Goal: Book appointment/travel/reservation

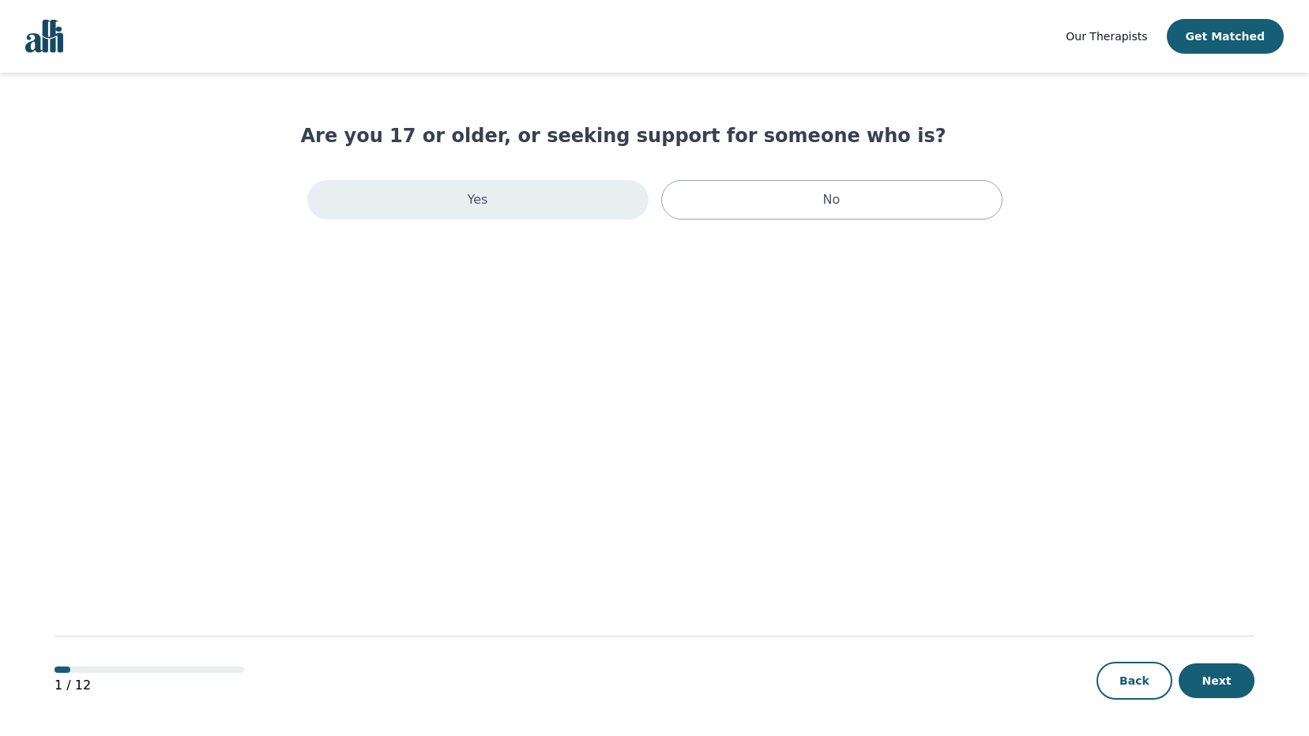
click at [488, 205] on div "Yes" at bounding box center [477, 200] width 341 height 40
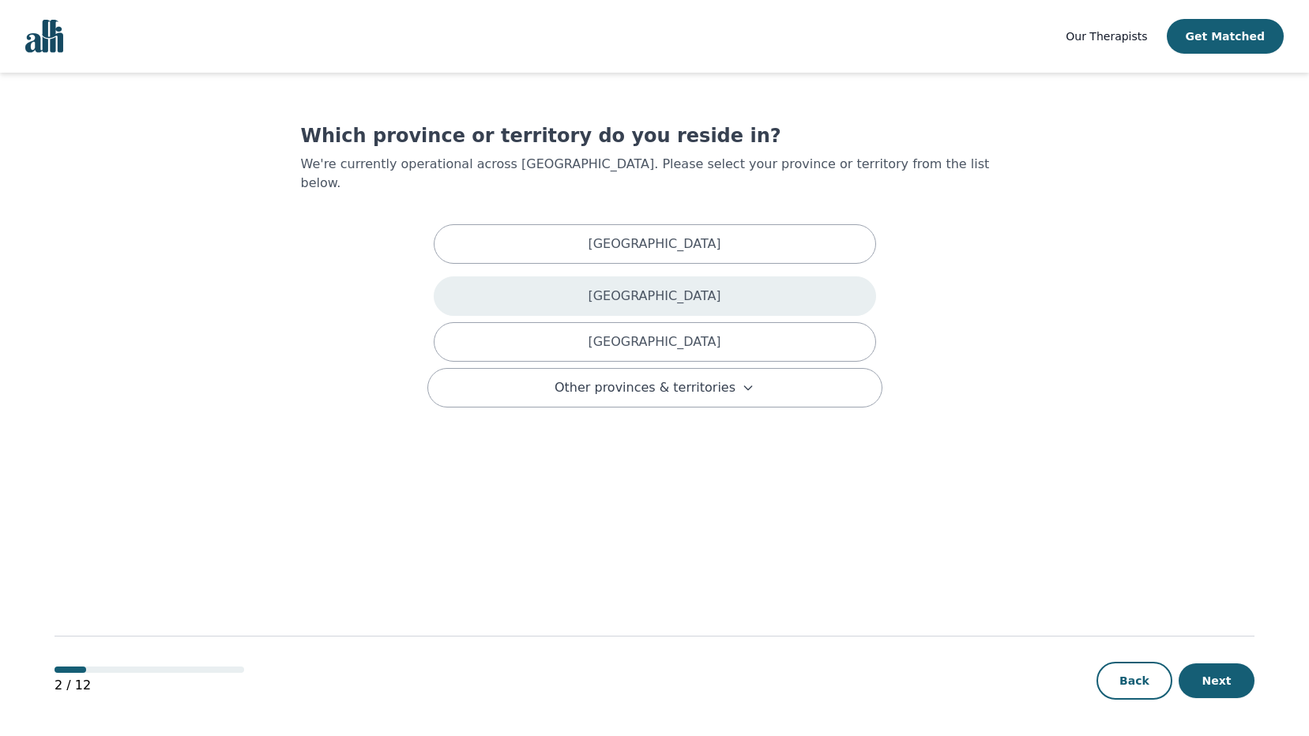
click at [544, 288] on div "[GEOGRAPHIC_DATA]" at bounding box center [655, 297] width 443 height 40
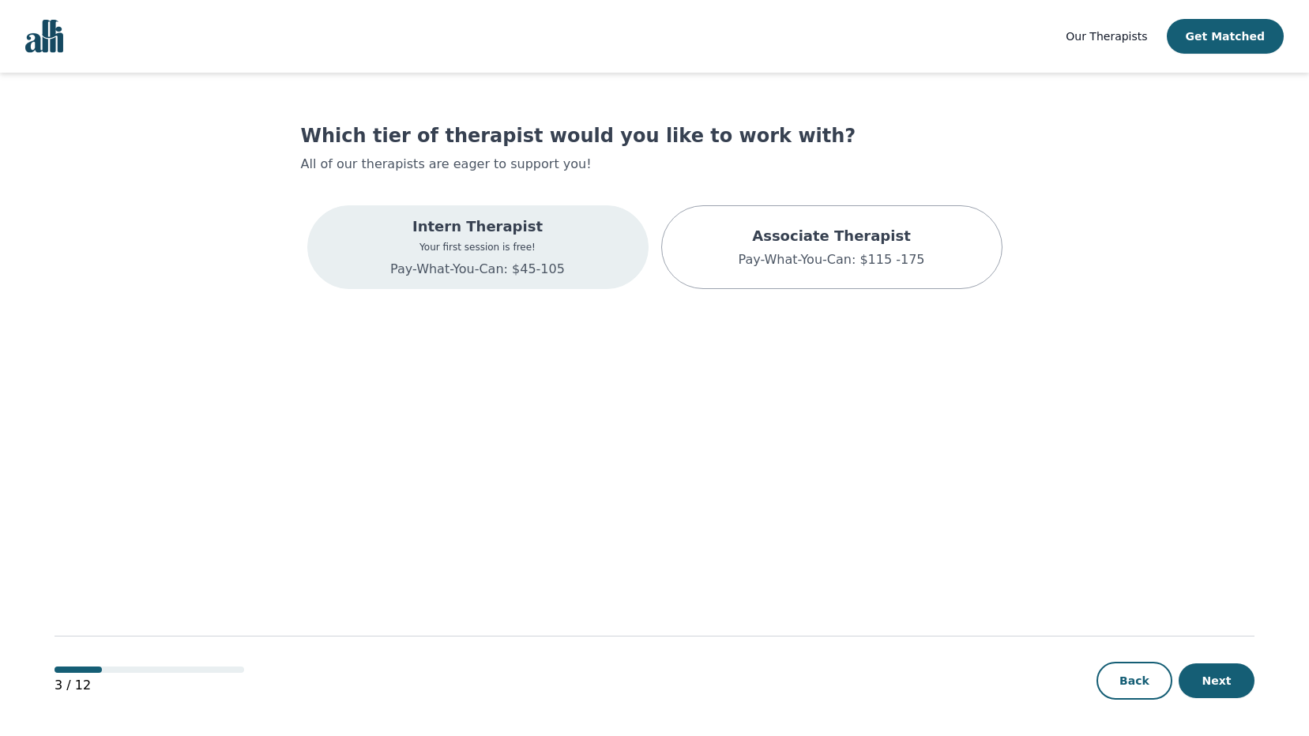
click at [446, 277] on p "Pay-What-You-Can: $45-105" at bounding box center [477, 269] width 175 height 19
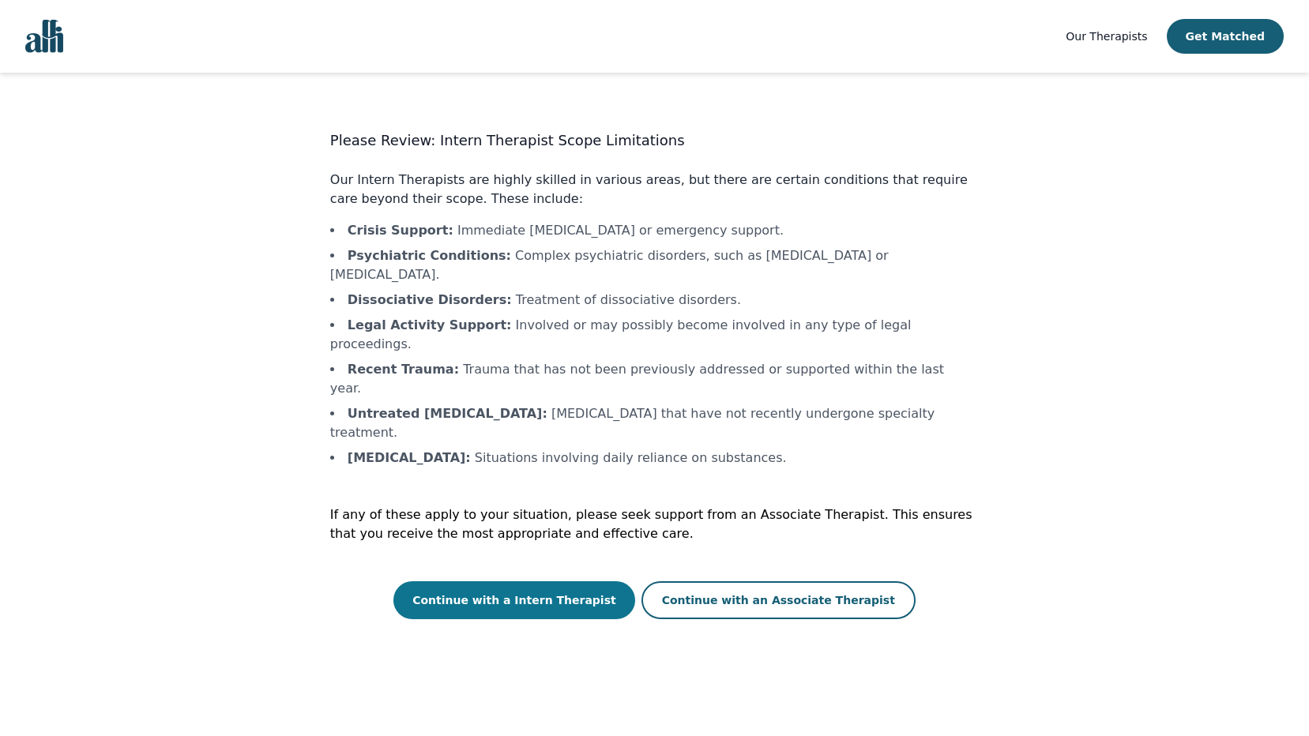
click at [485, 582] on button "Continue with a Intern Therapist" at bounding box center [515, 601] width 242 height 38
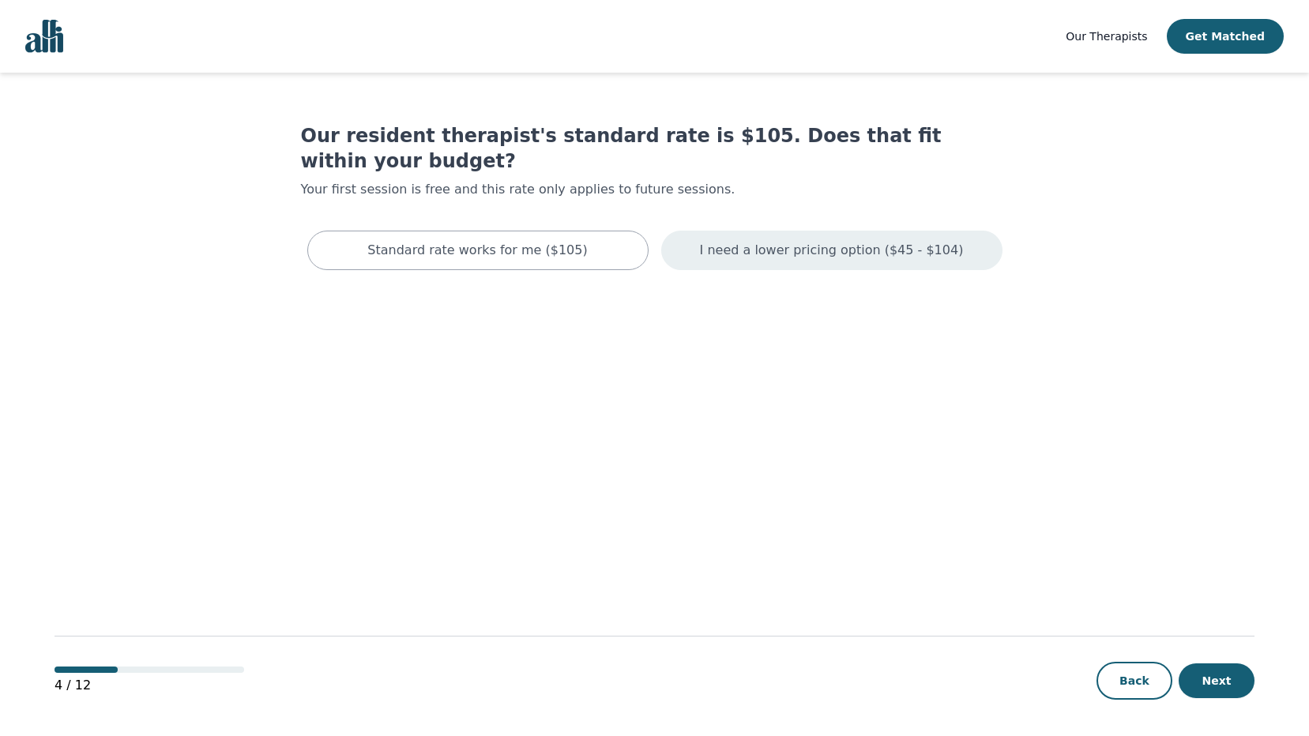
click at [886, 241] on p "I need a lower pricing option ($45 - $104)" at bounding box center [832, 250] width 264 height 19
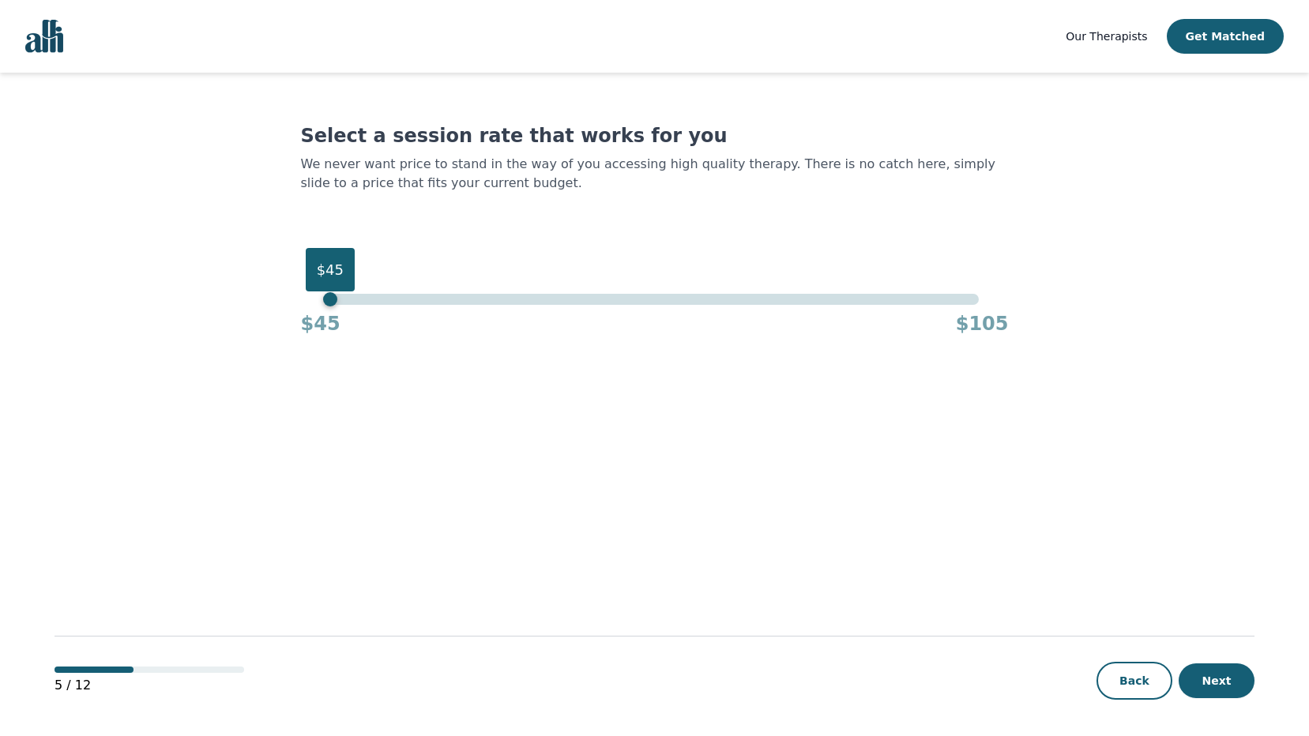
drag, startPoint x: 978, startPoint y: 302, endPoint x: 277, endPoint y: 326, distance: 701.3
click at [277, 326] on main "Select a session rate that works for you We never want price to stand in the wa…" at bounding box center [655, 405] width 1200 height 665
click at [1230, 678] on button "Next" at bounding box center [1217, 681] width 76 height 35
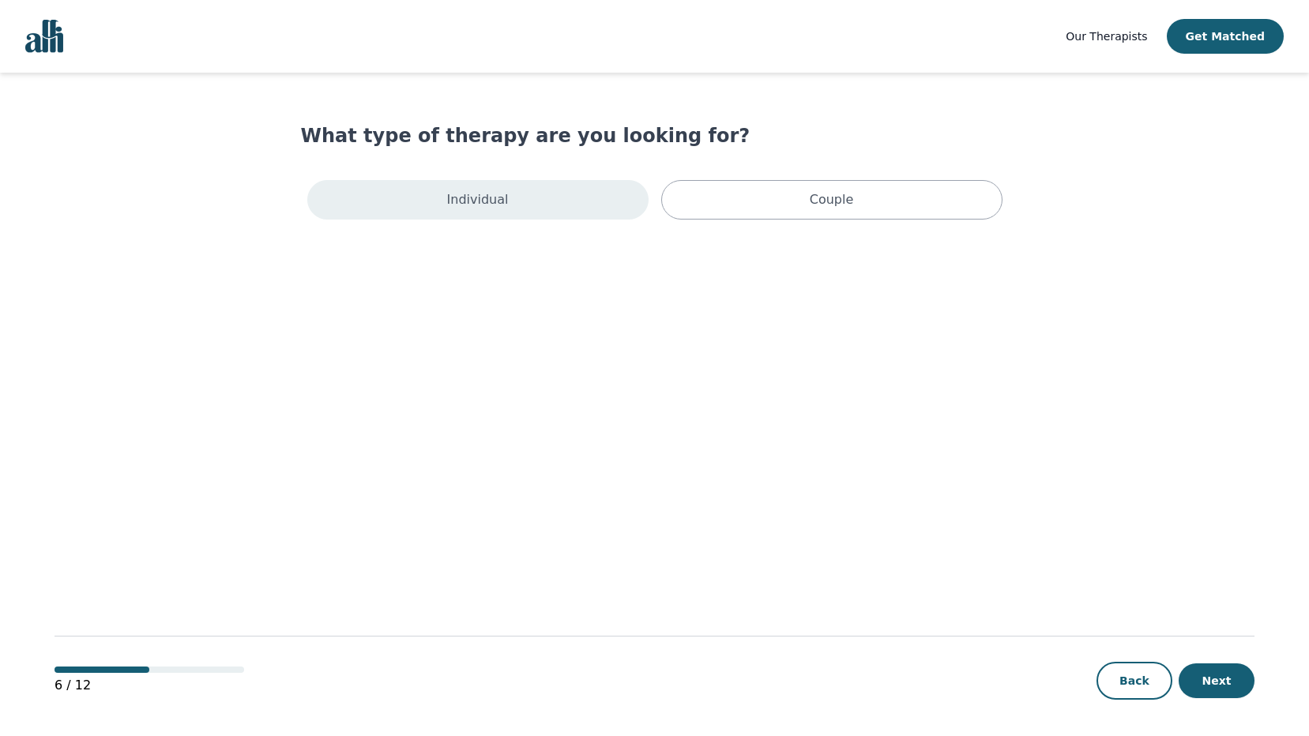
click at [506, 201] on div "Individual" at bounding box center [477, 200] width 341 height 40
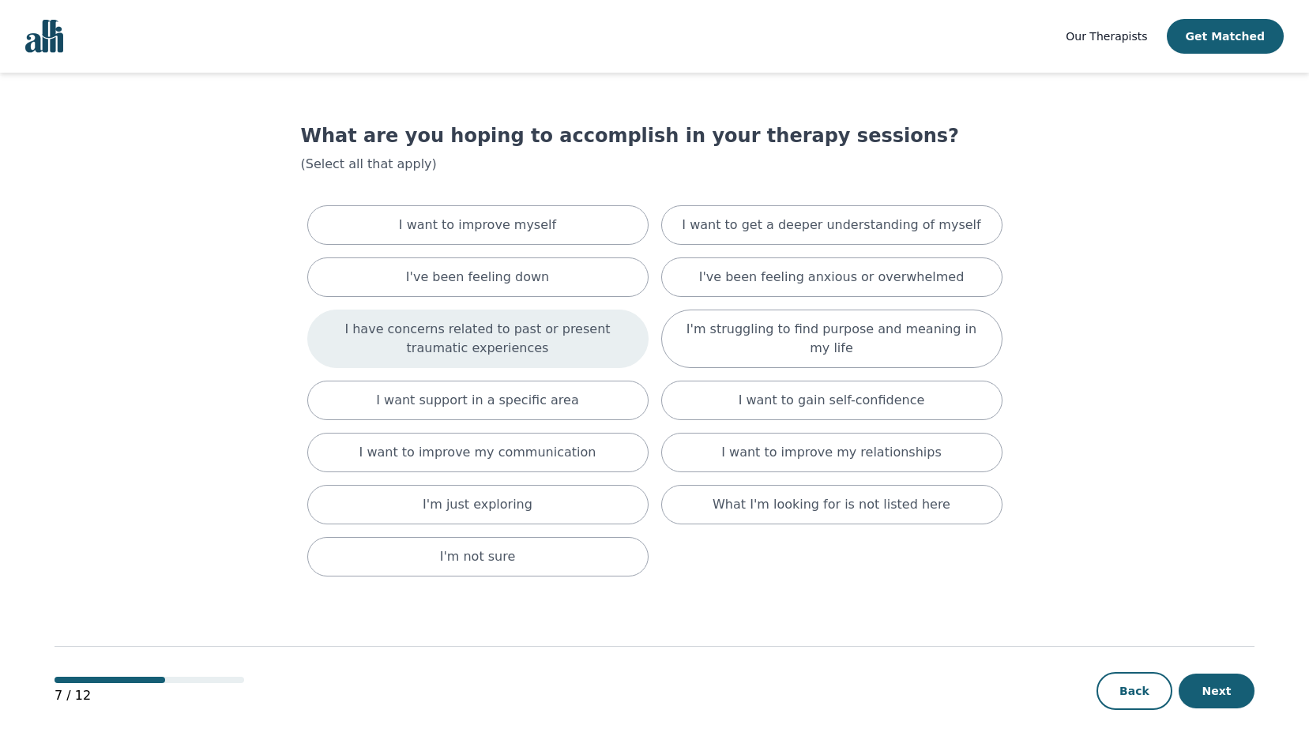
click at [529, 342] on p "I have concerns related to past or present traumatic experiences" at bounding box center [478, 339] width 302 height 38
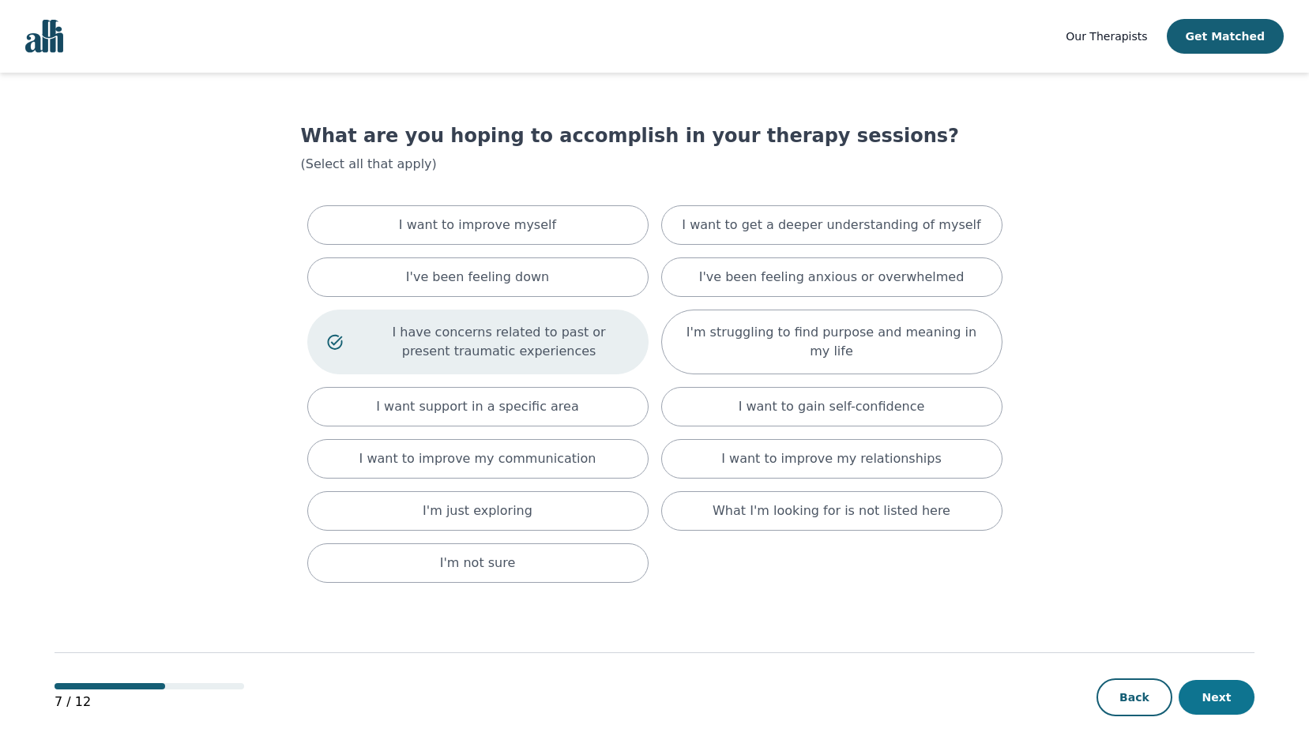
click at [1223, 704] on button "Next" at bounding box center [1217, 697] width 76 height 35
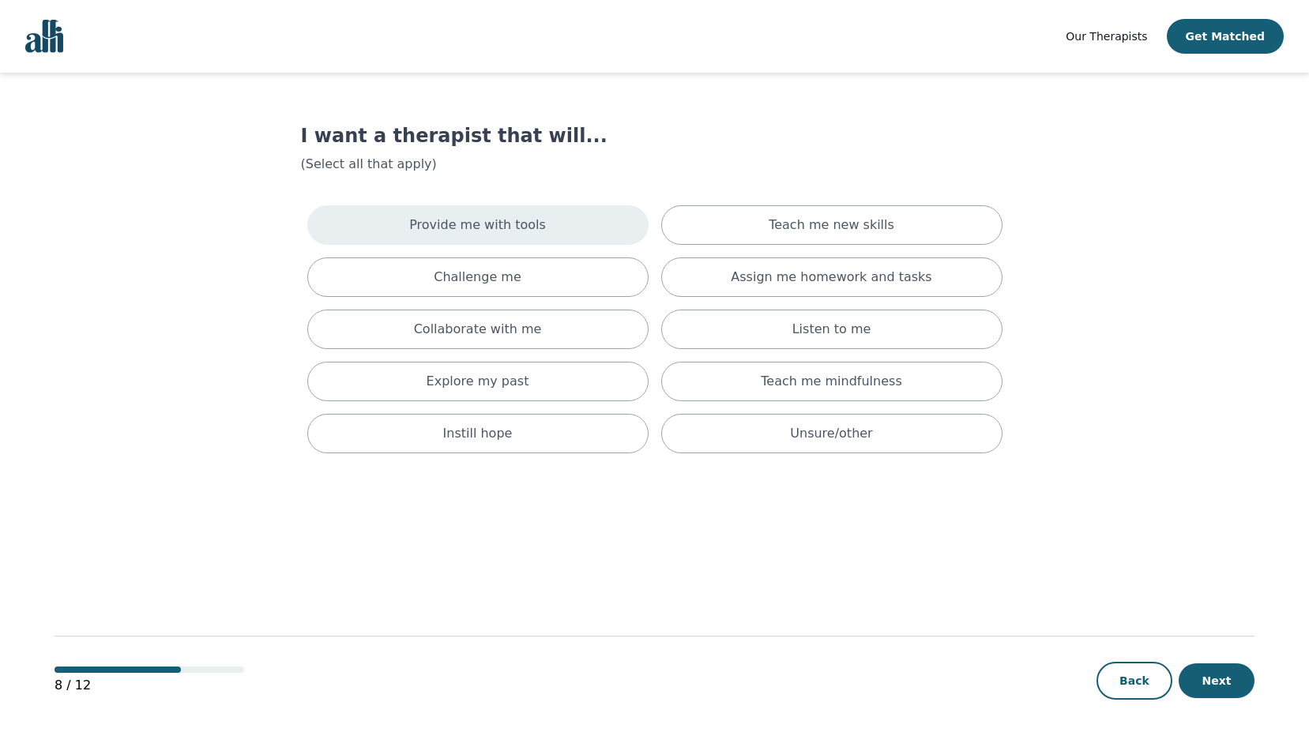
click at [456, 231] on p "Provide me with tools" at bounding box center [477, 225] width 137 height 19
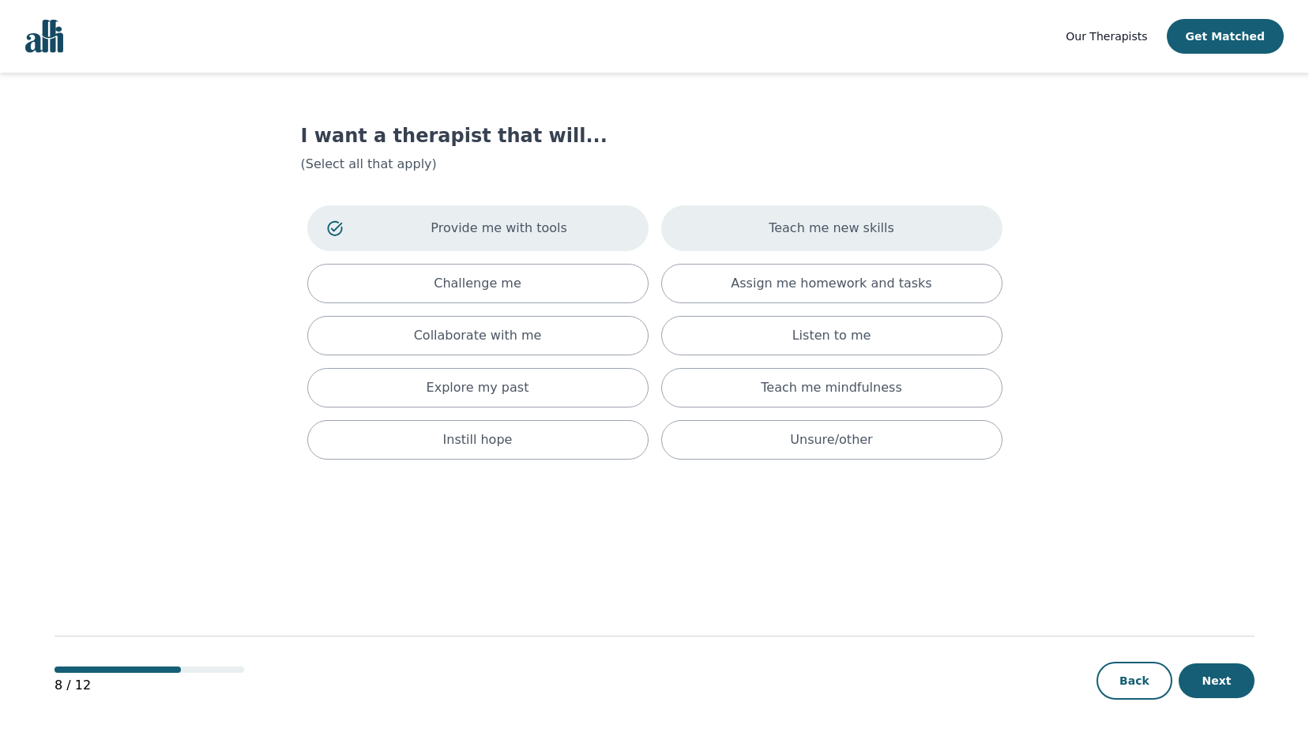
click at [729, 215] on div "Teach me new skills" at bounding box center [831, 228] width 341 height 46
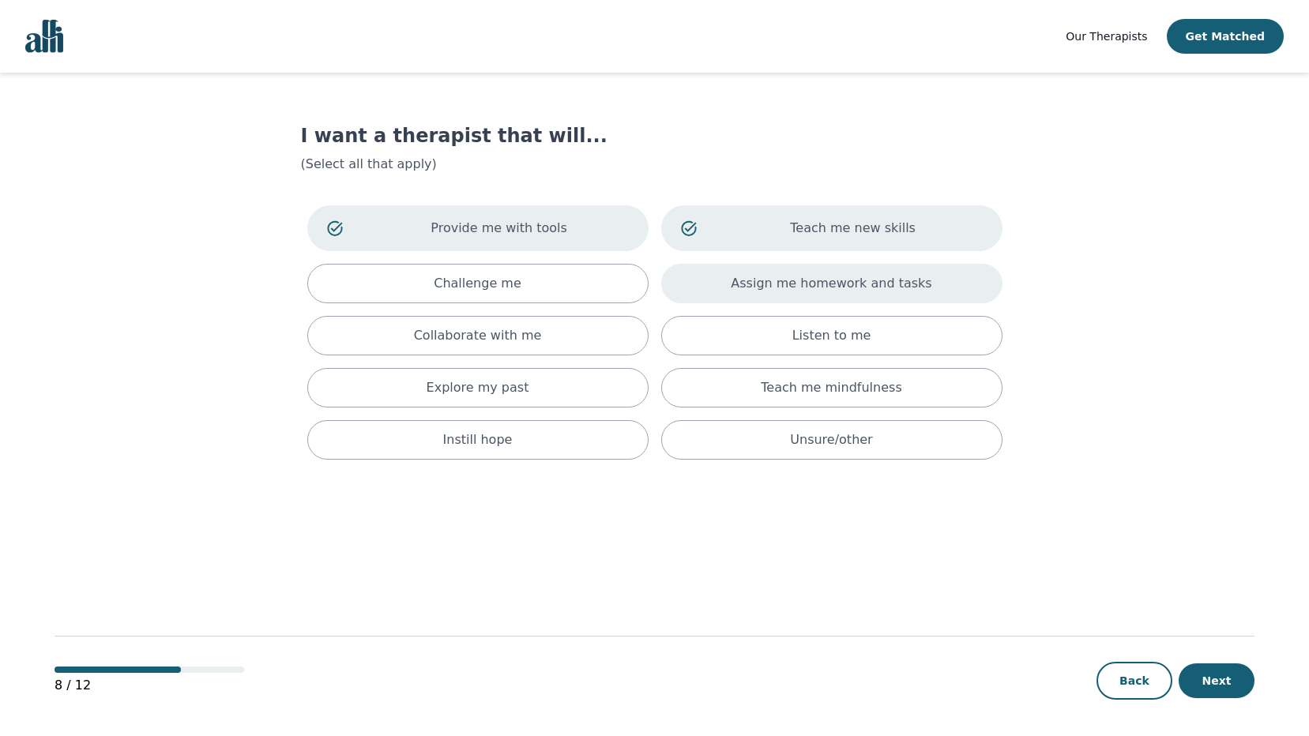
click at [769, 295] on div "Assign me homework and tasks" at bounding box center [831, 284] width 341 height 40
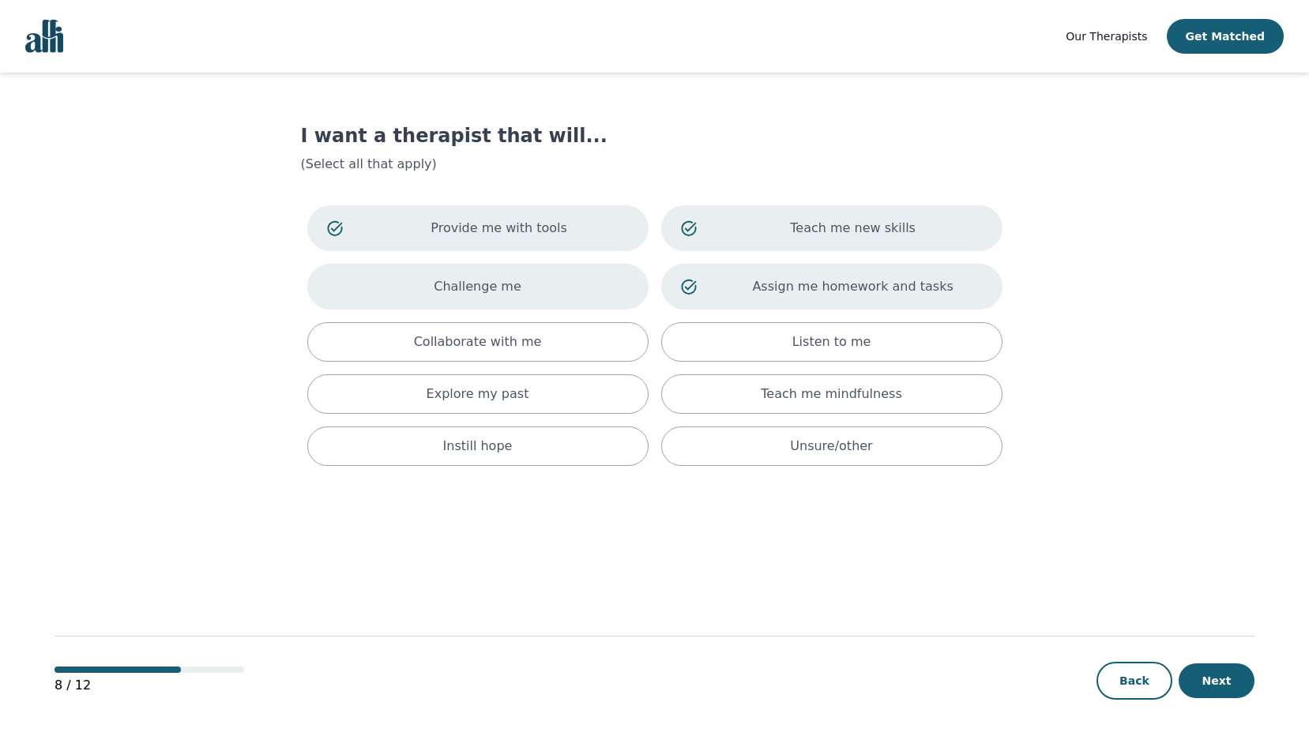
click at [503, 296] on p "Challenge me" at bounding box center [478, 286] width 88 height 19
click at [503, 345] on p "Collaborate with me" at bounding box center [478, 342] width 128 height 19
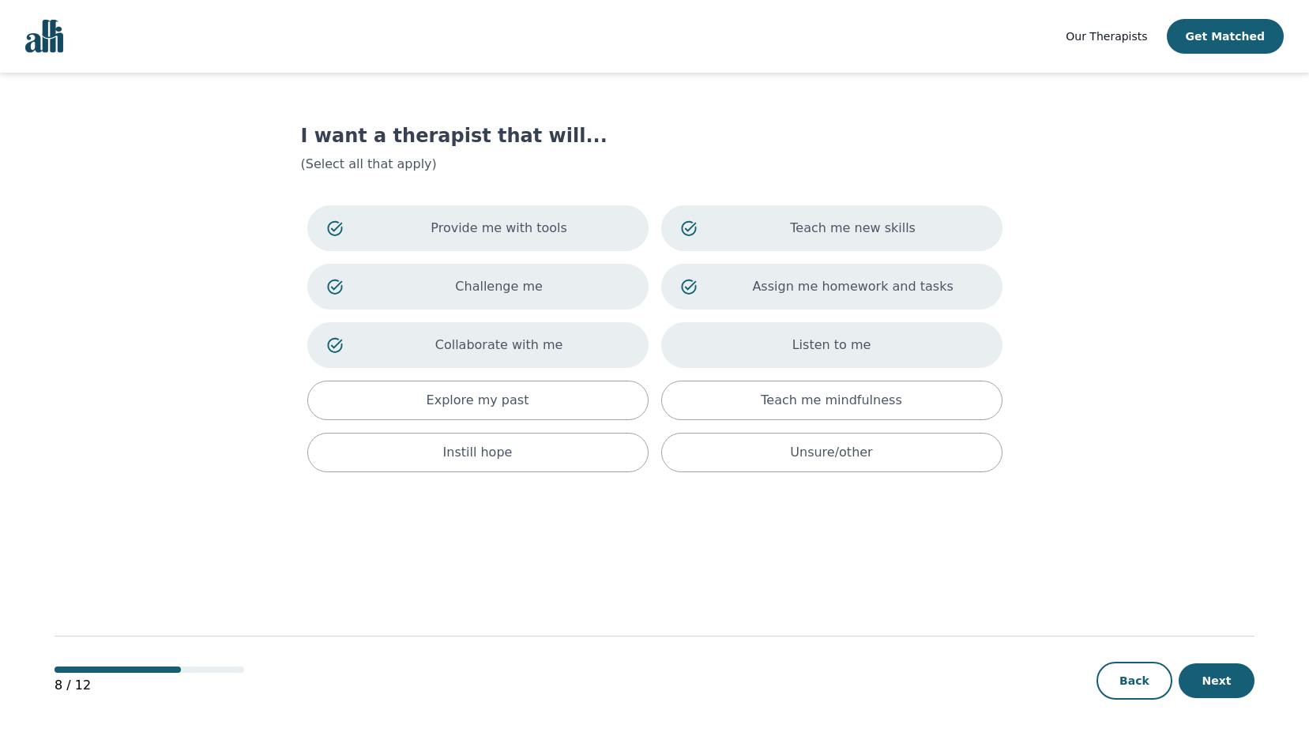
click at [762, 337] on div "Listen to me" at bounding box center [831, 345] width 341 height 46
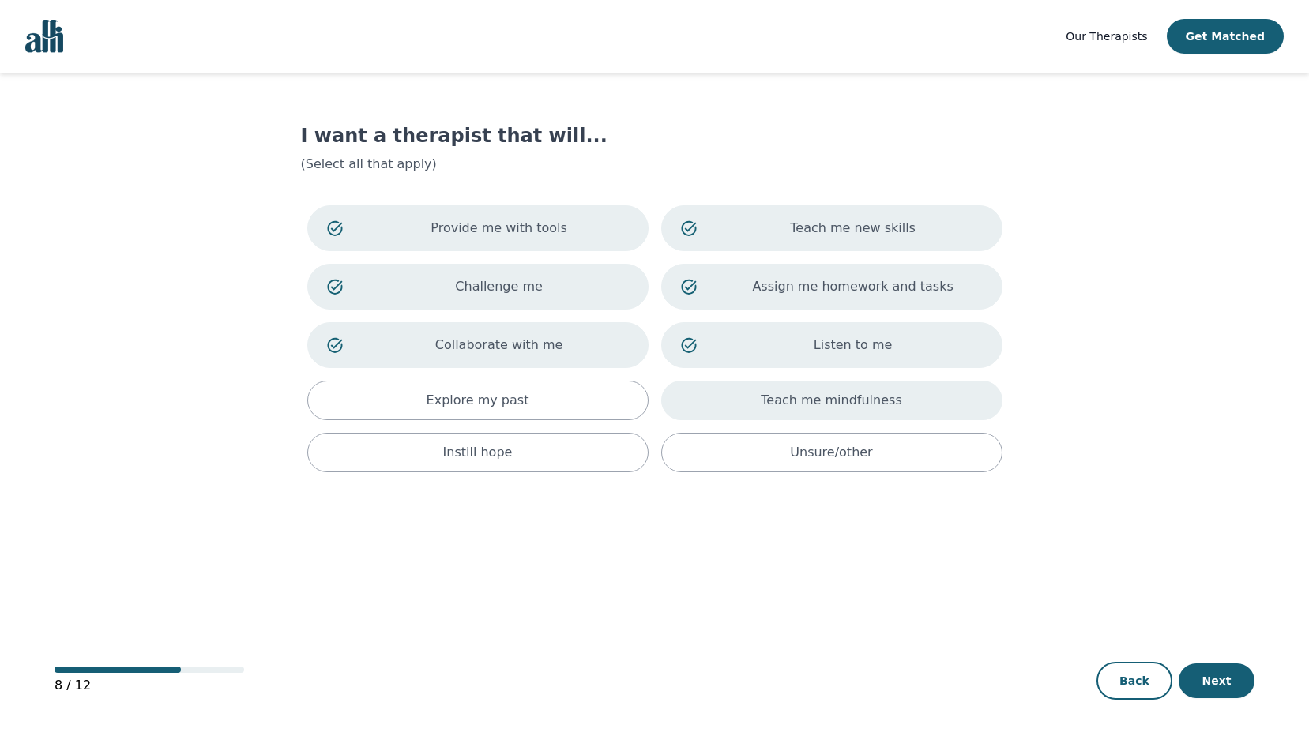
click at [774, 409] on p "Teach me mindfulness" at bounding box center [831, 400] width 141 height 19
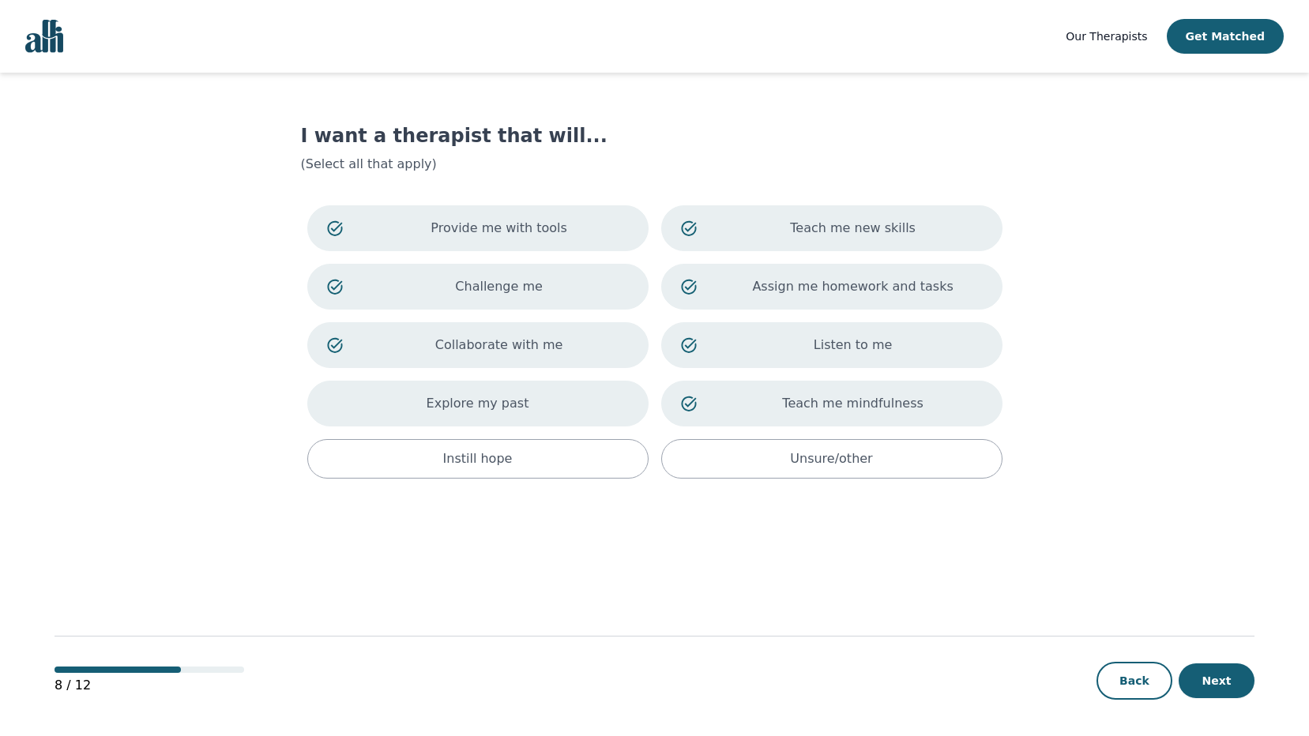
click at [518, 398] on p "Explore my past" at bounding box center [478, 403] width 103 height 19
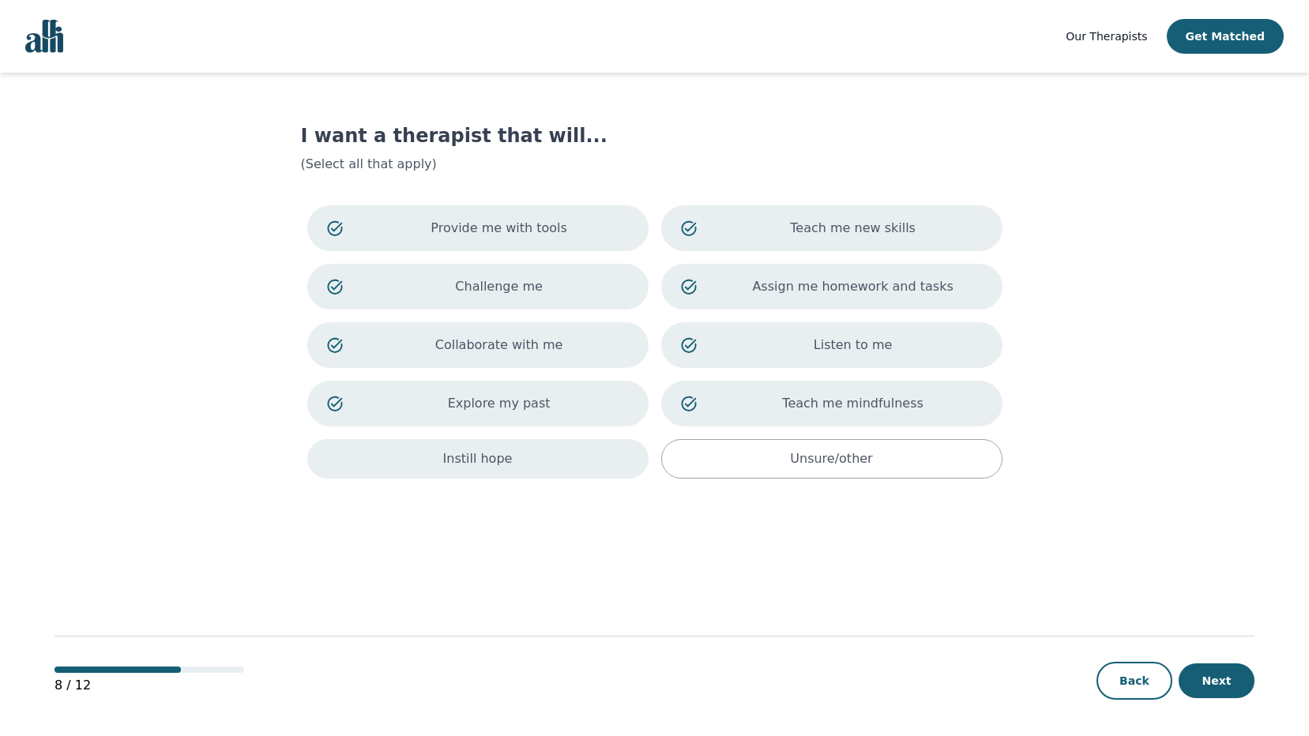
click at [520, 464] on div "Instill hope" at bounding box center [477, 459] width 341 height 40
click at [1211, 681] on button "Next" at bounding box center [1217, 681] width 76 height 35
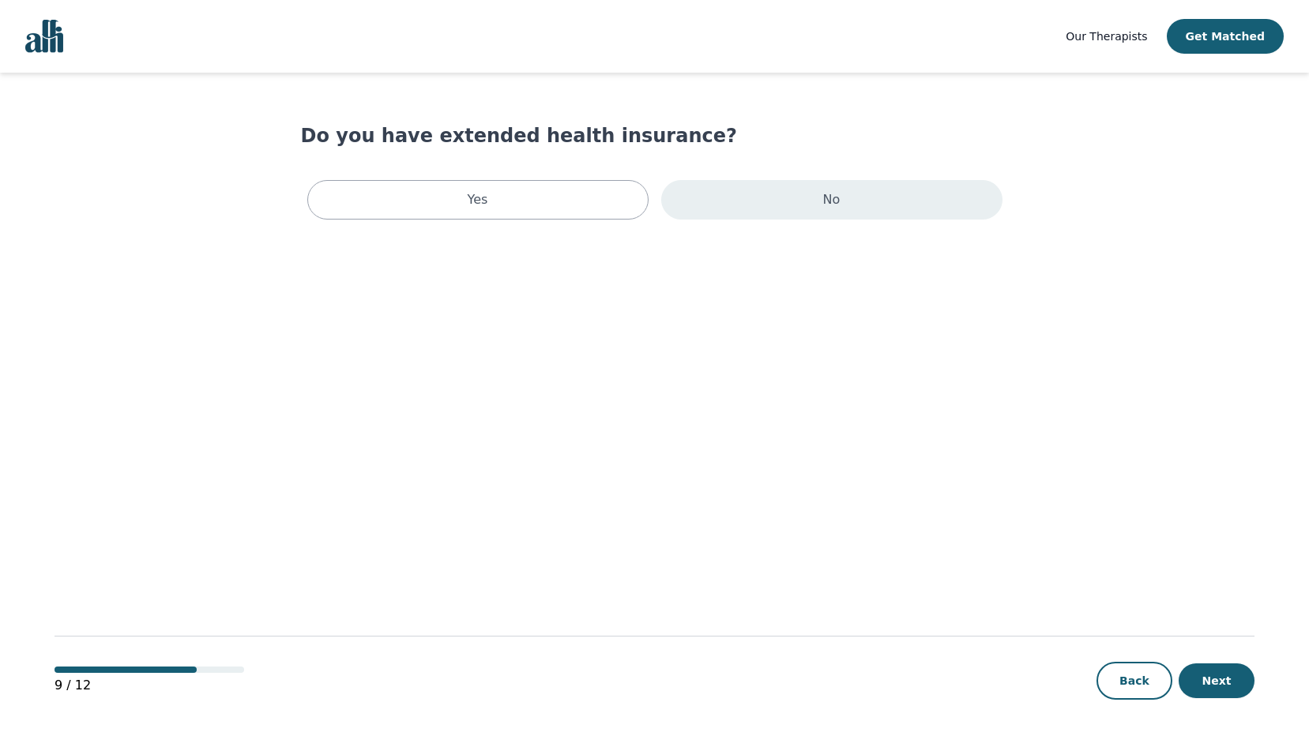
click at [859, 206] on div "No" at bounding box center [831, 200] width 341 height 40
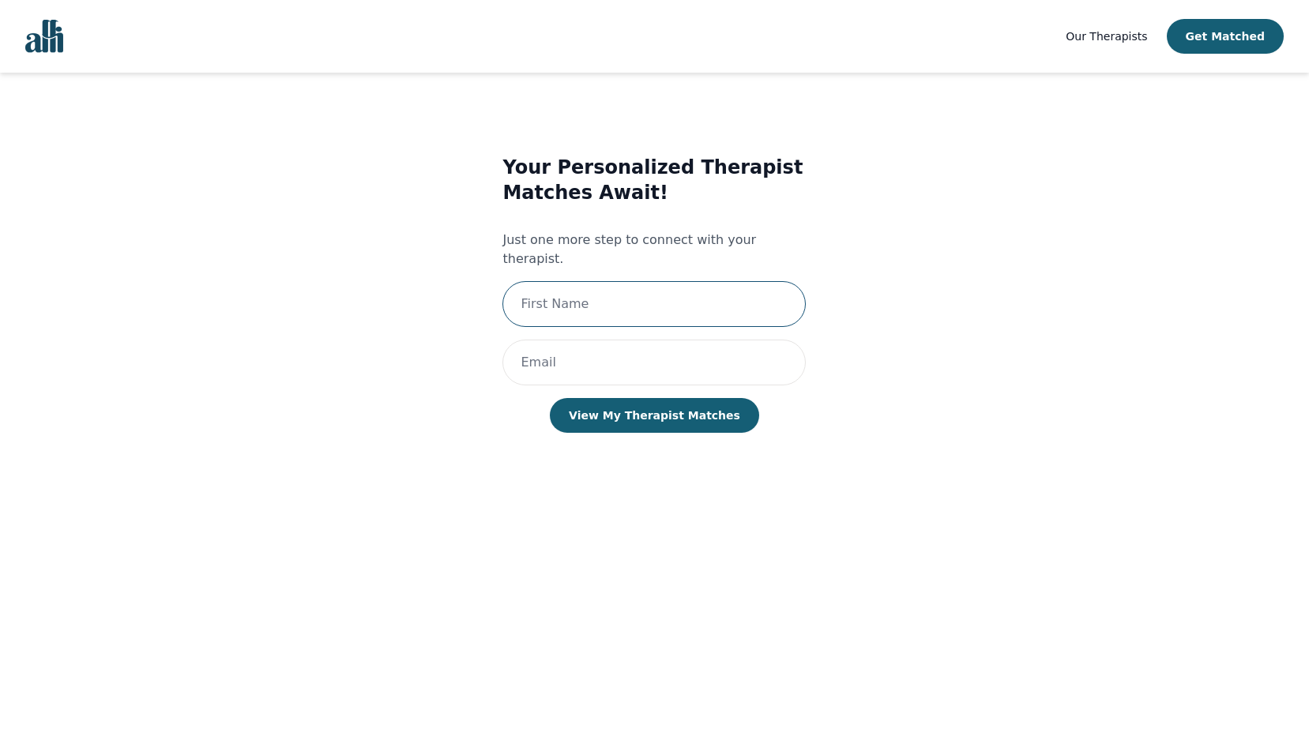
click at [617, 283] on input "text" at bounding box center [654, 304] width 303 height 46
type input "[PERSON_NAME]"
click at [621, 352] on input "email" at bounding box center [654, 363] width 303 height 46
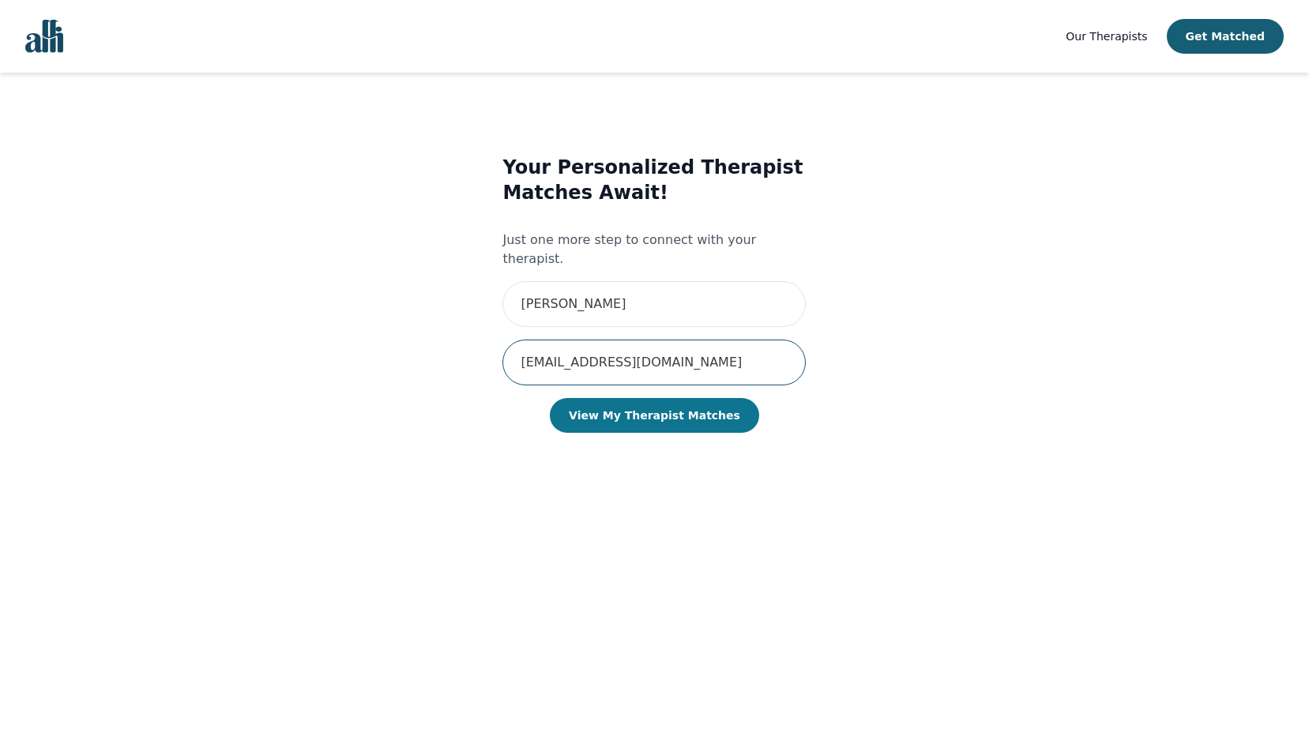
type input "[EMAIL_ADDRESS][DOMAIN_NAME]"
click at [666, 401] on button "View My Therapist Matches" at bounding box center [654, 415] width 209 height 35
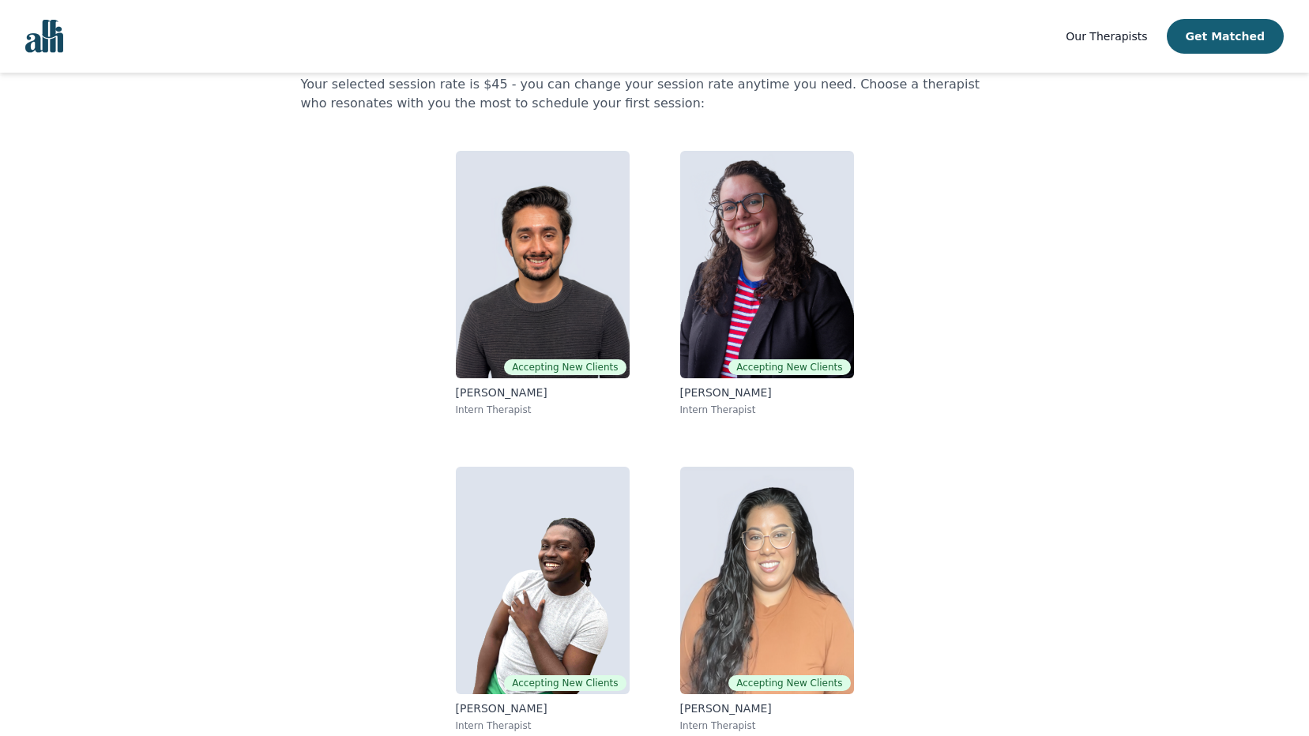
scroll to position [89, 0]
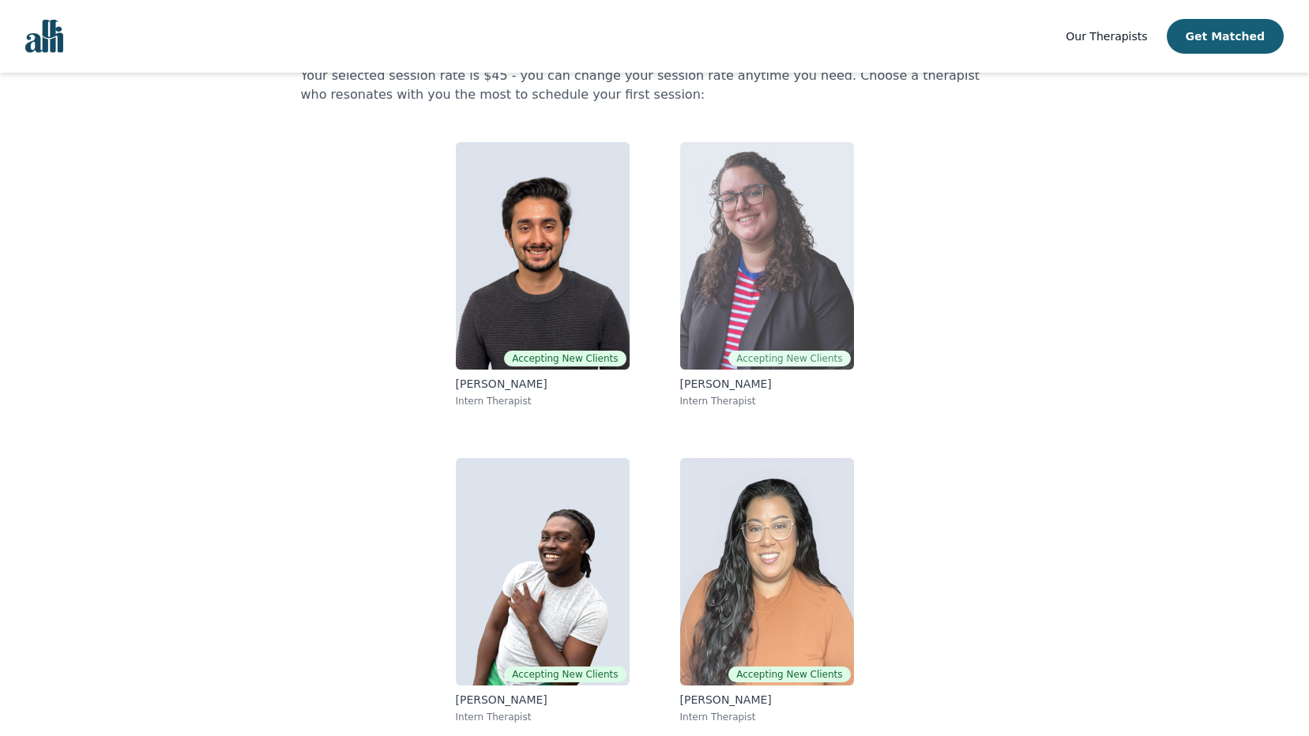
click at [760, 239] on img at bounding box center [767, 256] width 174 height 228
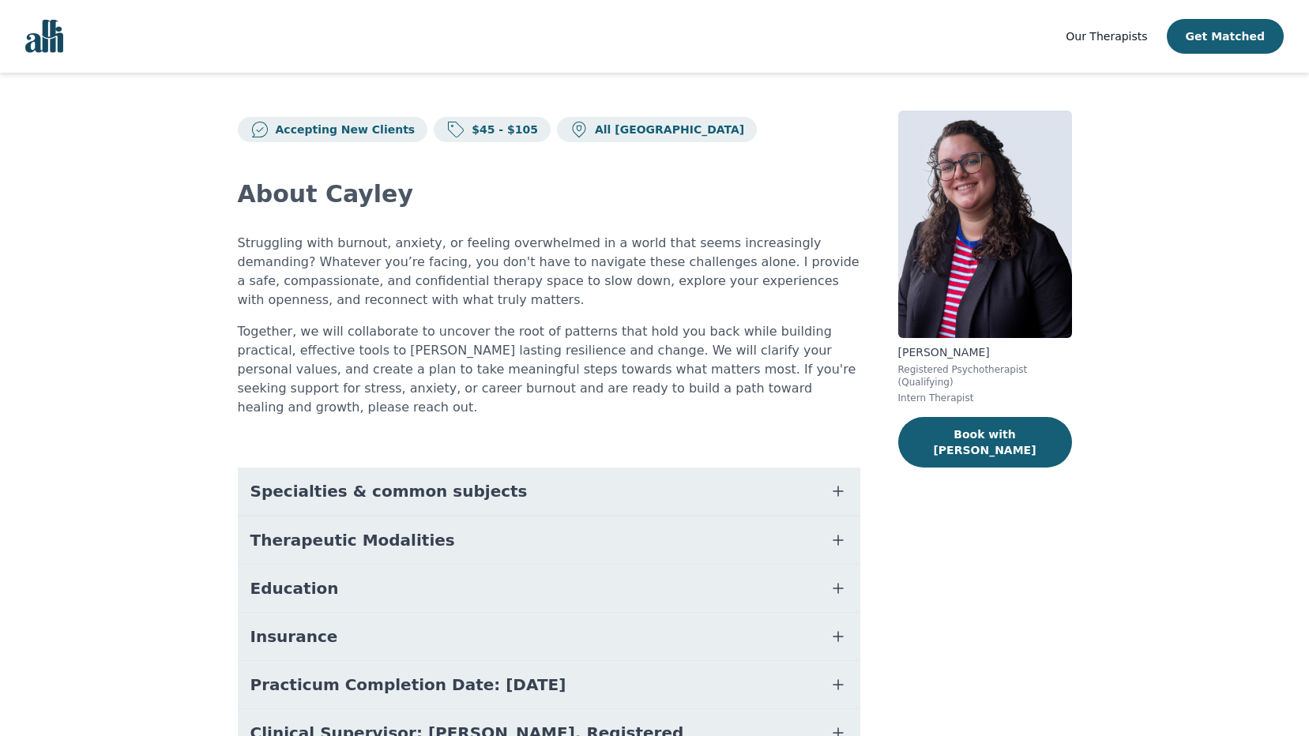
scroll to position [77, 0]
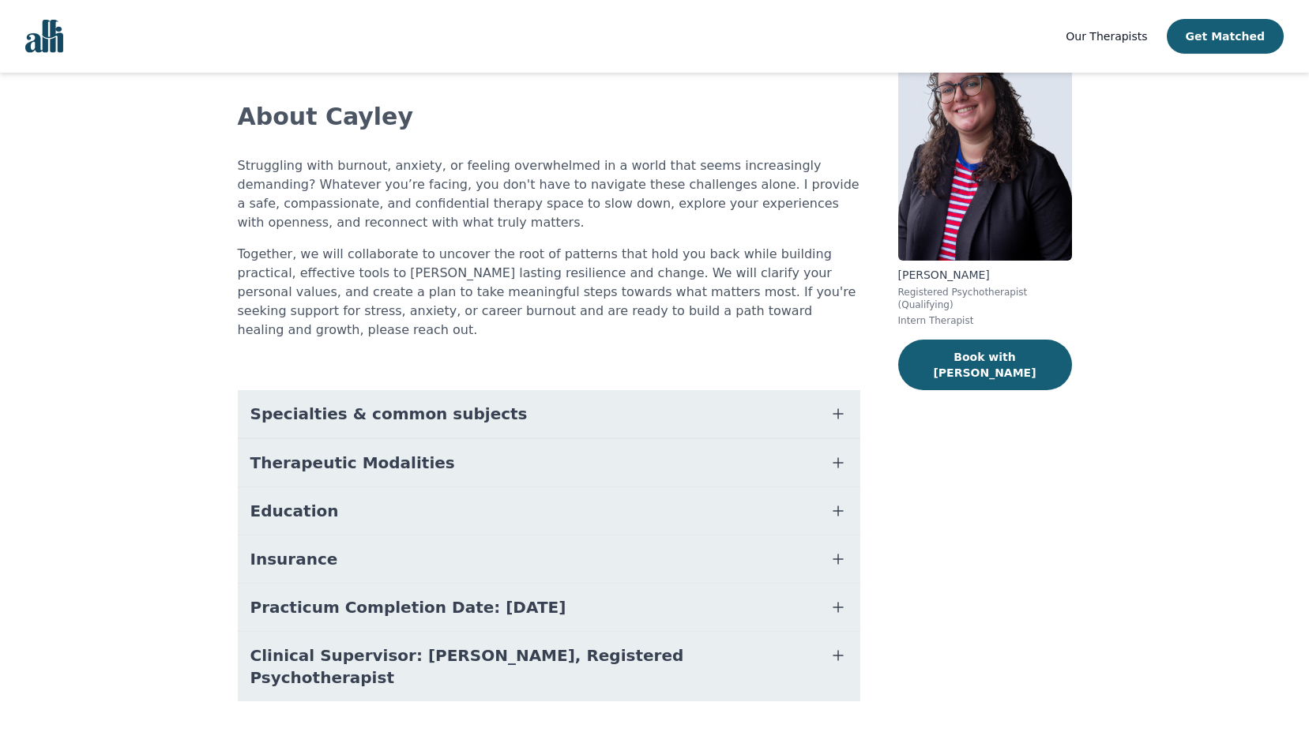
click at [510, 390] on button "Specialties & common subjects" at bounding box center [549, 413] width 623 height 47
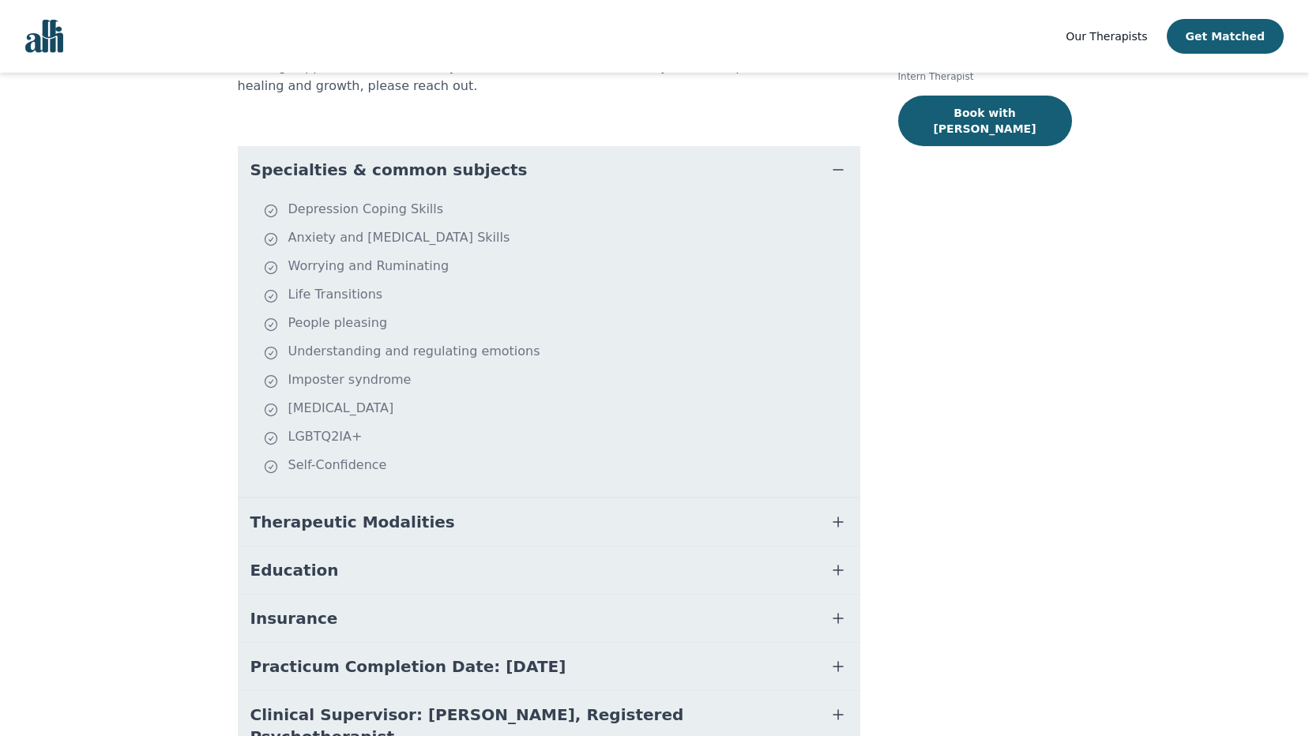
scroll to position [381, 0]
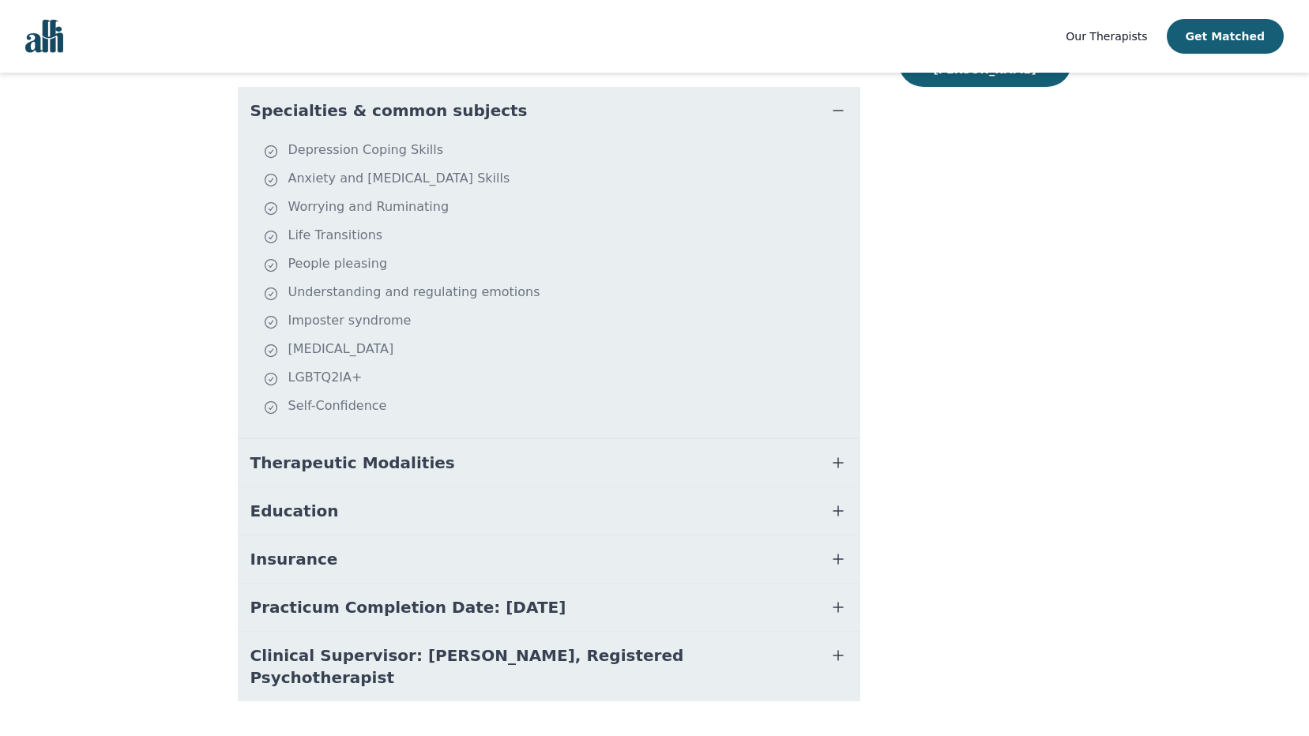
click at [415, 443] on button "Therapeutic Modalities" at bounding box center [549, 462] width 623 height 47
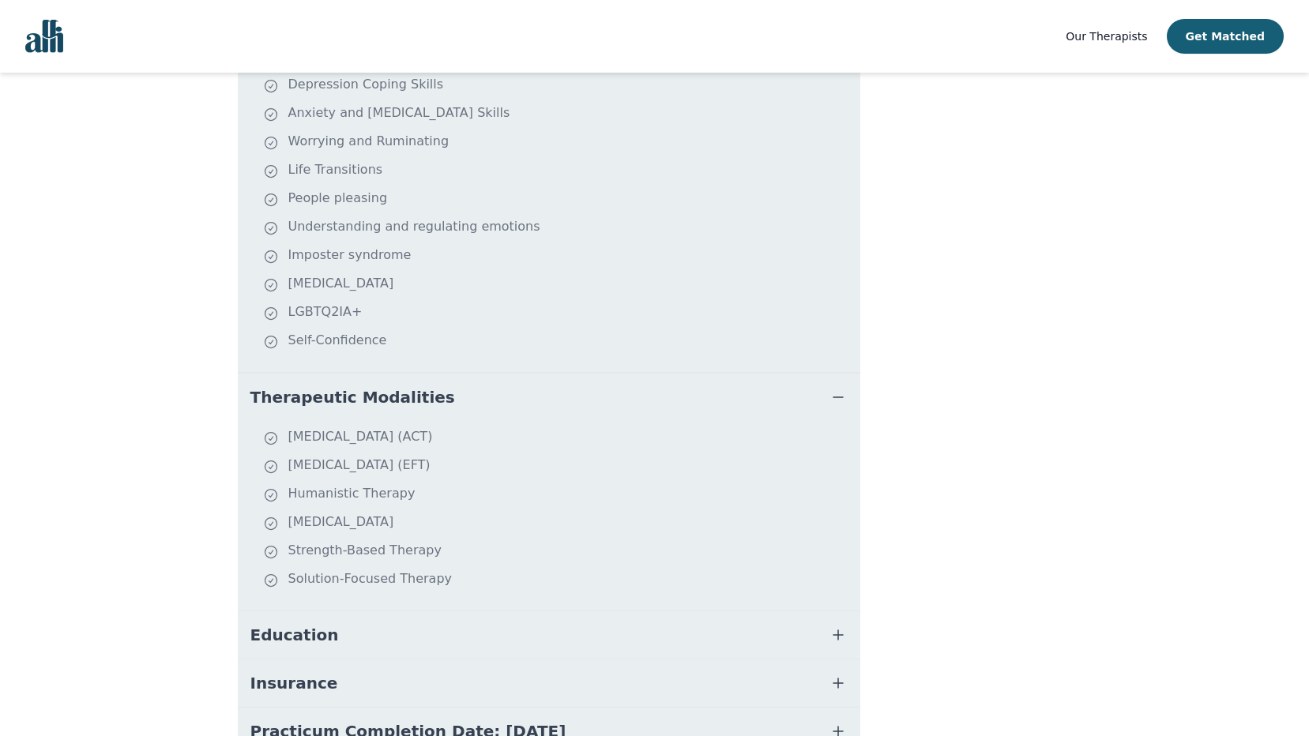
scroll to position [571, 0]
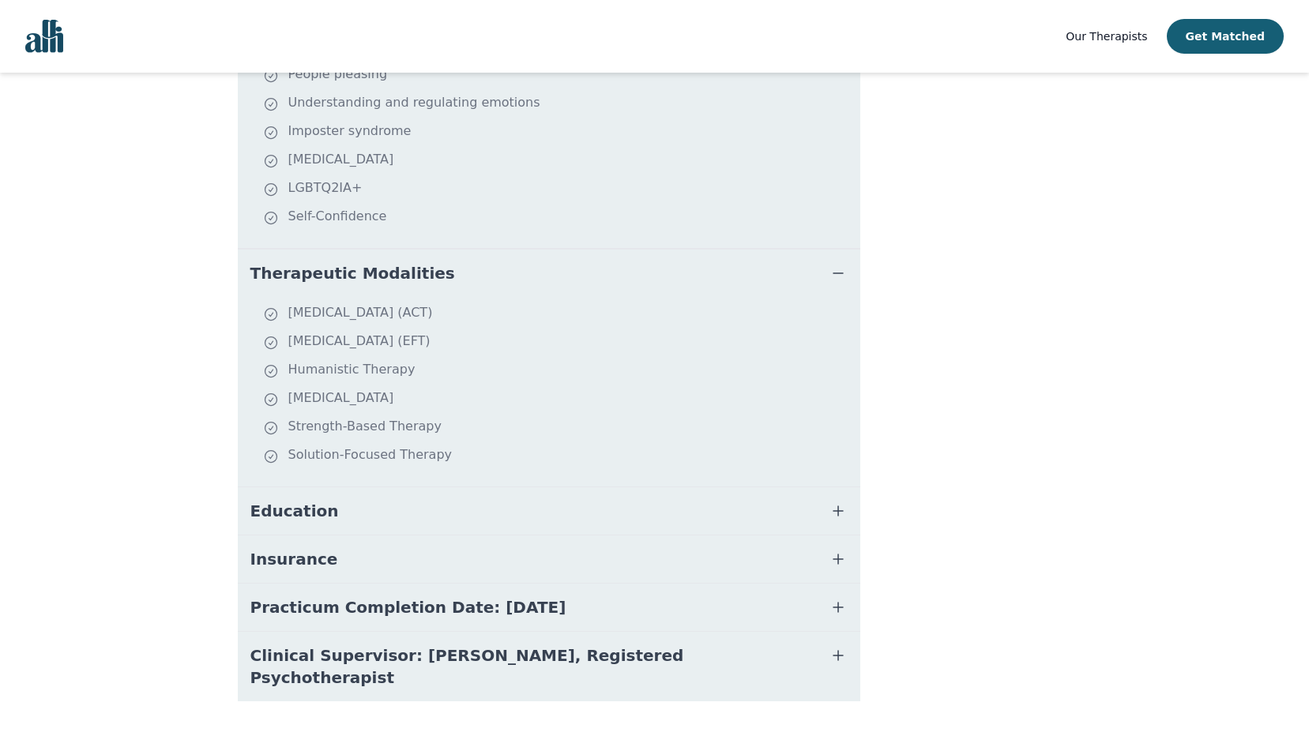
click at [314, 548] on span "Insurance" at bounding box center [294, 559] width 88 height 22
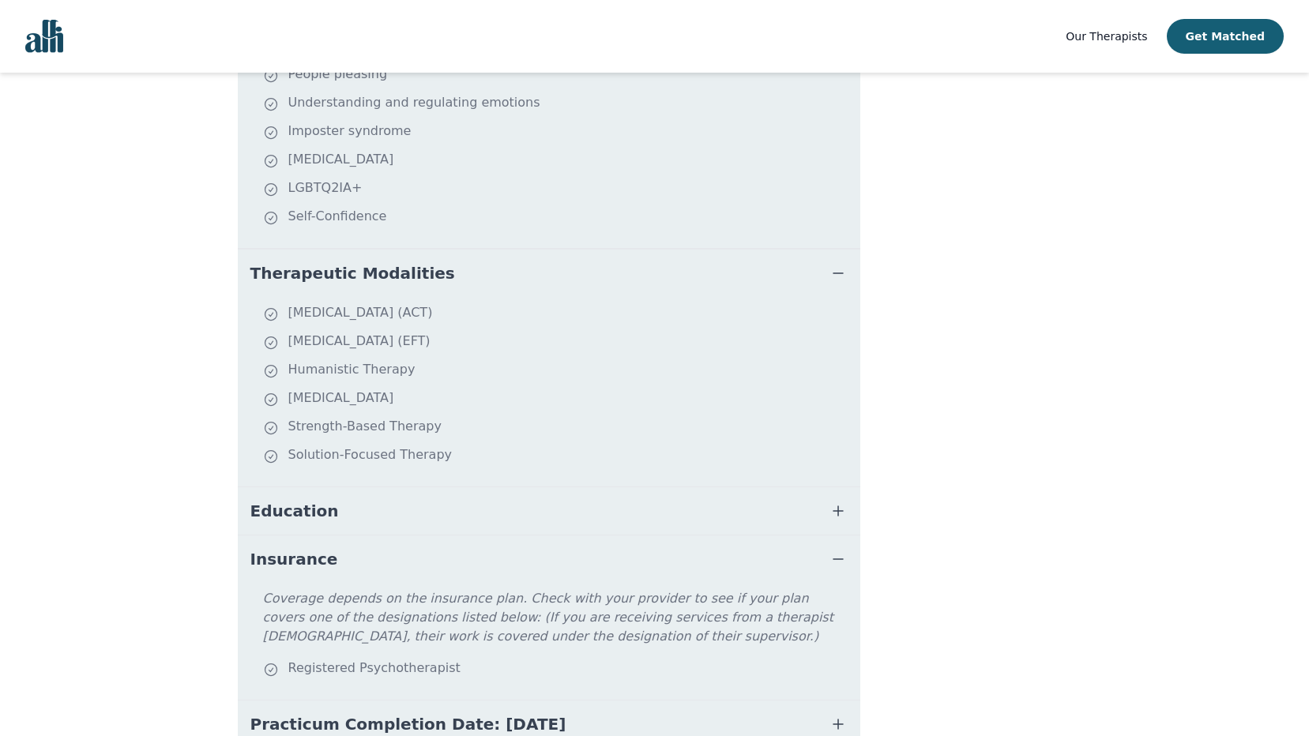
scroll to position [687, 0]
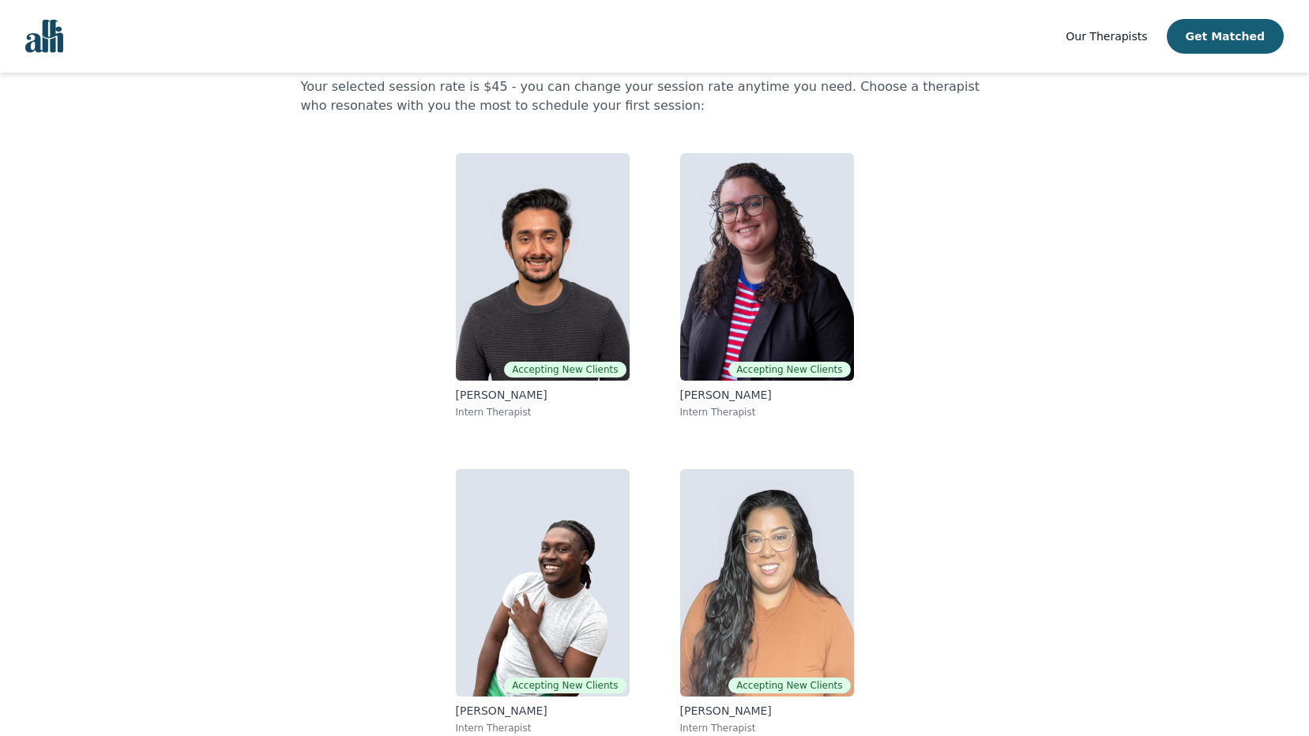
scroll to position [89, 0]
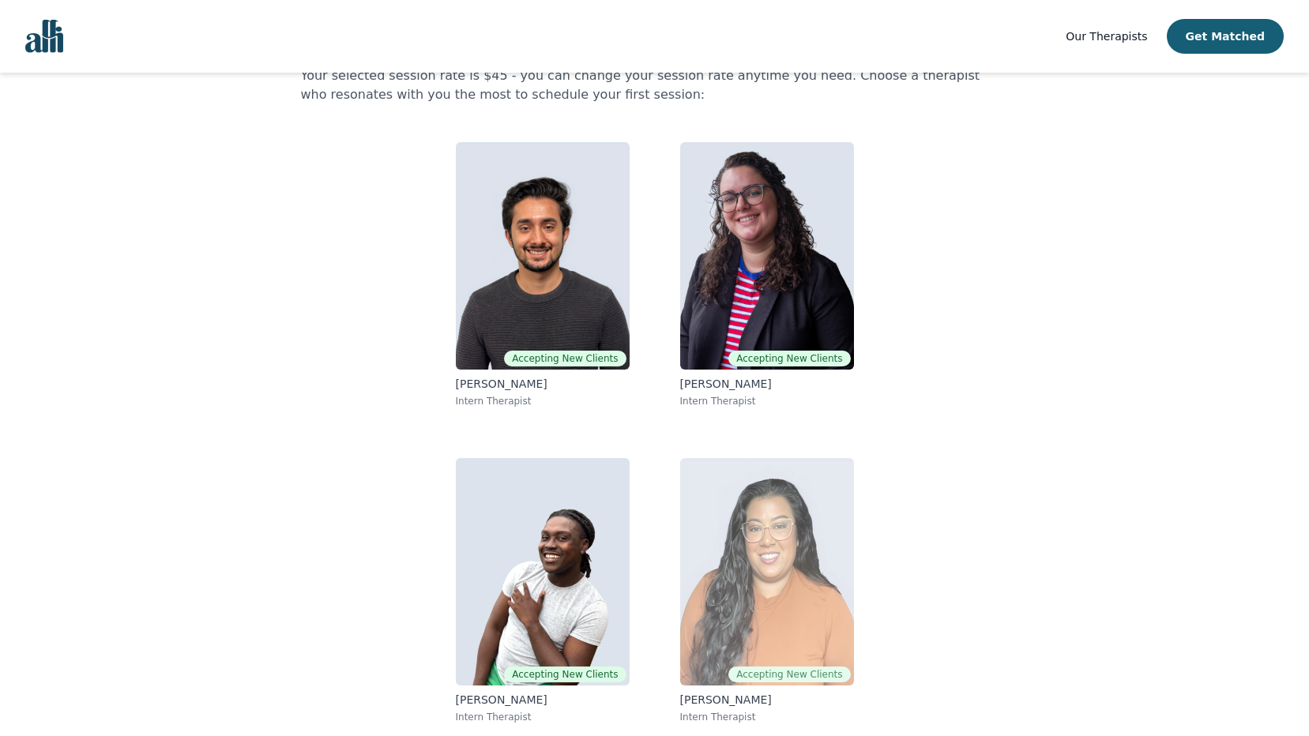
click at [755, 492] on img at bounding box center [767, 572] width 174 height 228
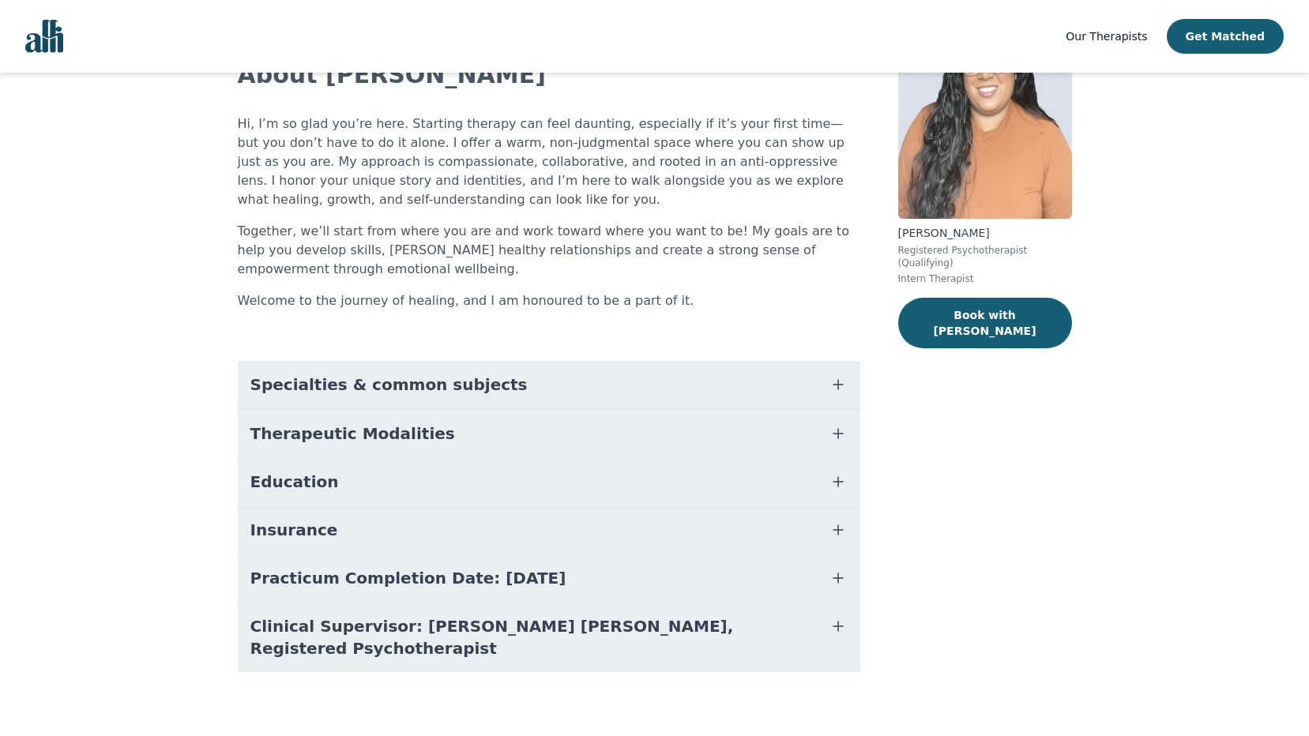
scroll to position [131, 0]
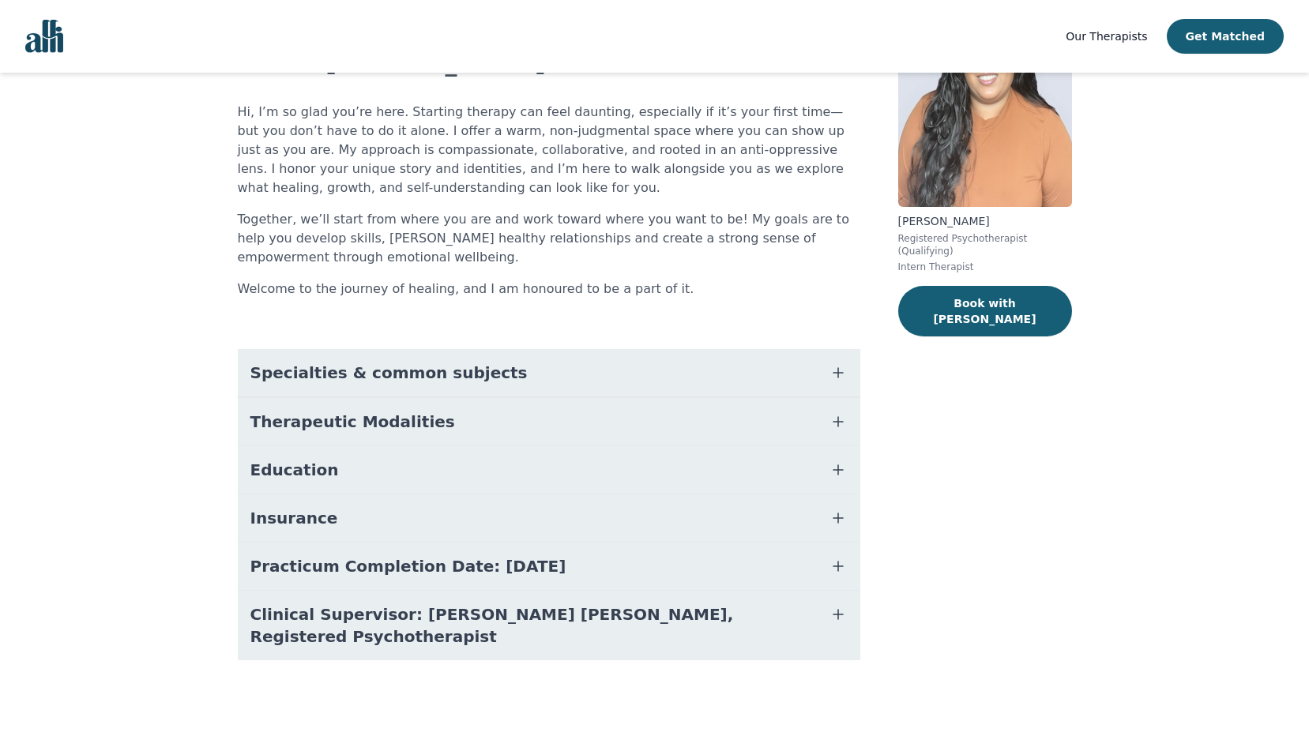
click at [499, 378] on button "Specialties & common subjects" at bounding box center [549, 372] width 623 height 47
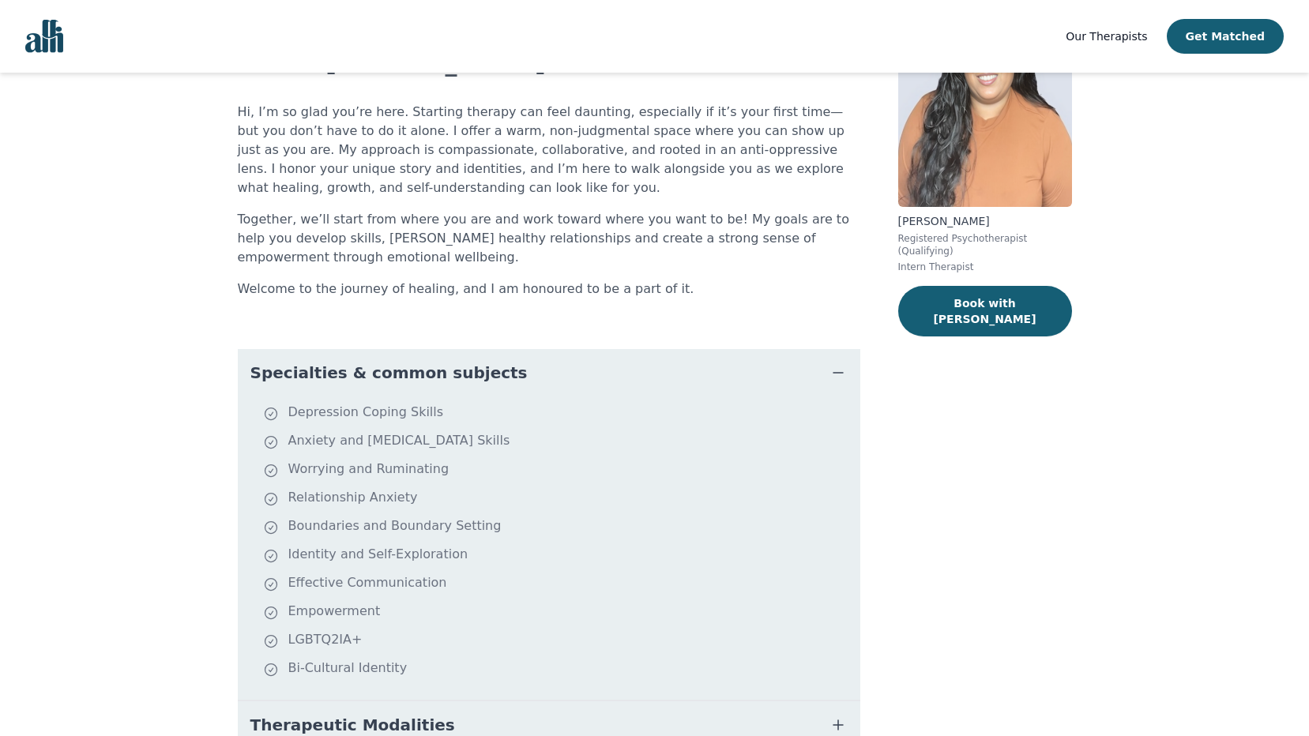
scroll to position [0, 0]
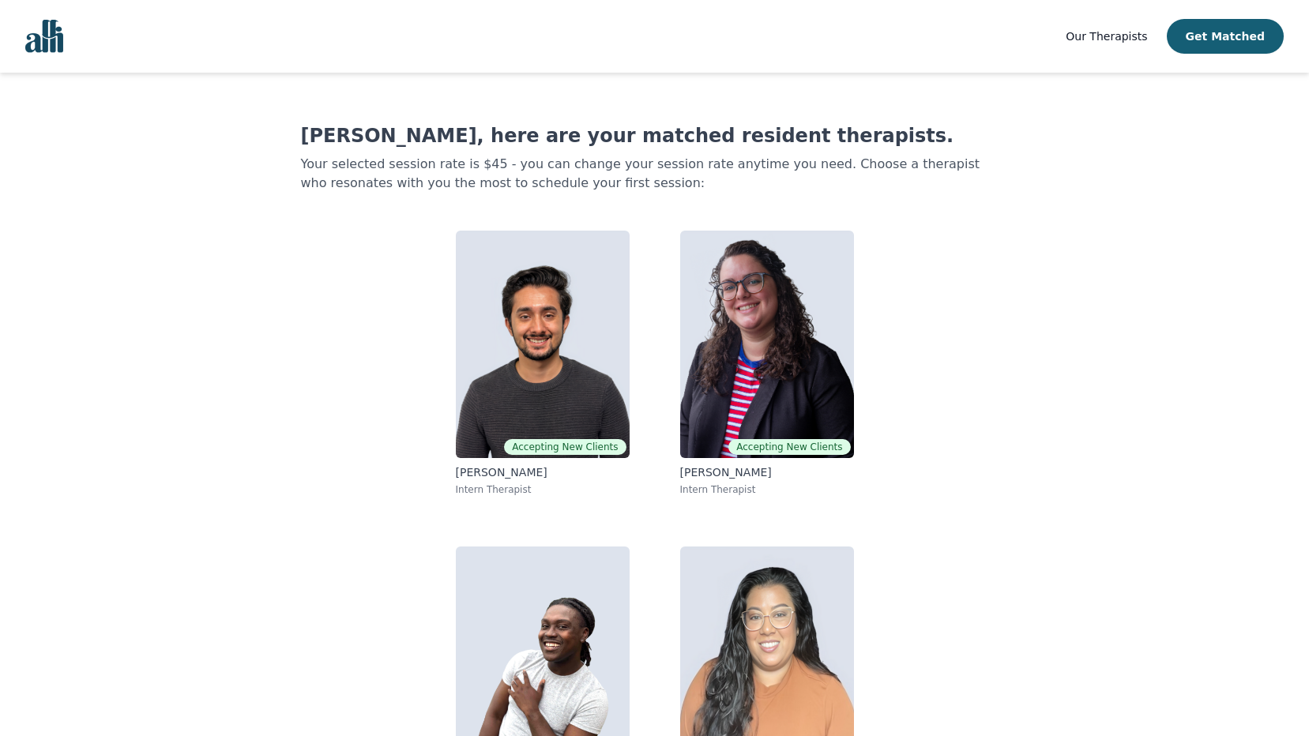
click at [1137, 41] on span "Our Therapists" at bounding box center [1106, 36] width 81 height 13
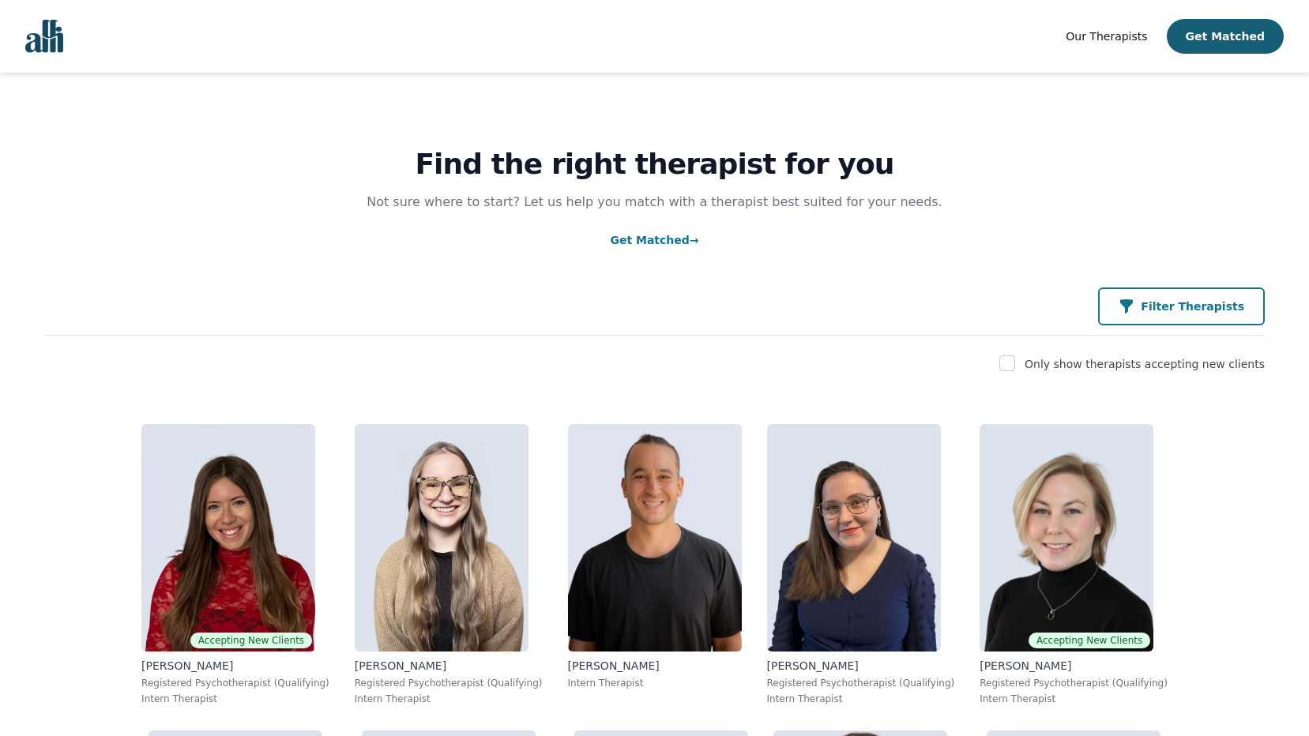
click at [1241, 291] on button "Filter Therapists" at bounding box center [1181, 307] width 167 height 38
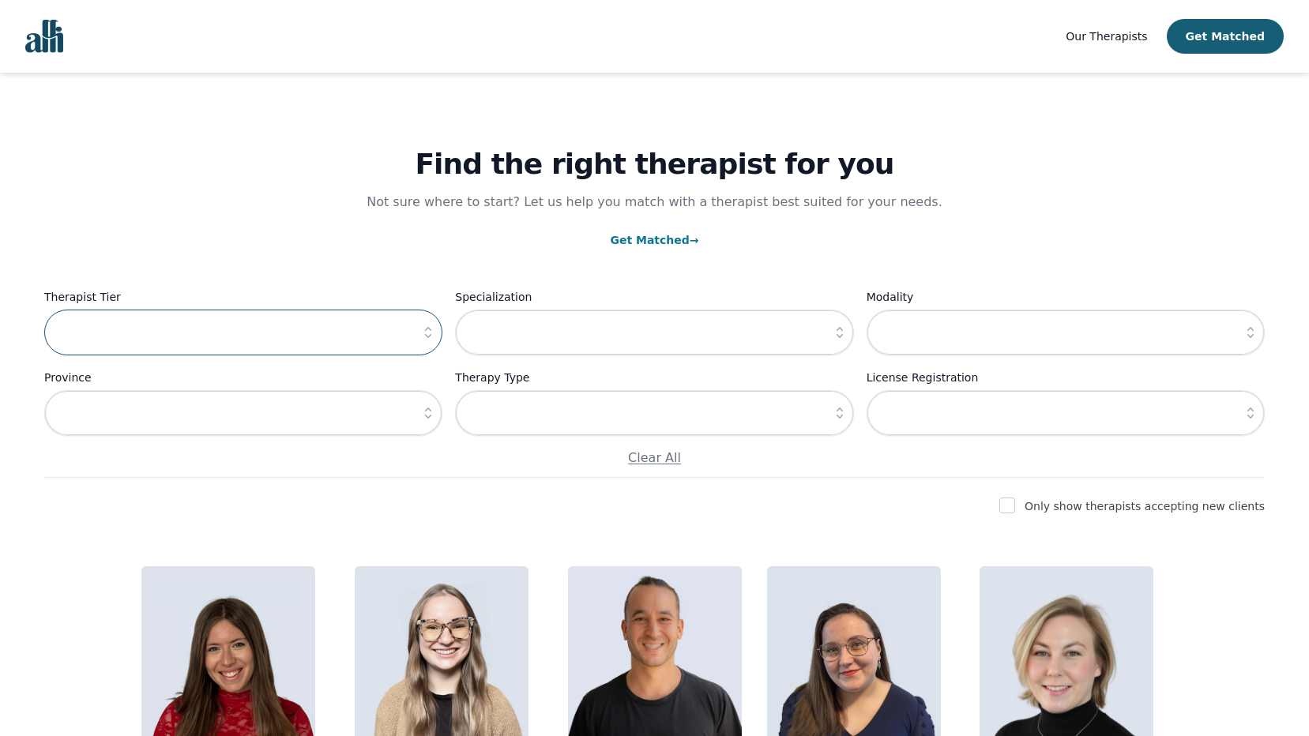
click at [261, 352] on input "text" at bounding box center [243, 333] width 398 height 46
click at [281, 427] on input "text" at bounding box center [243, 413] width 398 height 46
click at [427, 422] on button "button" at bounding box center [428, 413] width 28 height 46
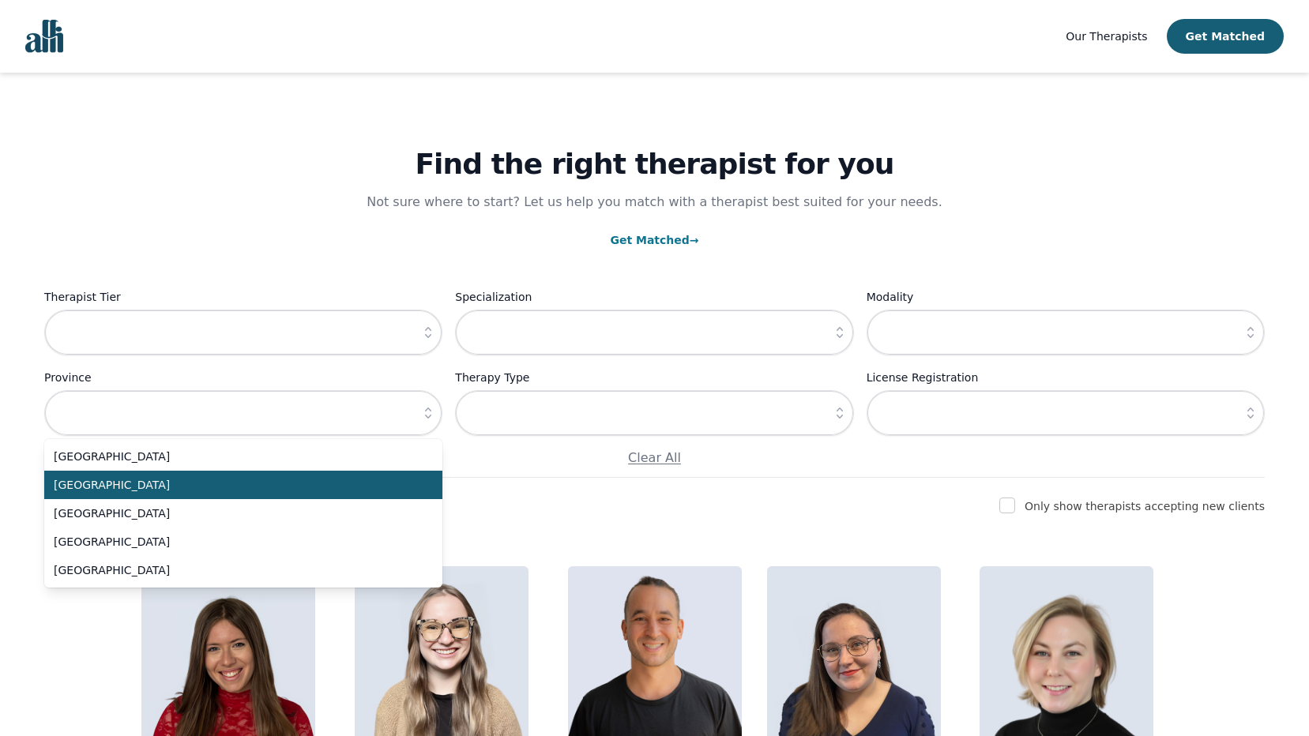
click at [137, 488] on span "[GEOGRAPHIC_DATA]" at bounding box center [234, 485] width 360 height 16
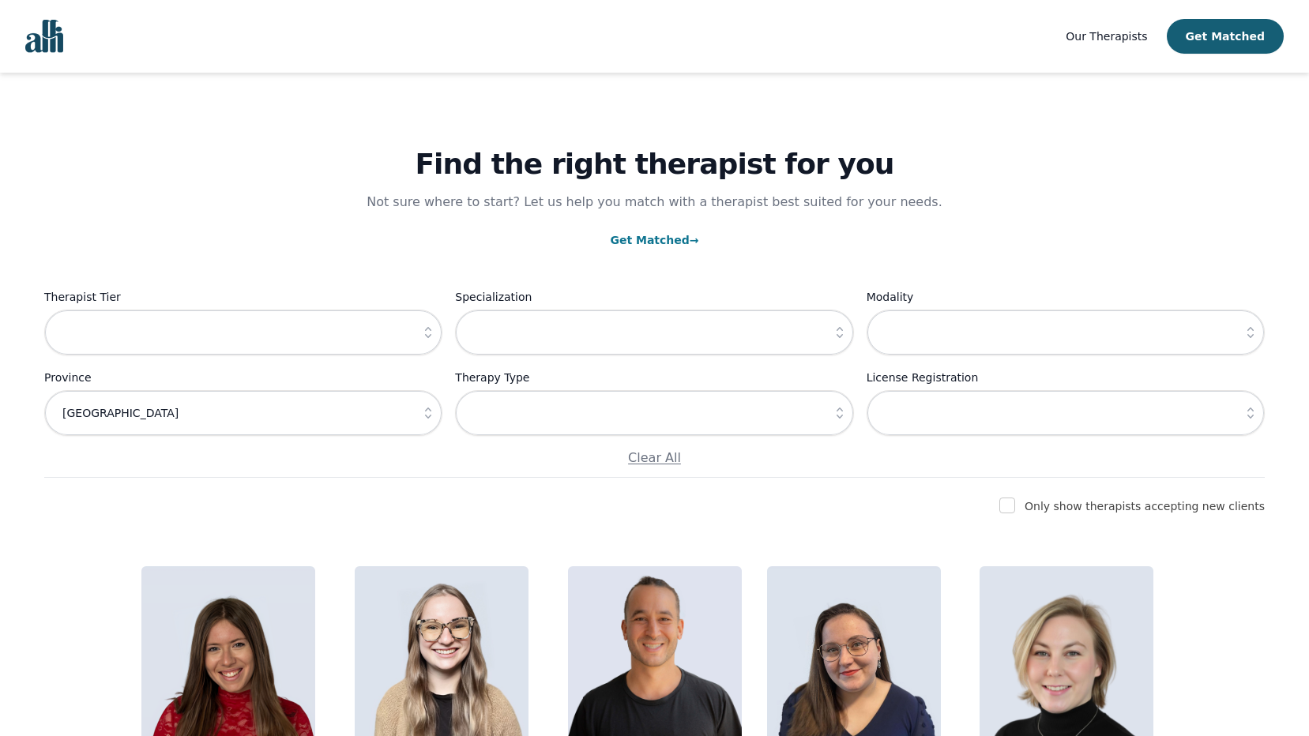
click at [427, 418] on icon "button" at bounding box center [428, 413] width 16 height 16
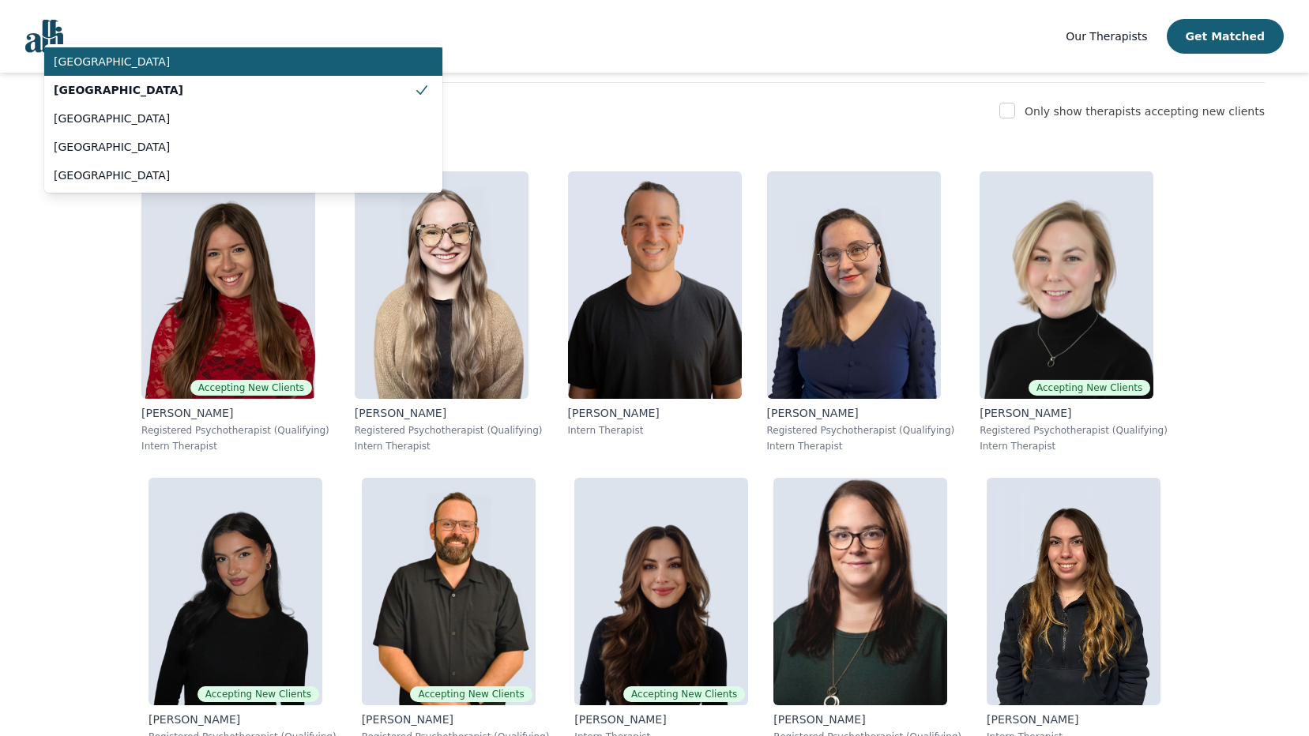
scroll to position [158, 0]
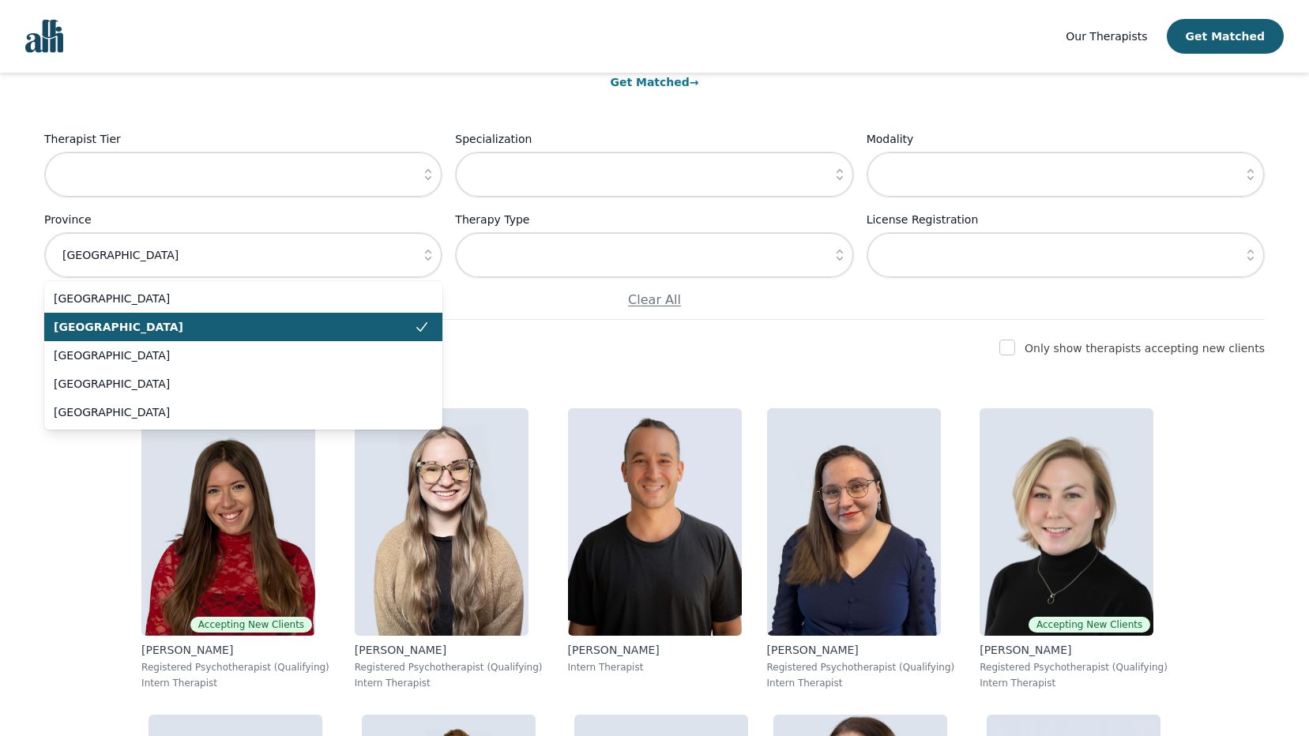
click at [418, 331] on icon at bounding box center [422, 327] width 16 height 16
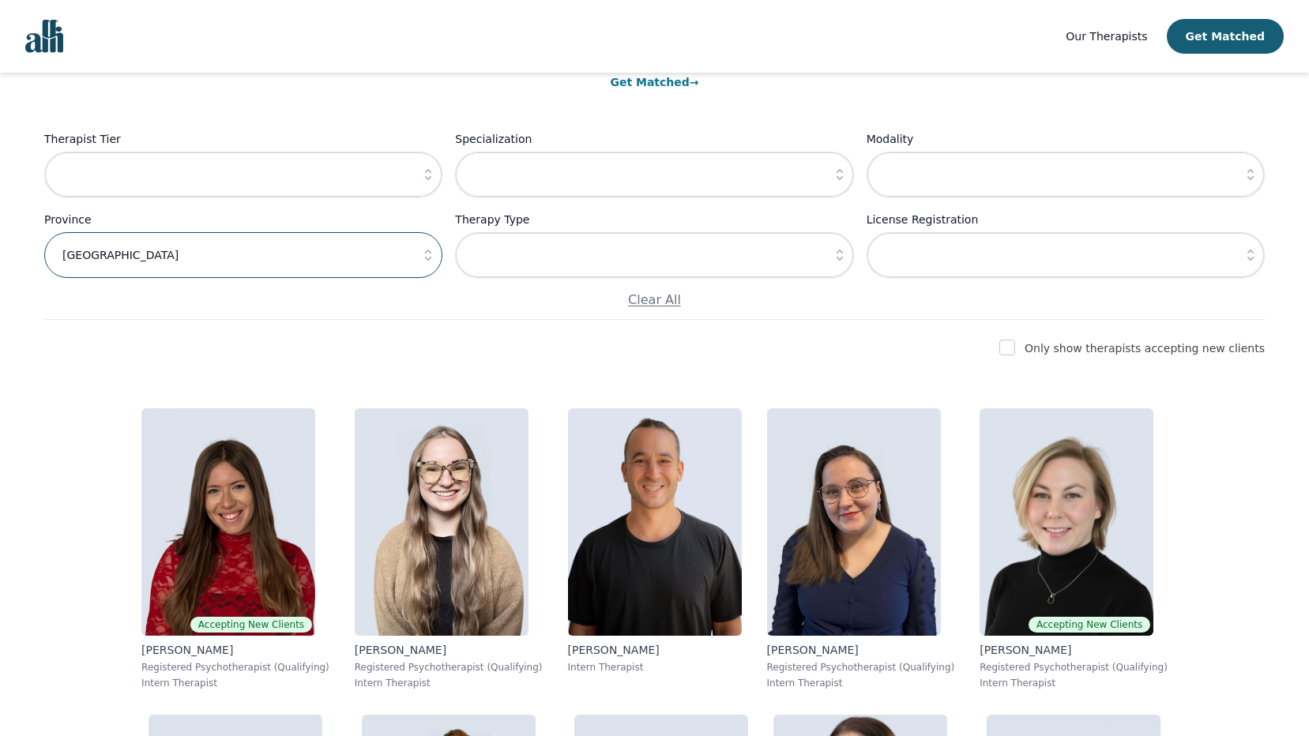
click at [243, 259] on input "[GEOGRAPHIC_DATA]" at bounding box center [243, 255] width 398 height 46
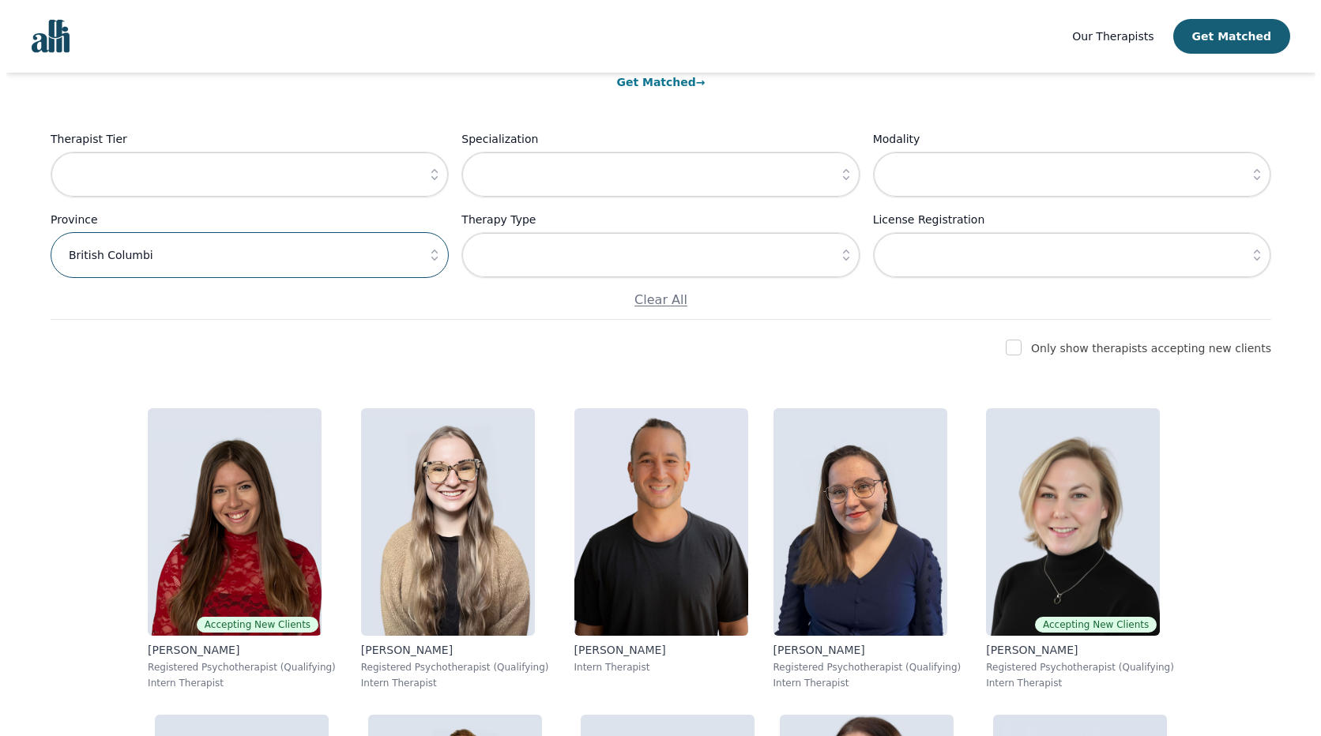
scroll to position [0, 0]
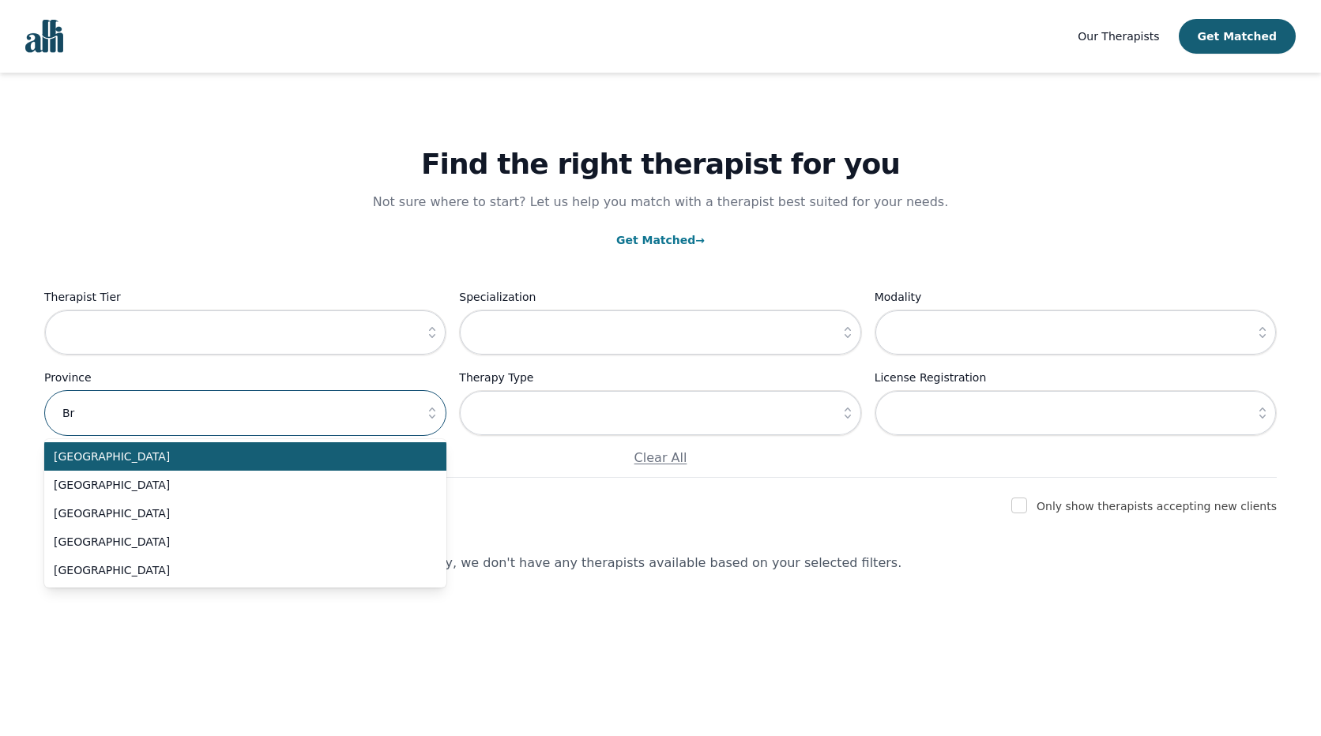
type input "B"
click at [9, 355] on main "Find the right therapist for you Not sure where to start? Let us help you match…" at bounding box center [660, 361] width 1321 height 576
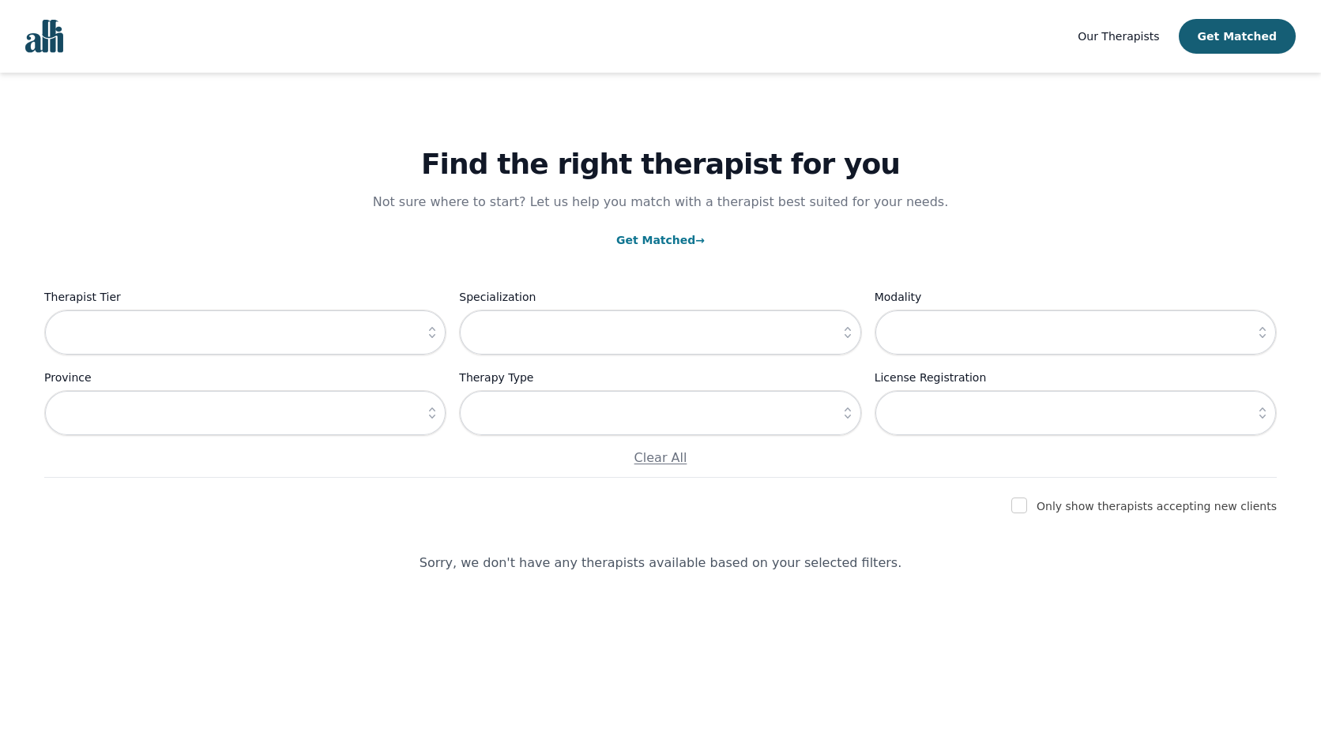
click at [852, 336] on icon "button" at bounding box center [848, 333] width 16 height 16
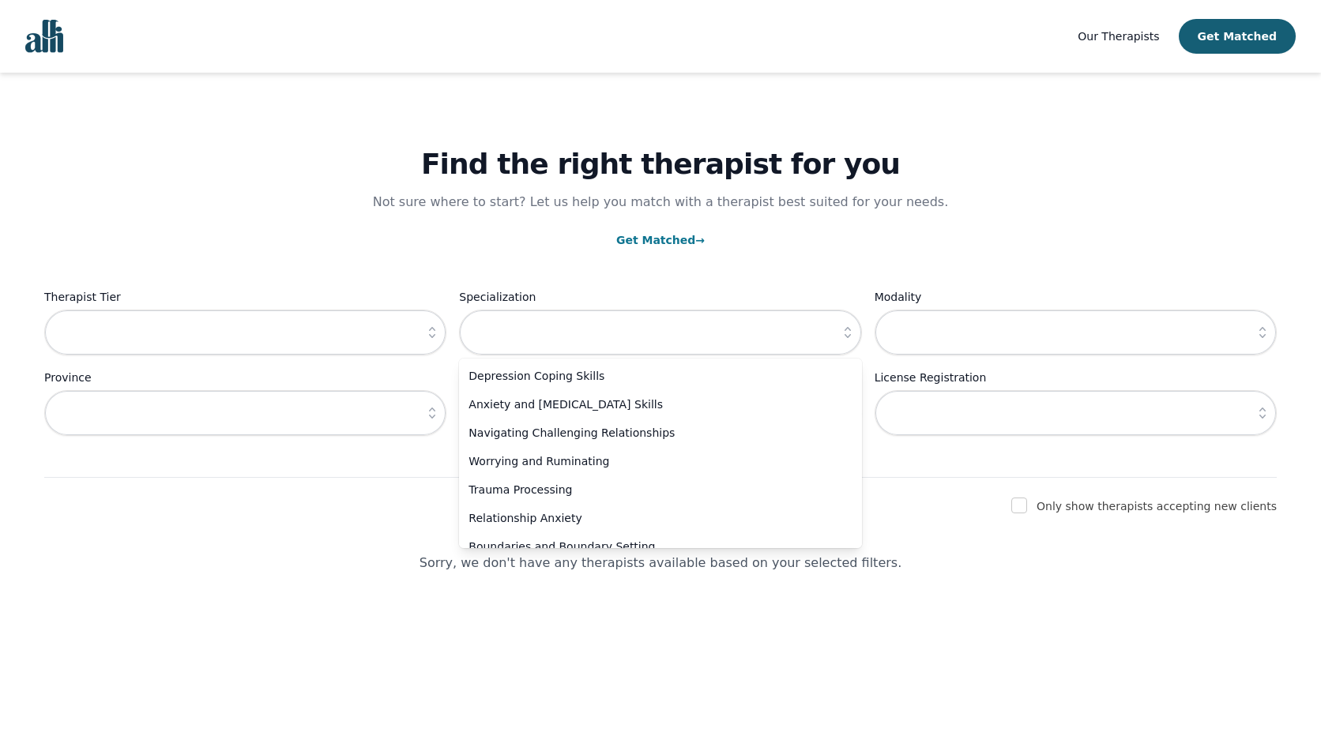
click at [945, 522] on div "Find the right therapist for you Not sure where to start? Let us help you match…" at bounding box center [660, 323] width 1283 height 500
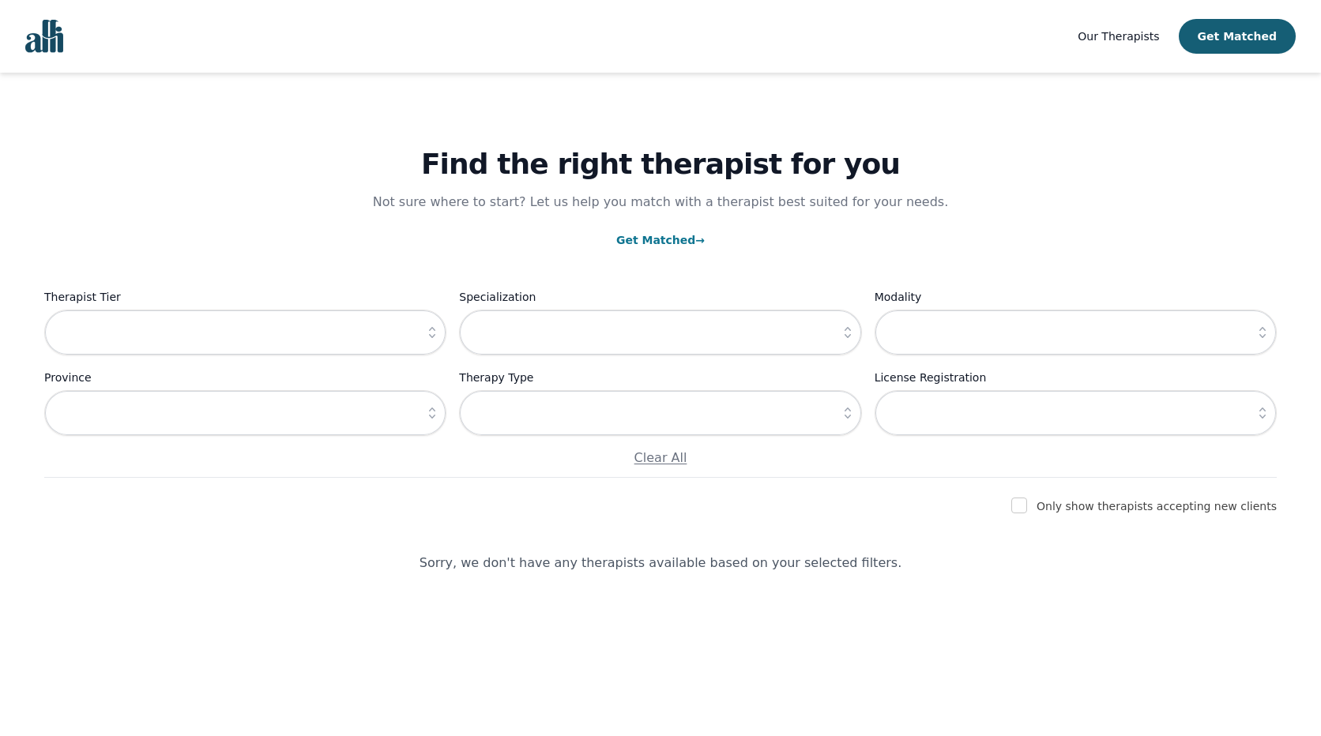
click at [428, 336] on icon "button" at bounding box center [432, 333] width 16 height 16
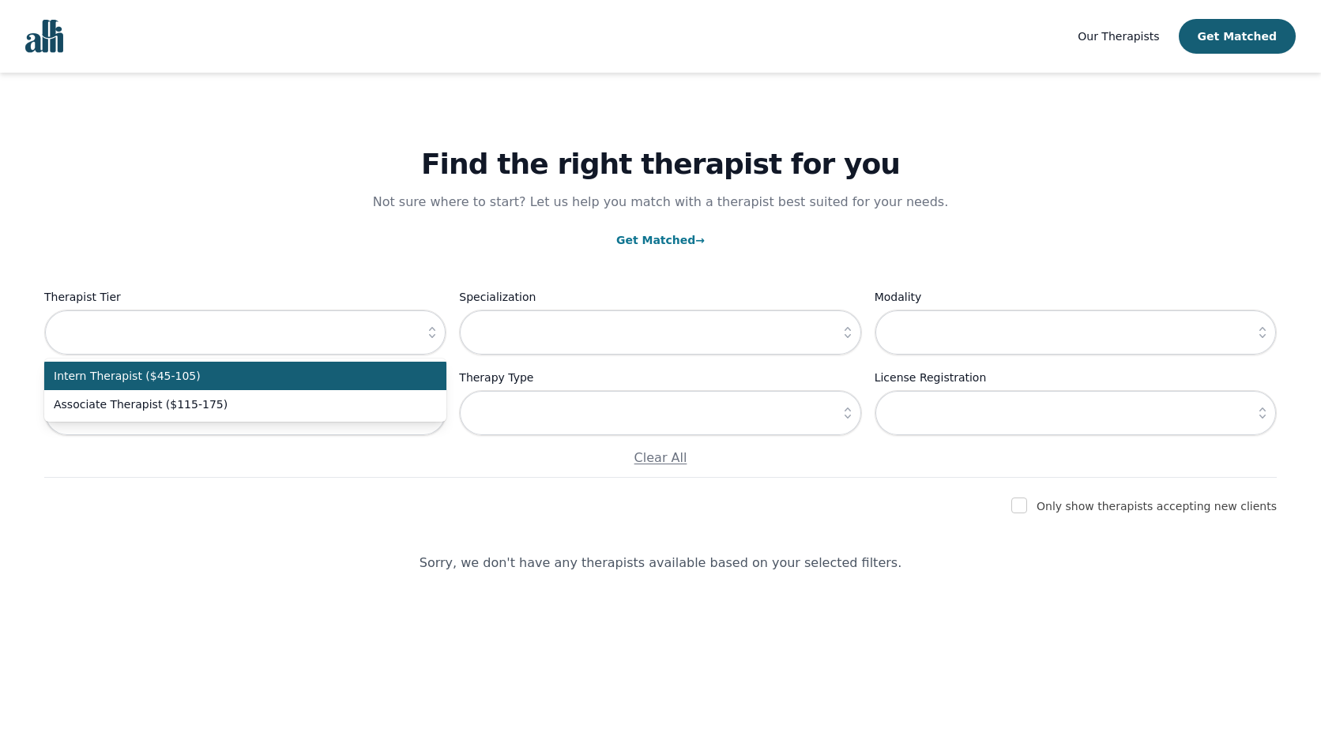
click at [416, 255] on div "Find the right therapist for you Not sure where to start? Let us help you match…" at bounding box center [660, 275] width 1233 height 405
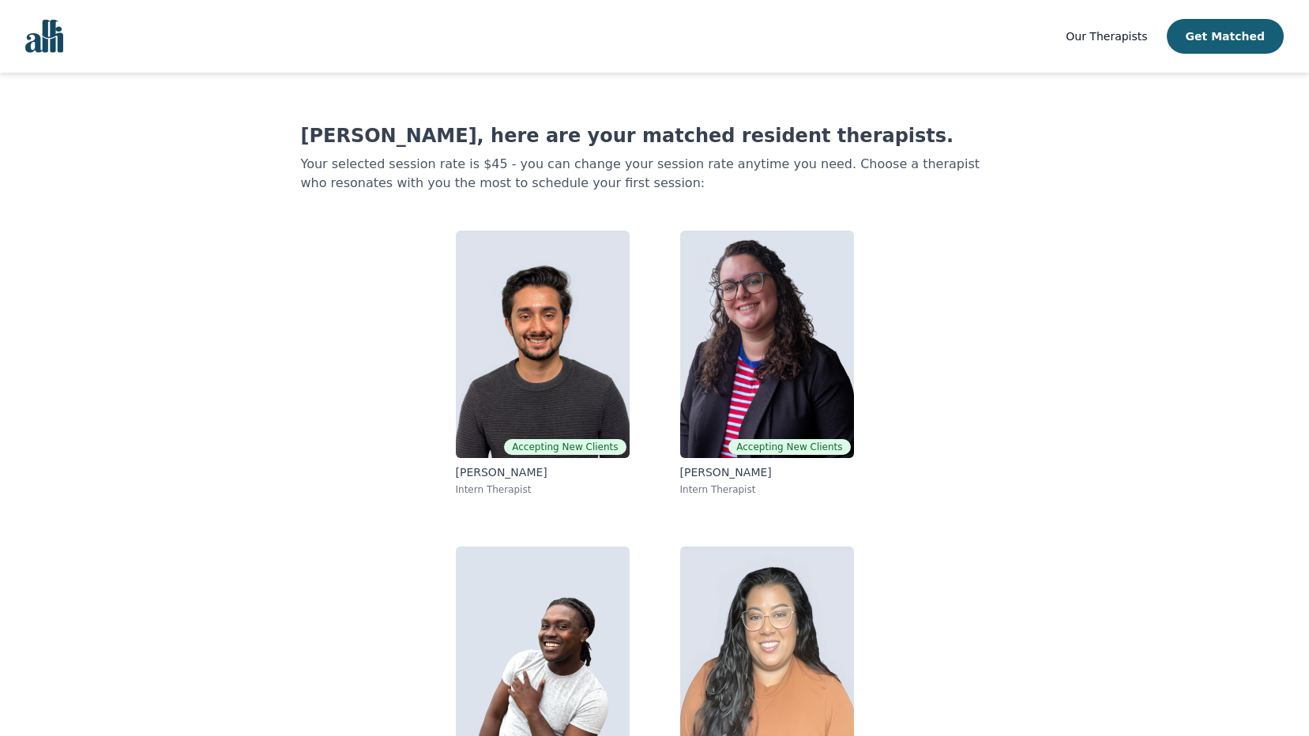
click at [53, 43] on img "Global" at bounding box center [44, 36] width 38 height 33
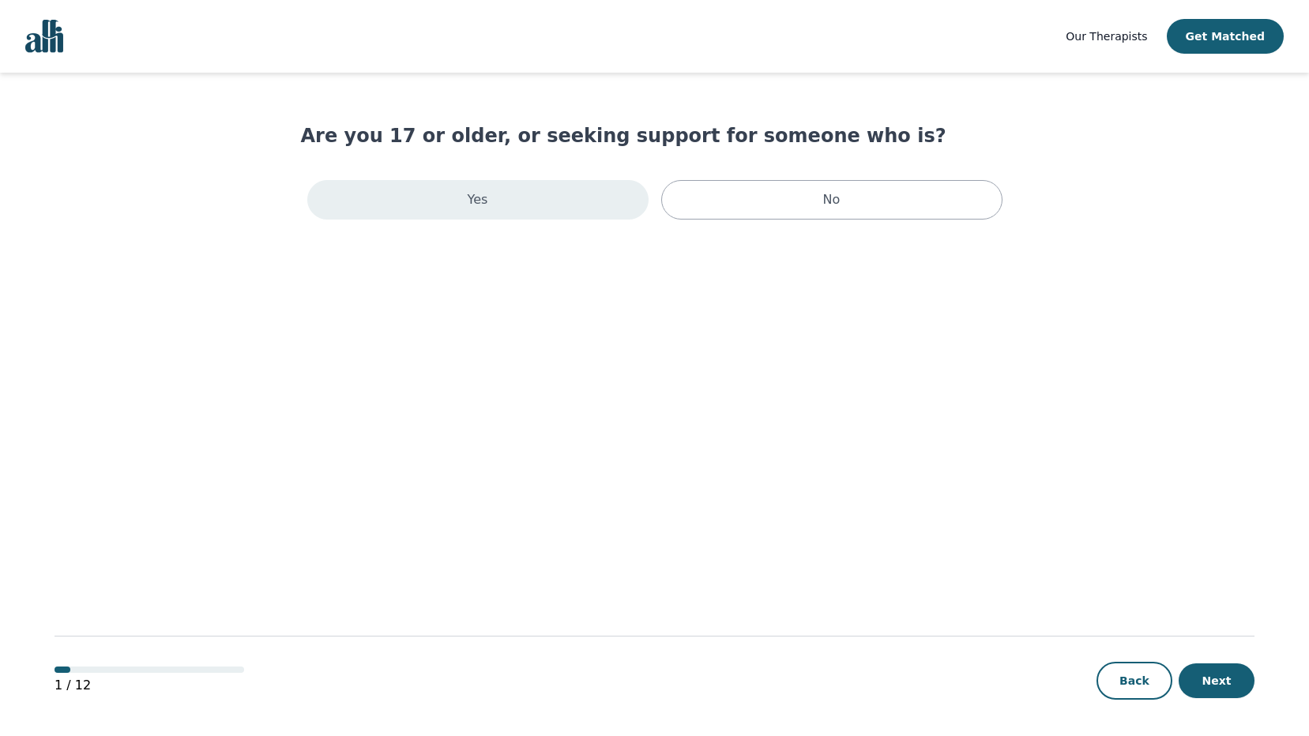
click at [550, 198] on div "Yes" at bounding box center [477, 200] width 341 height 40
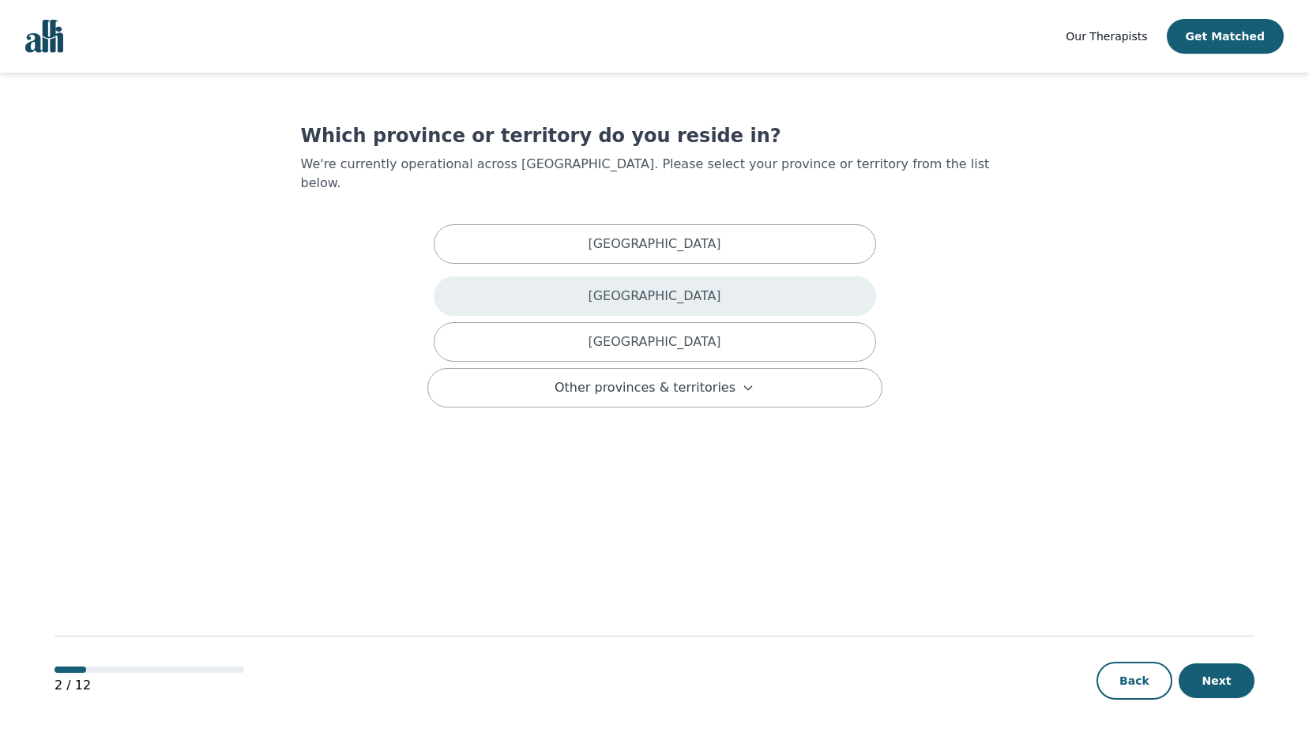
click at [600, 281] on div "[GEOGRAPHIC_DATA]" at bounding box center [655, 297] width 443 height 40
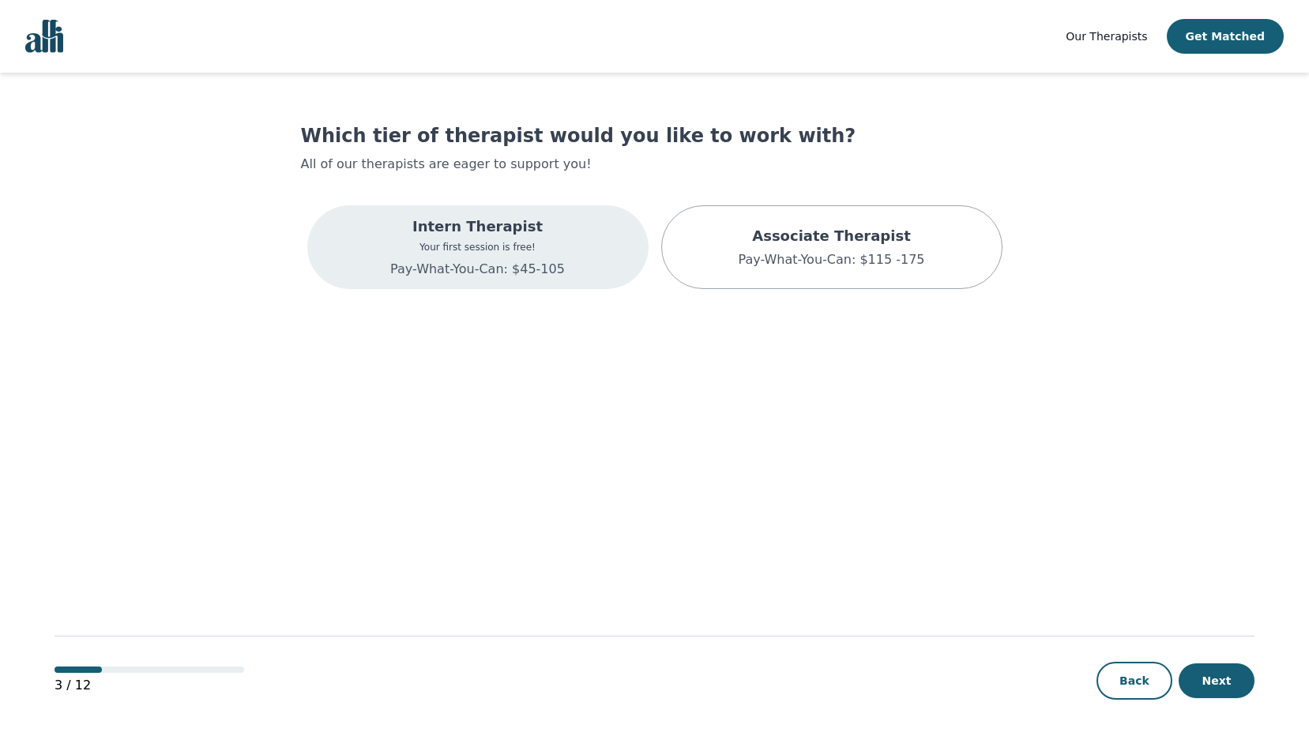
click at [520, 253] on p "Your first session is free!" at bounding box center [477, 247] width 175 height 13
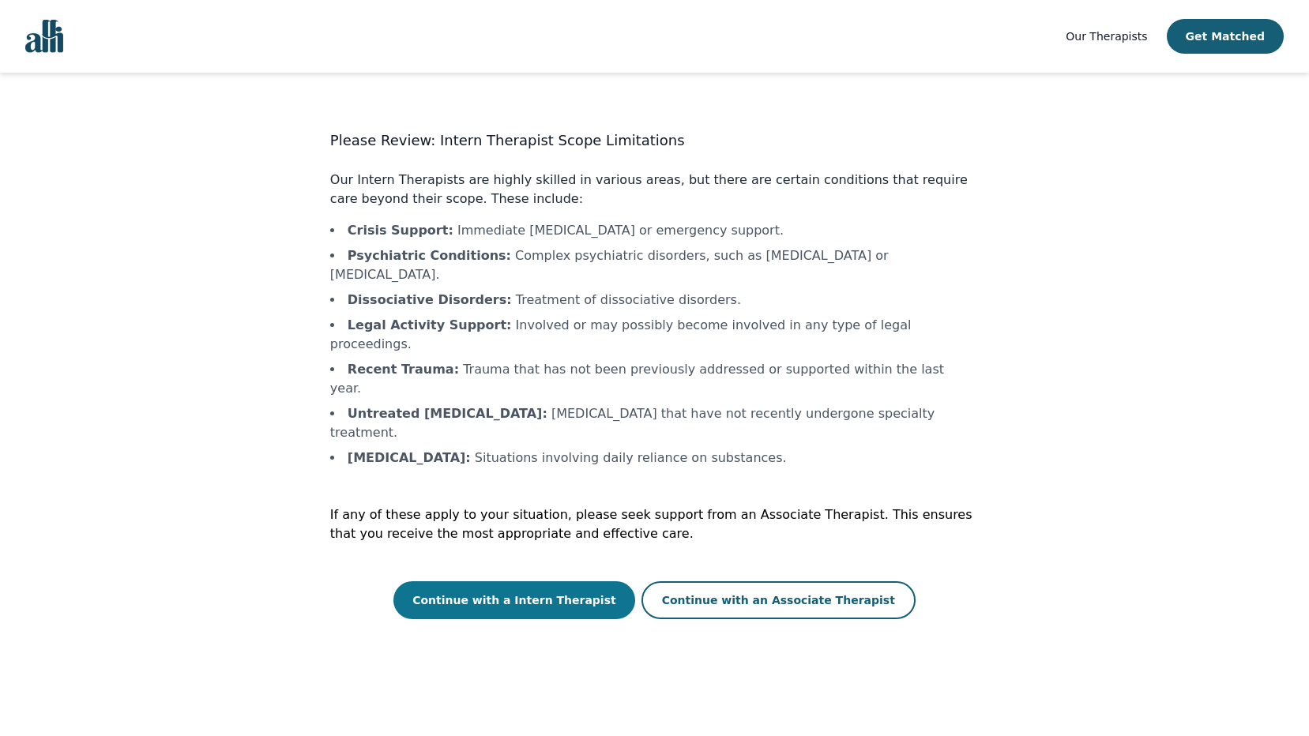
click at [563, 582] on button "Continue with a Intern Therapist" at bounding box center [515, 601] width 242 height 38
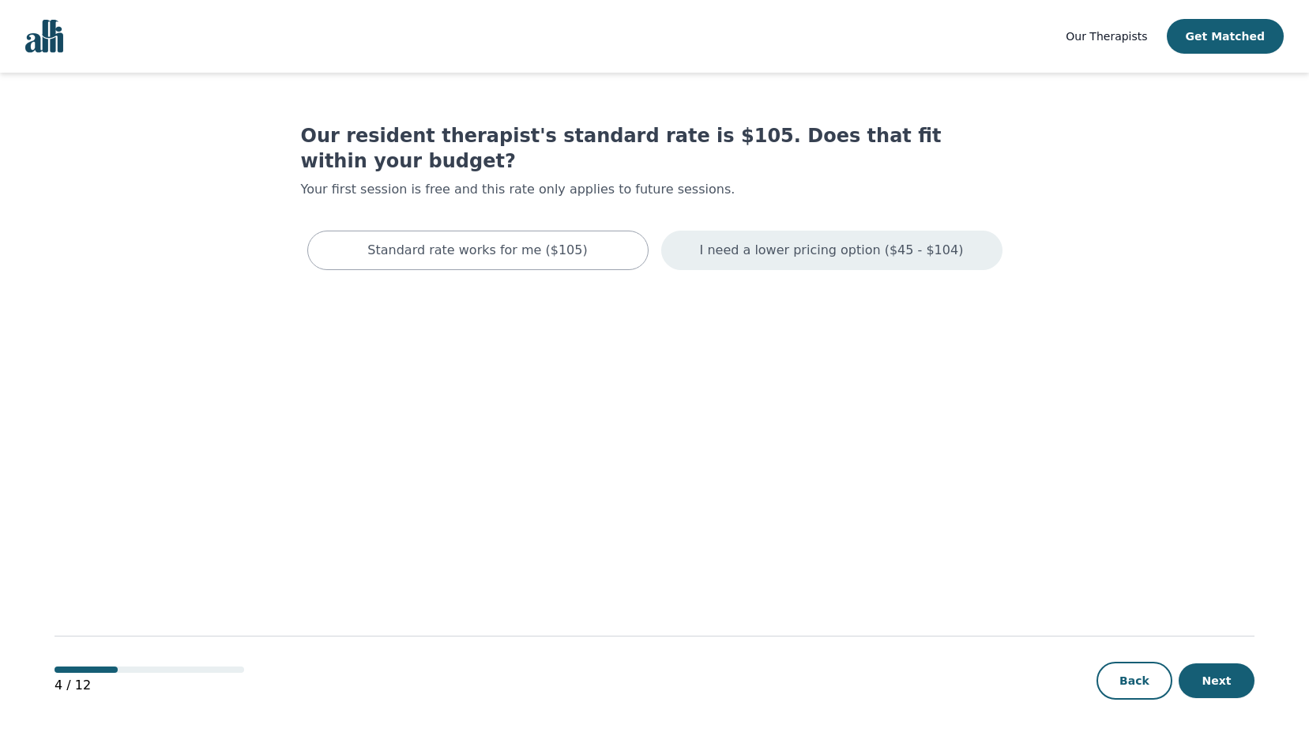
click at [822, 239] on div "I need a lower pricing option ($45 - $104)" at bounding box center [831, 251] width 341 height 40
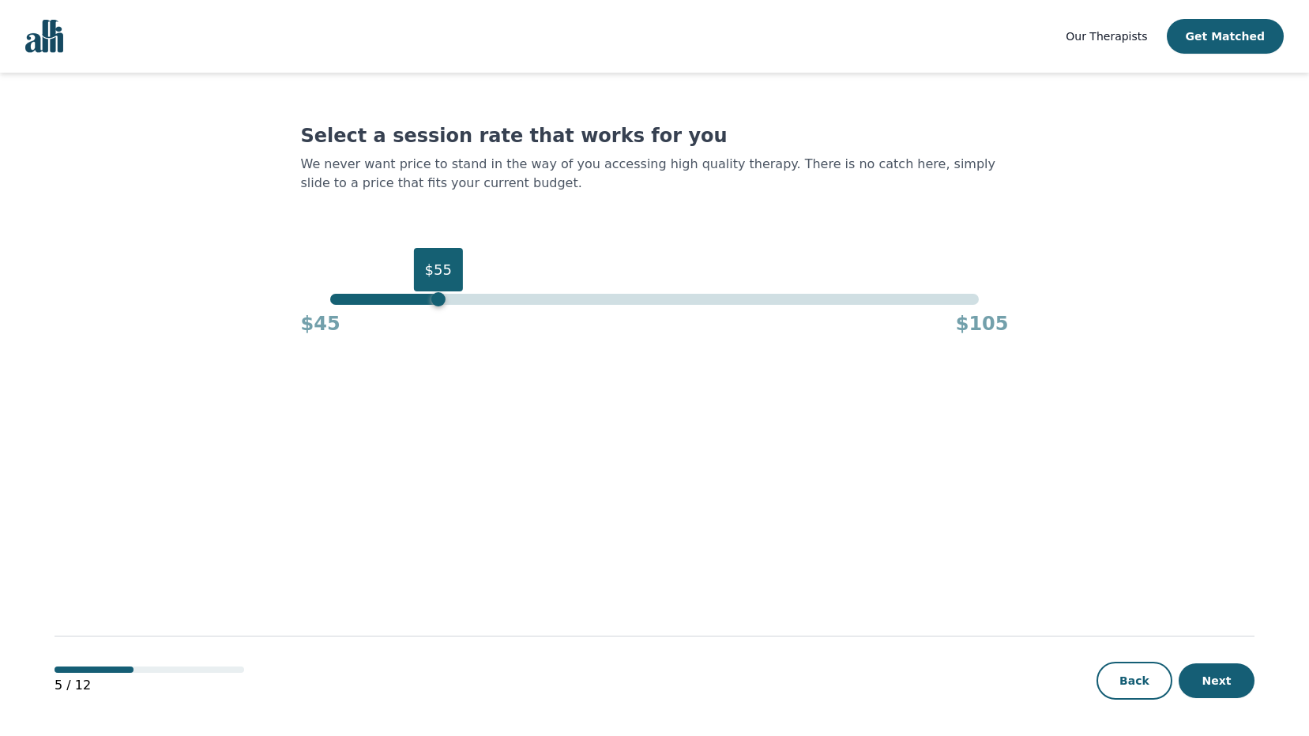
drag, startPoint x: 981, startPoint y: 302, endPoint x: 434, endPoint y: 306, distance: 546.8
click at [434, 306] on div "$55 $45 $105" at bounding box center [655, 315] width 708 height 43
click at [1237, 683] on button "Next" at bounding box center [1217, 681] width 76 height 35
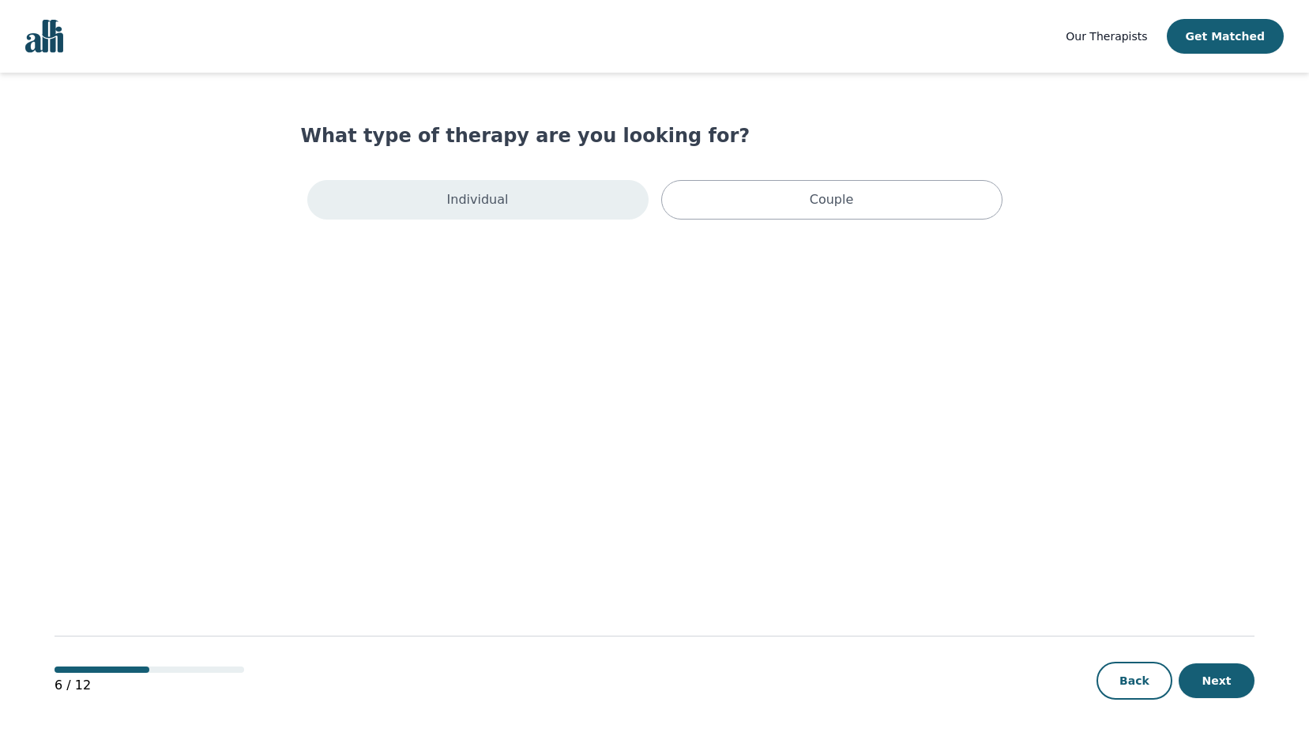
click at [465, 208] on p "Individual" at bounding box center [478, 199] width 62 height 19
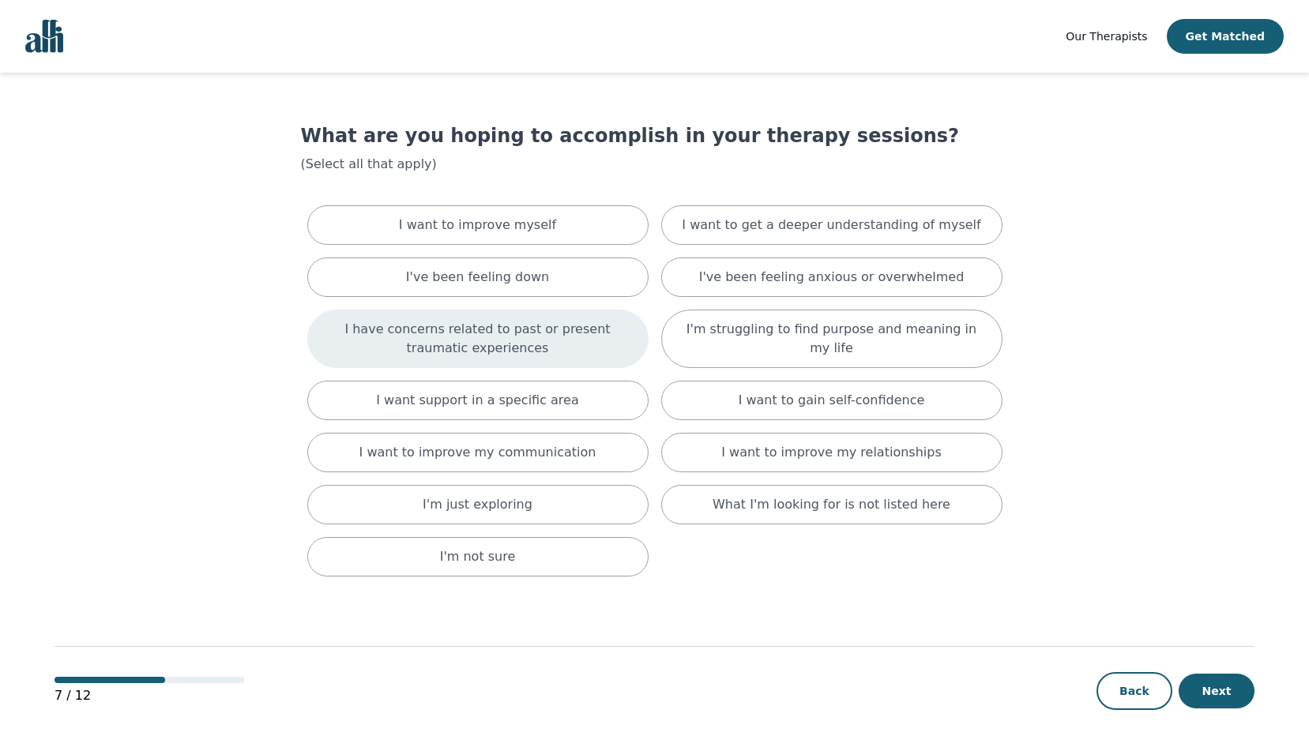
click at [510, 341] on p "I have concerns related to past or present traumatic experiences" at bounding box center [478, 339] width 302 height 38
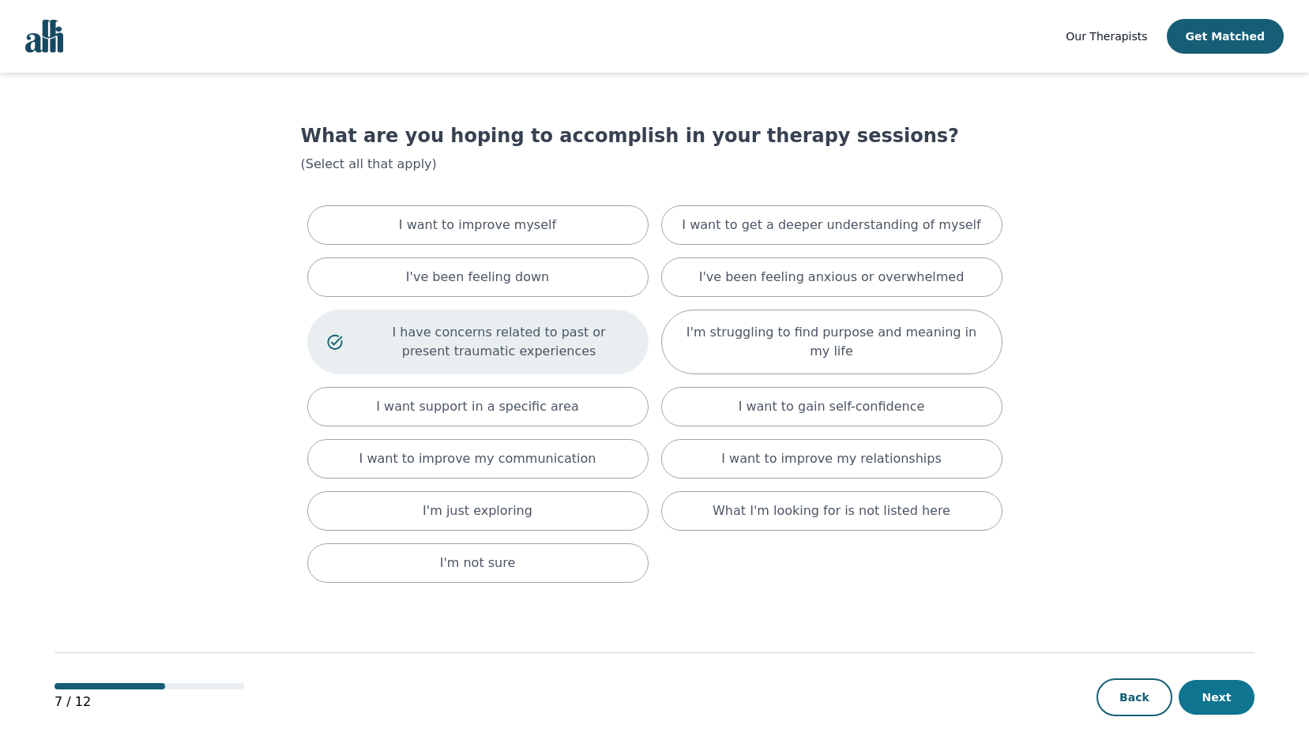
click at [1229, 691] on button "Next" at bounding box center [1217, 697] width 76 height 35
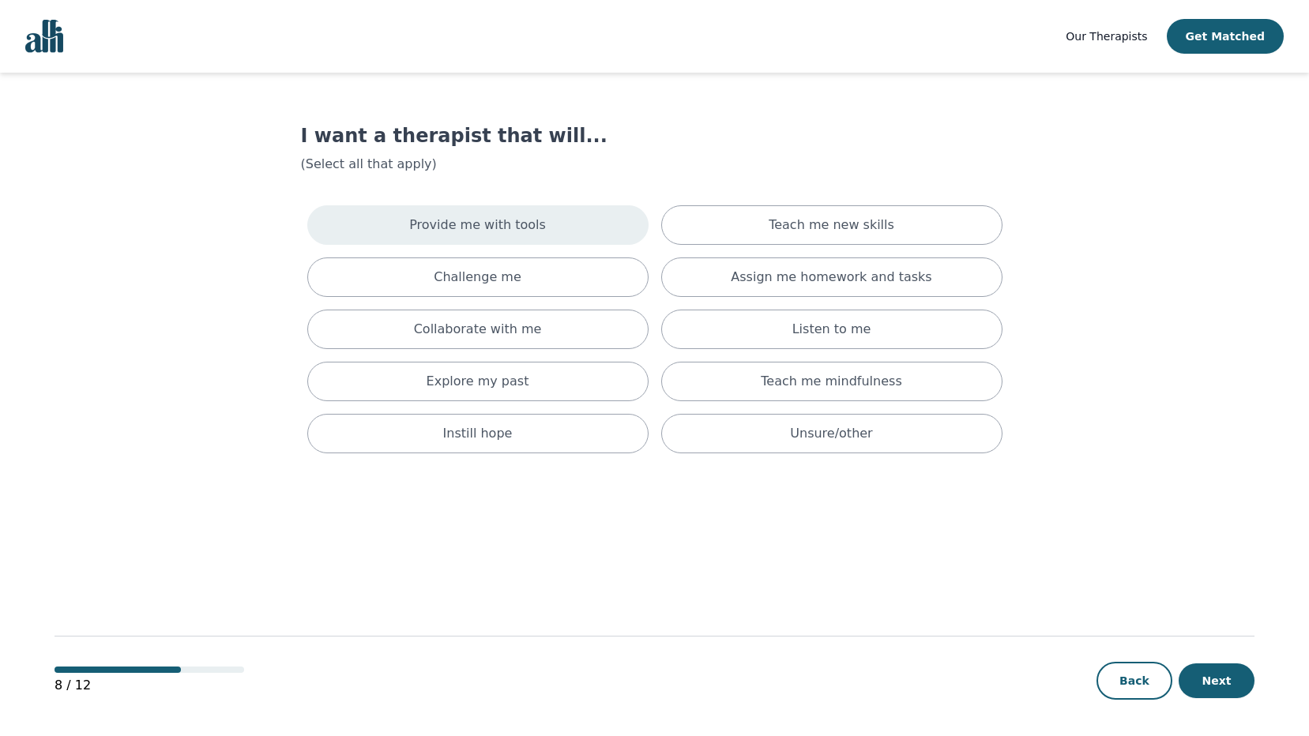
click at [504, 229] on p "Provide me with tools" at bounding box center [477, 225] width 137 height 19
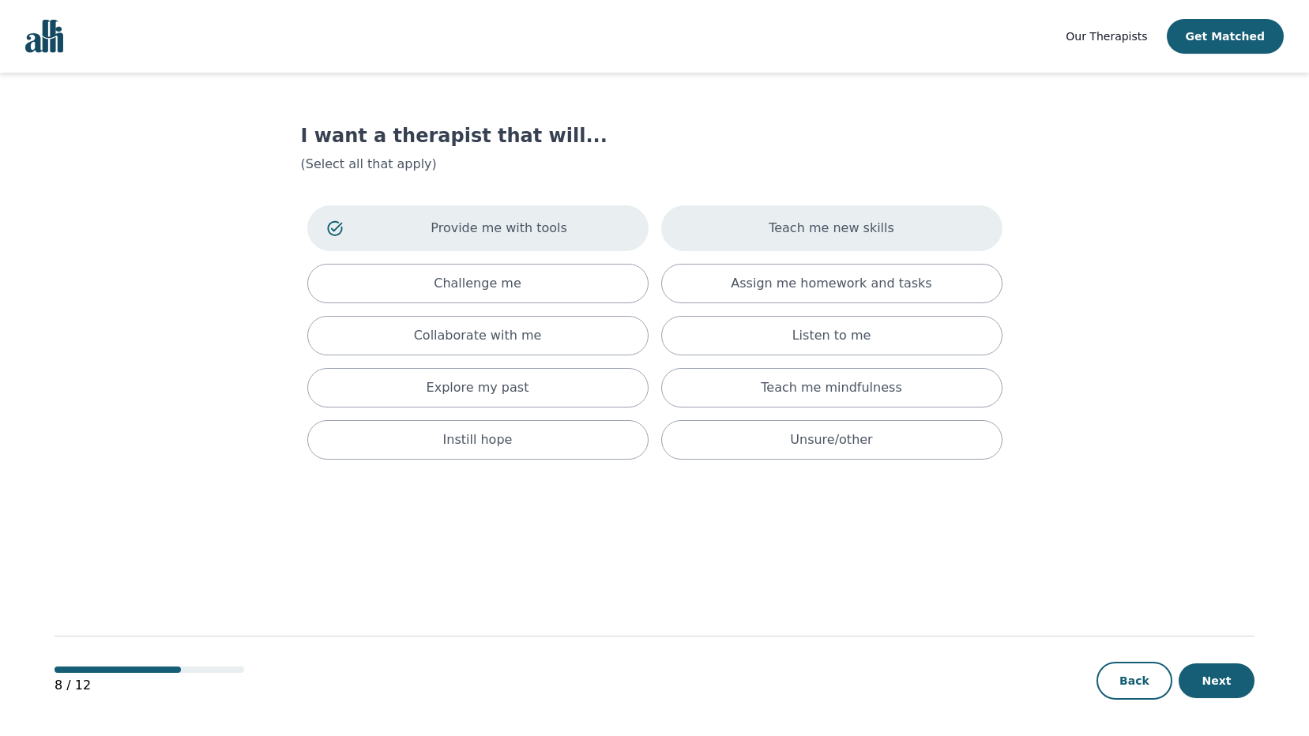
click at [785, 226] on p "Teach me new skills" at bounding box center [832, 228] width 126 height 19
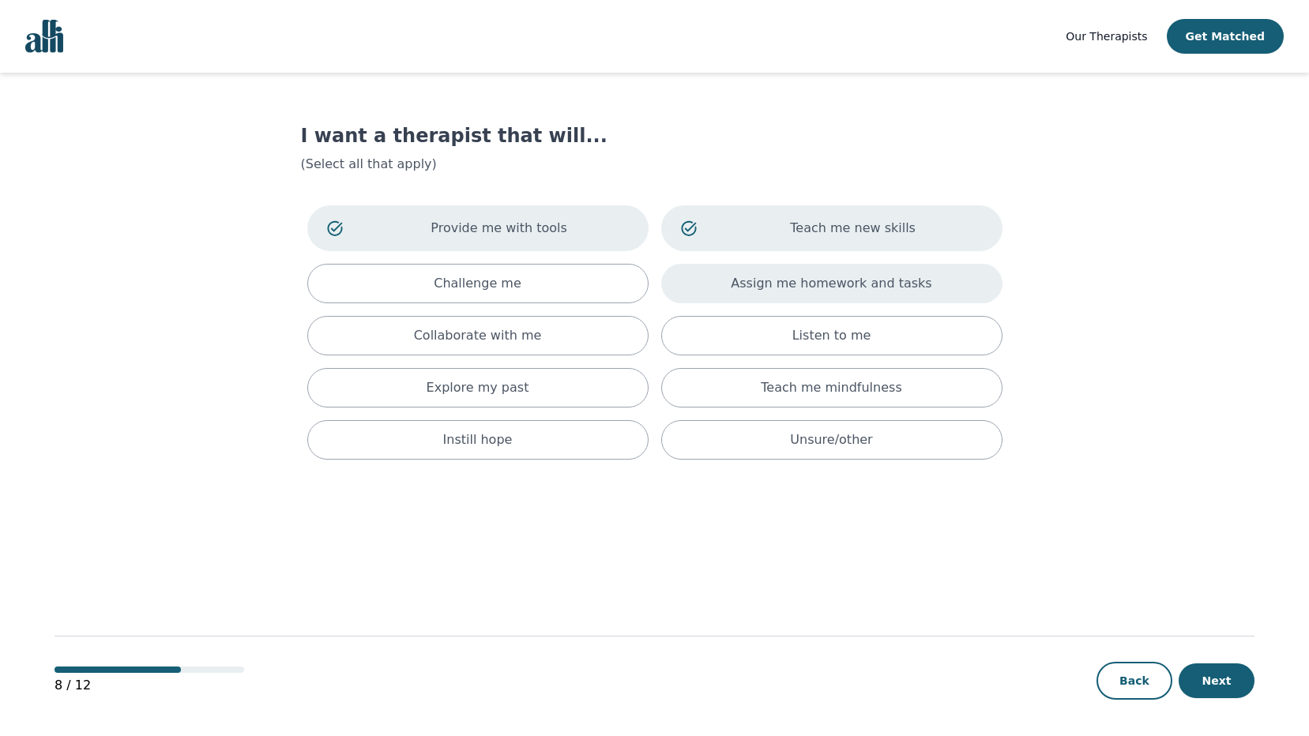
click at [781, 273] on div "Assign me homework and tasks" at bounding box center [831, 284] width 341 height 40
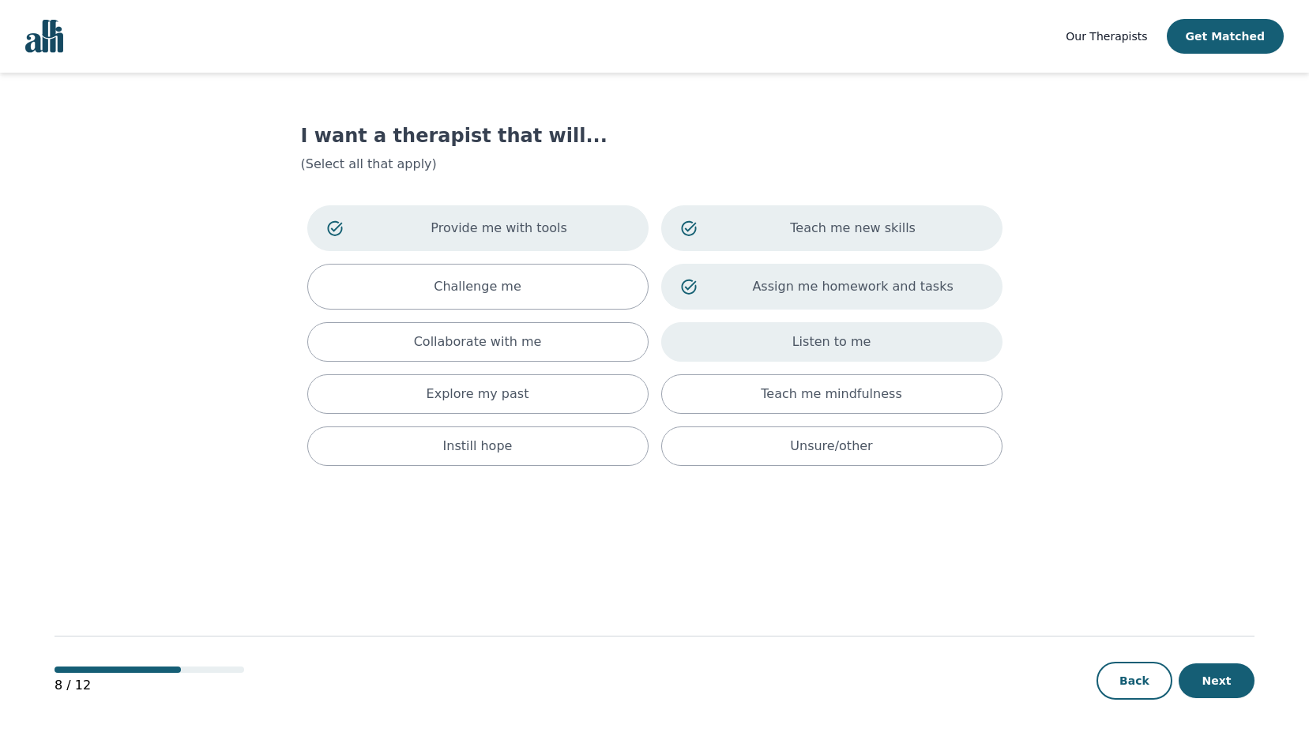
click at [804, 333] on p "Listen to me" at bounding box center [832, 342] width 79 height 19
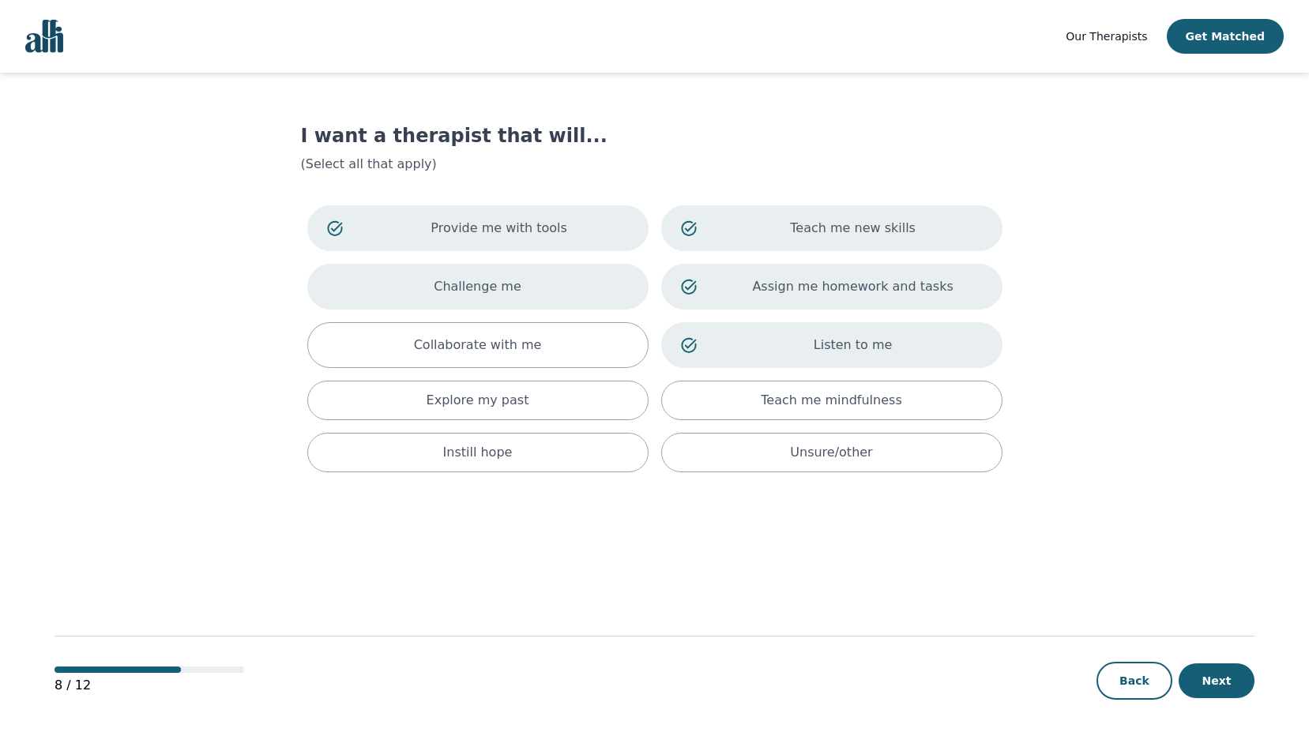
click at [491, 288] on p "Challenge me" at bounding box center [478, 286] width 88 height 19
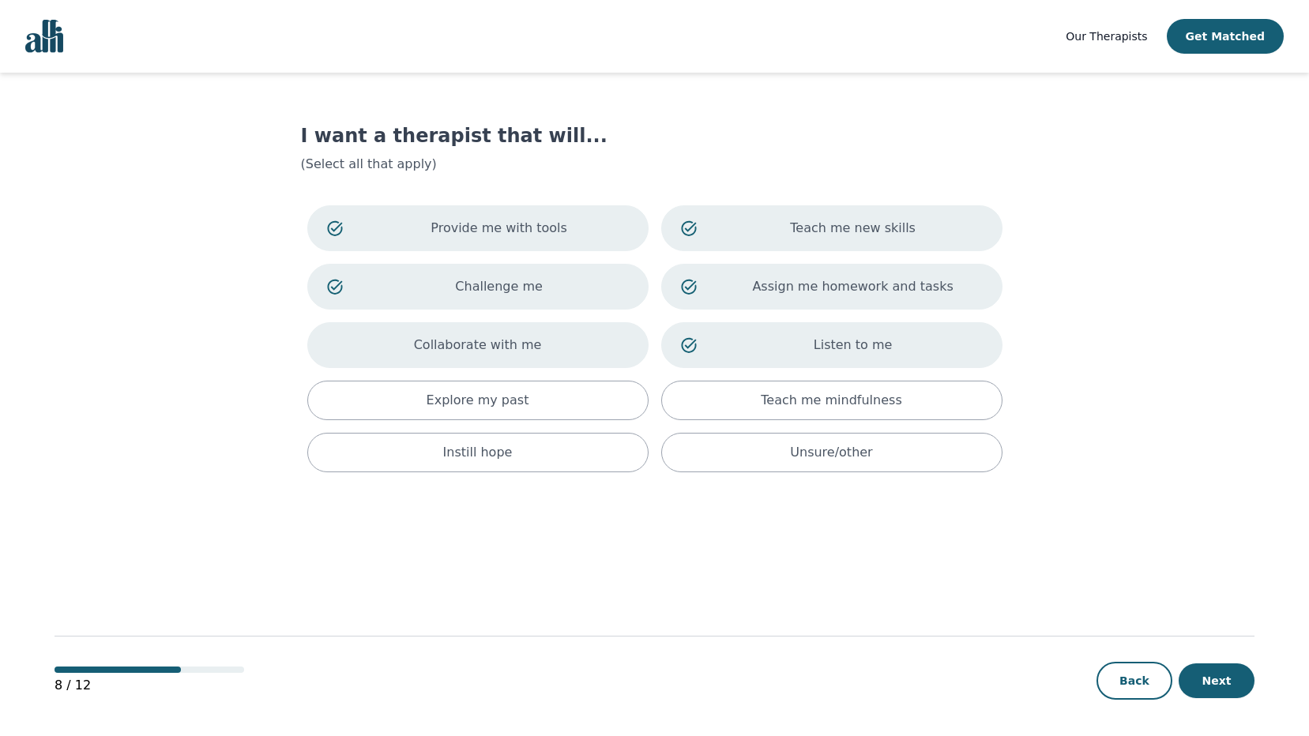
click at [496, 345] on p "Collaborate with me" at bounding box center [478, 345] width 128 height 19
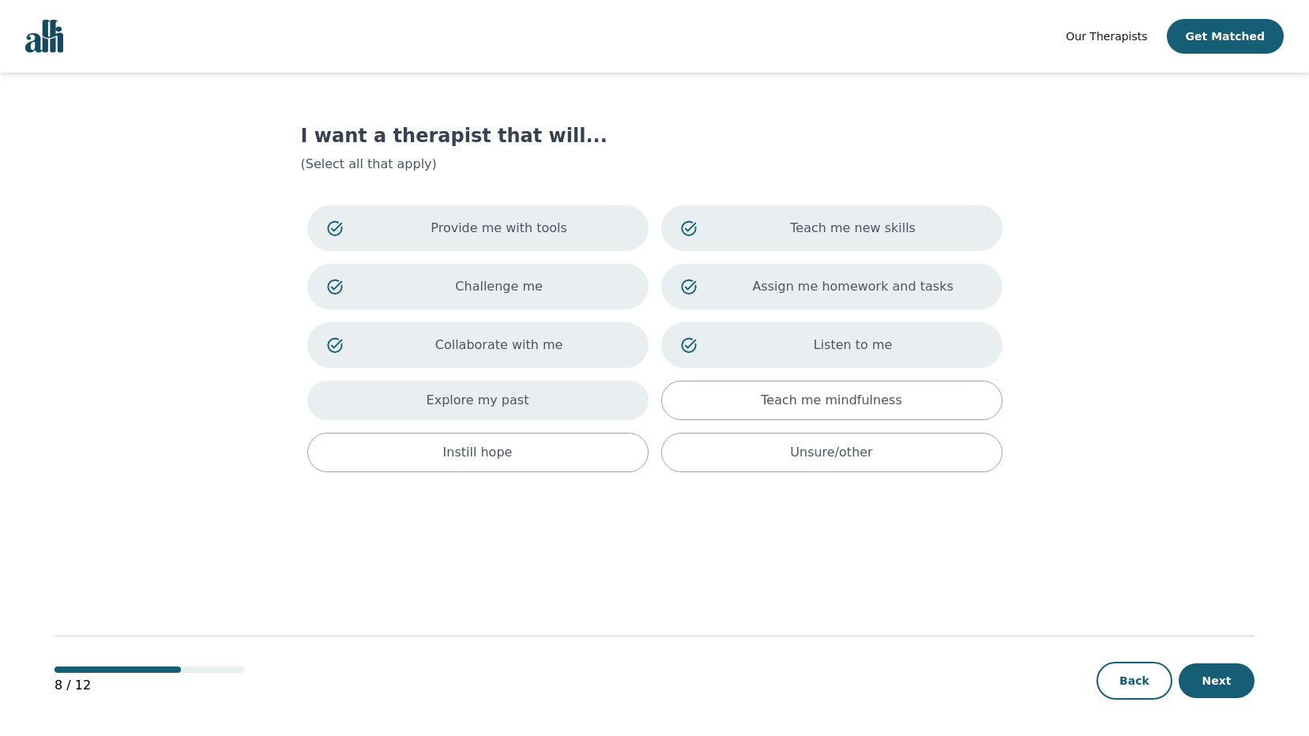
click at [499, 396] on p "Explore my past" at bounding box center [478, 400] width 103 height 19
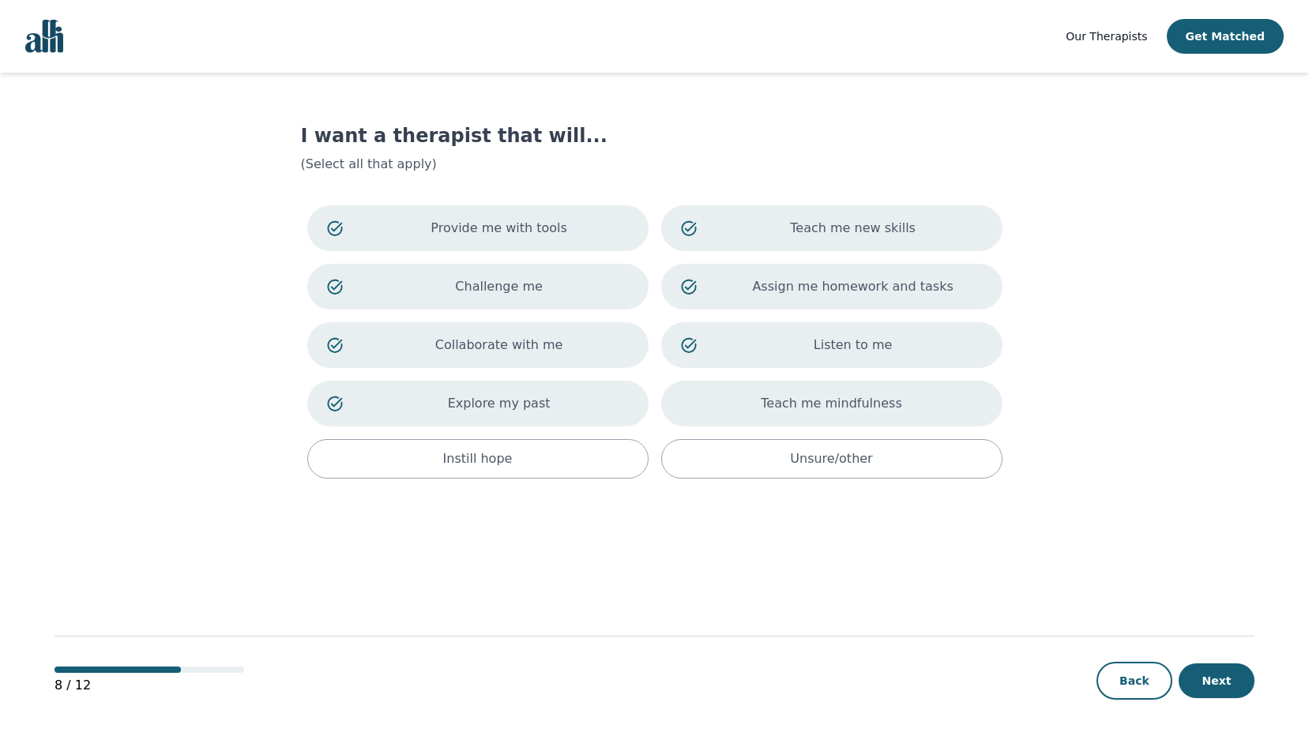
click at [736, 390] on div "Teach me mindfulness" at bounding box center [831, 404] width 341 height 46
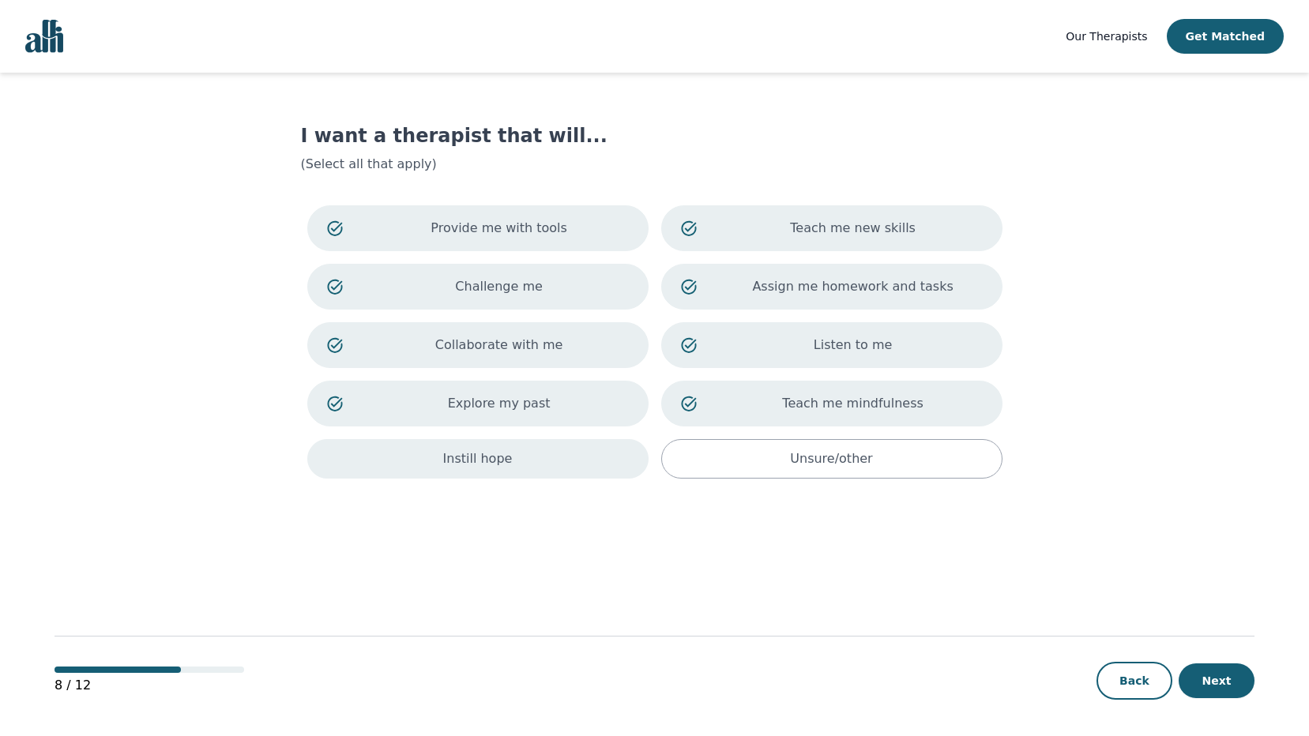
click at [548, 450] on div "Instill hope" at bounding box center [477, 459] width 341 height 40
click at [1228, 683] on button "Next" at bounding box center [1217, 681] width 76 height 35
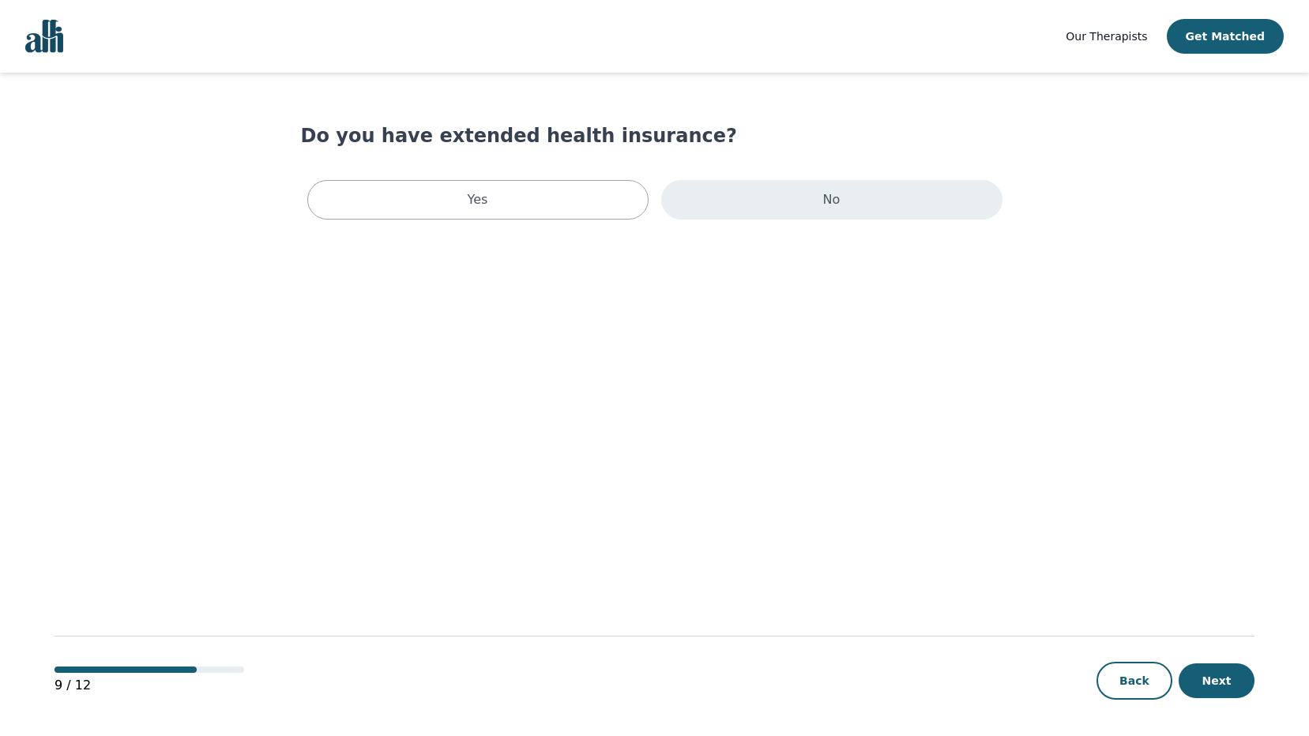
click at [808, 198] on div "No" at bounding box center [831, 200] width 341 height 40
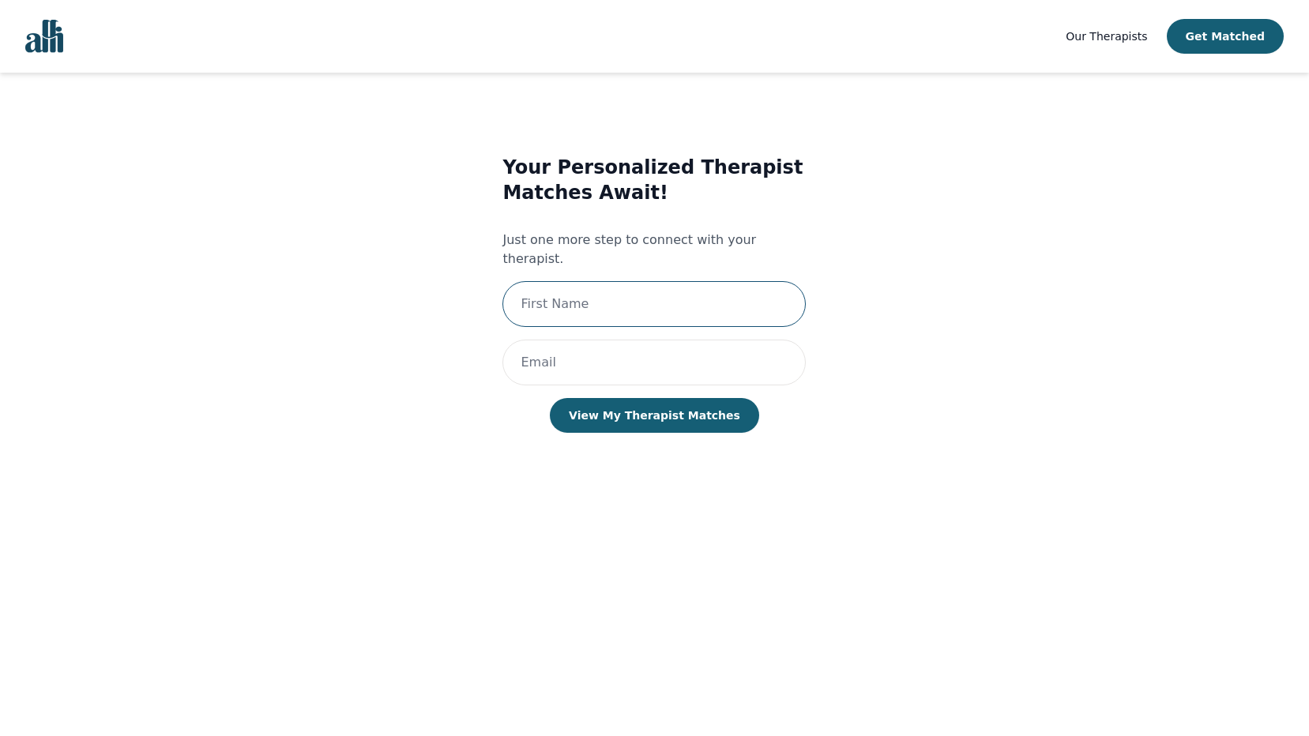
click at [610, 281] on input "text" at bounding box center [654, 304] width 303 height 46
type input "[PERSON_NAME]"
click at [597, 352] on input "email" at bounding box center [654, 363] width 303 height 46
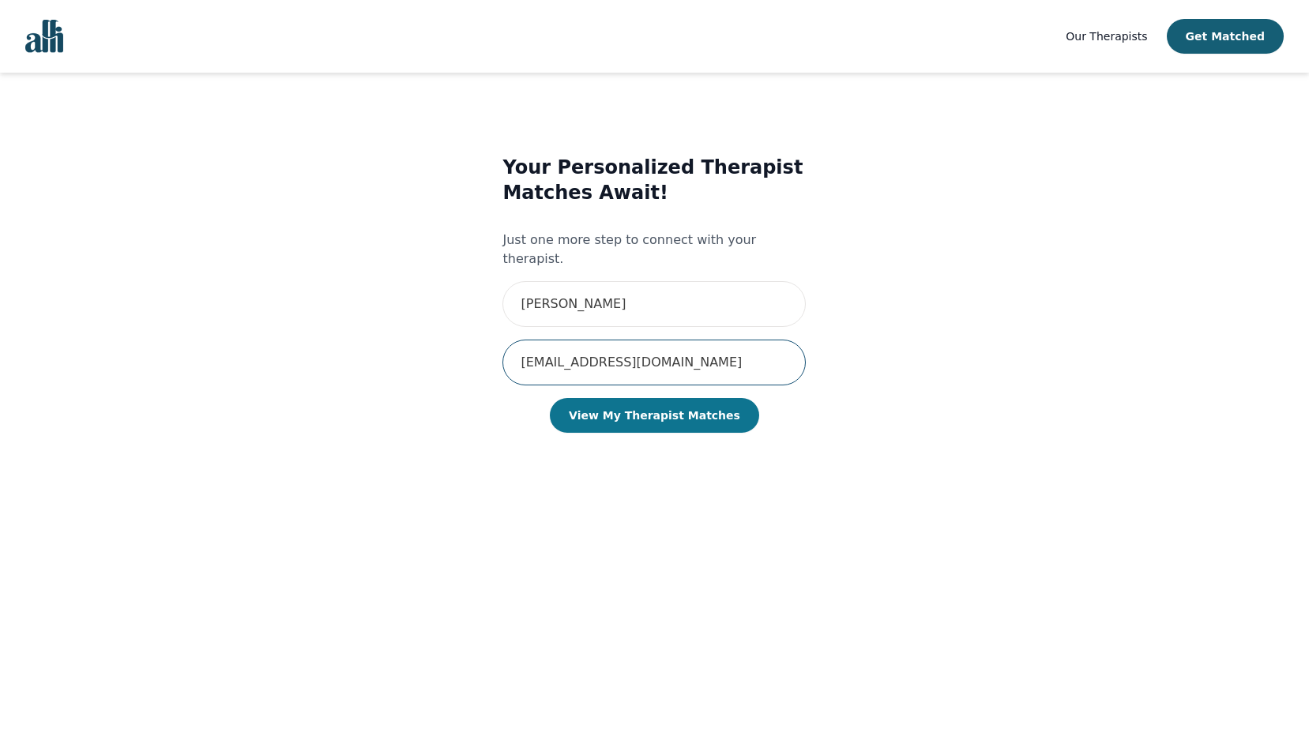
type input "[EMAIL_ADDRESS][DOMAIN_NAME]"
click at [659, 403] on button "View My Therapist Matches" at bounding box center [654, 415] width 209 height 35
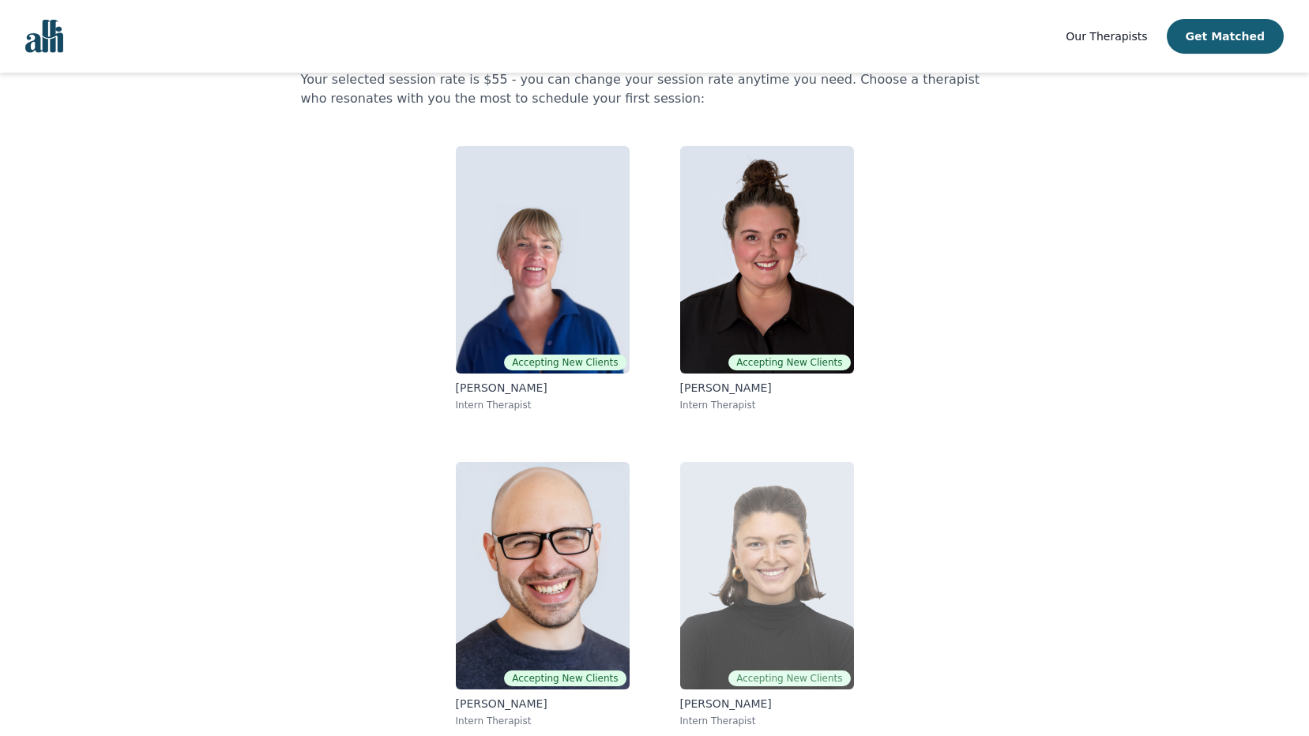
scroll to position [89, 0]
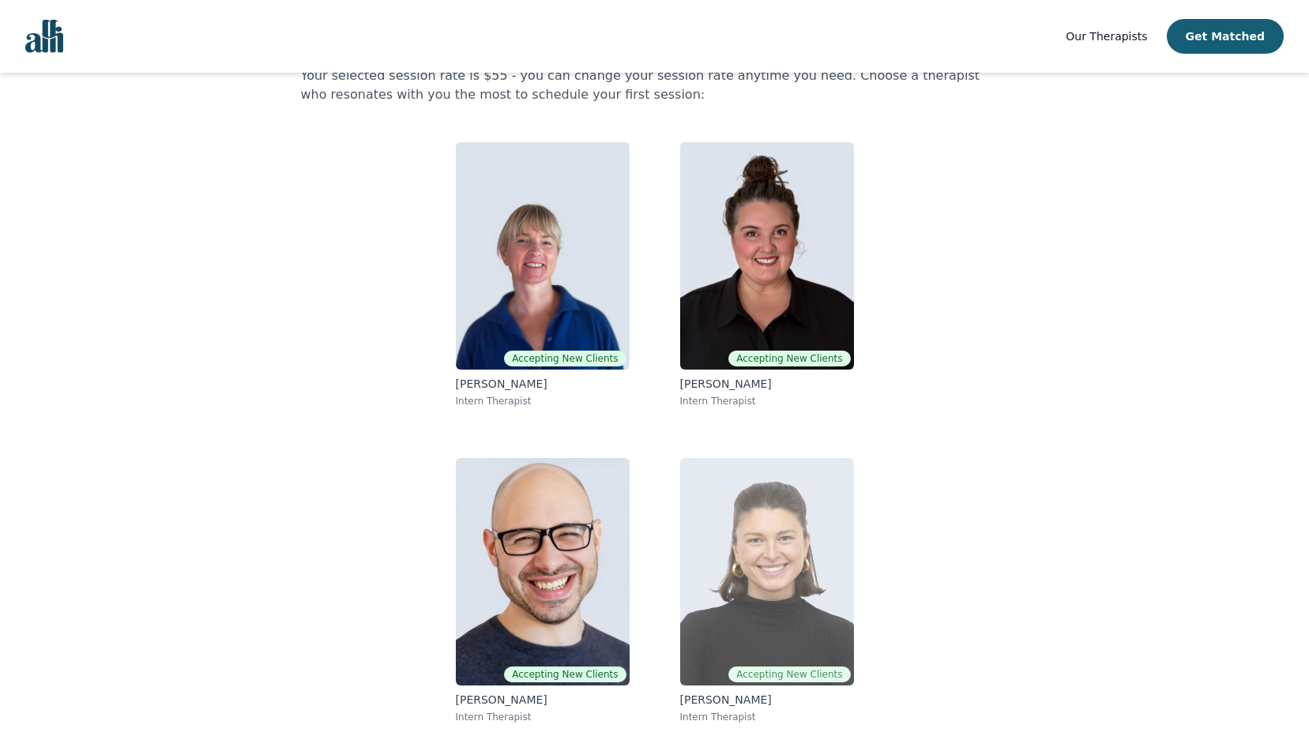
click at [786, 565] on img at bounding box center [767, 572] width 174 height 228
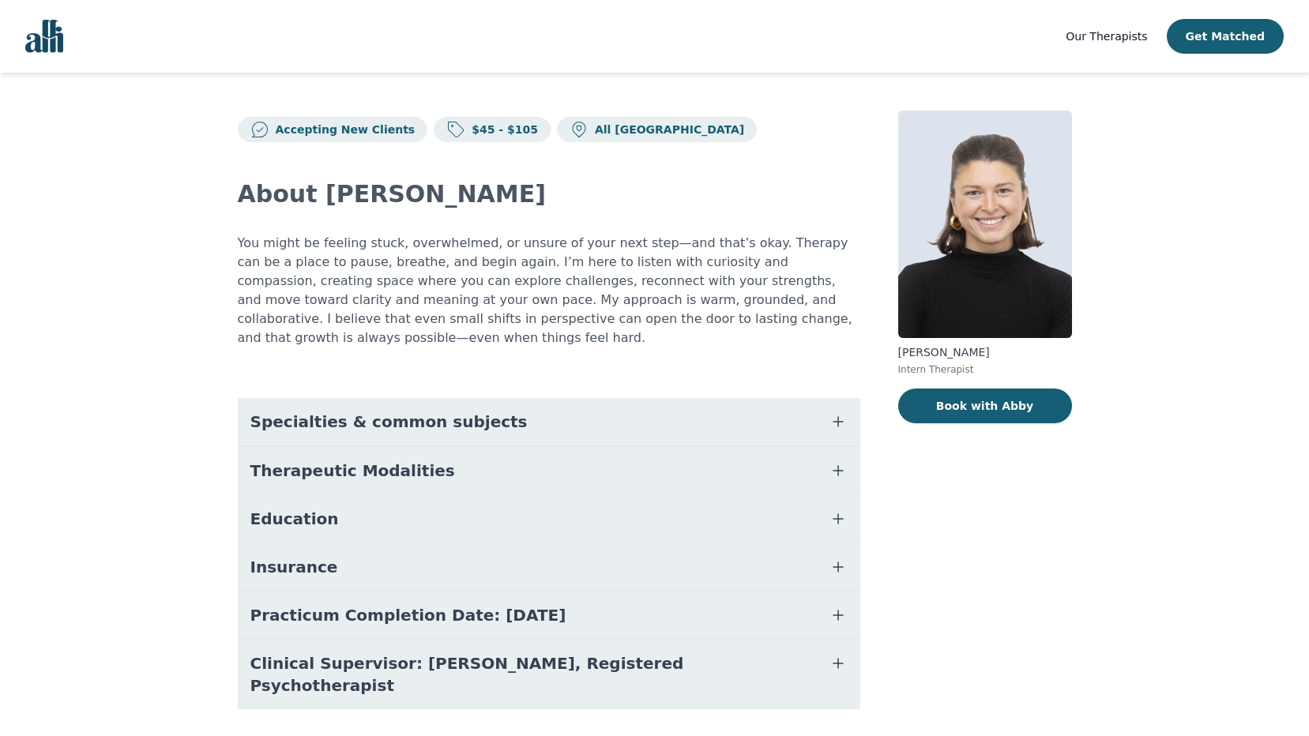
click at [443, 411] on span "Specialties & common subjects" at bounding box center [388, 422] width 277 height 22
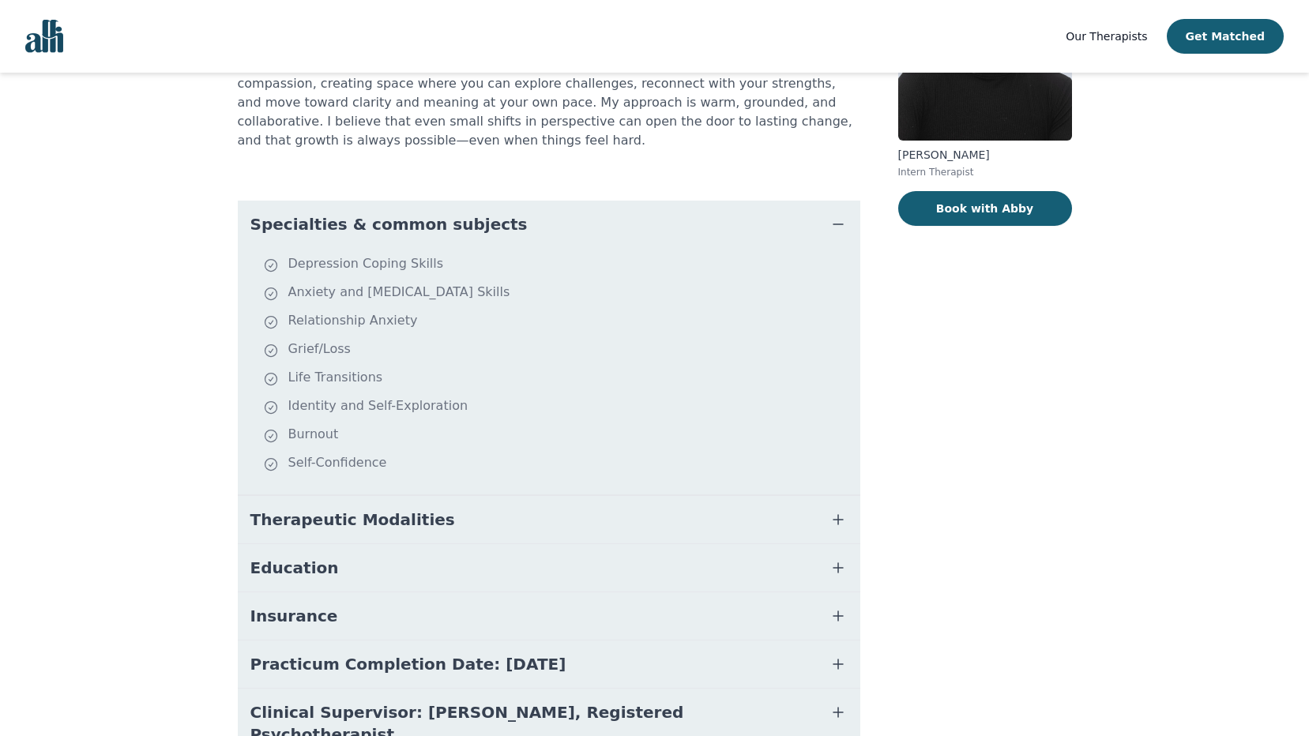
scroll to position [237, 0]
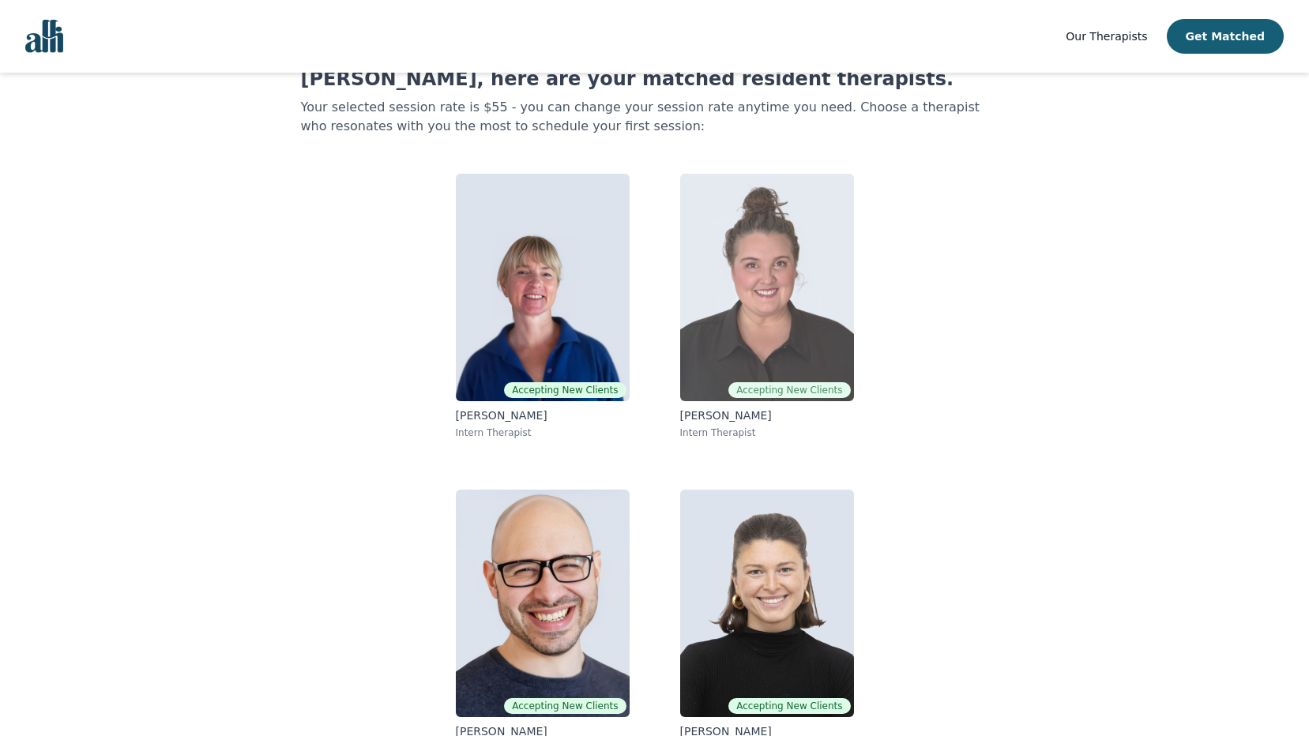
scroll to position [89, 0]
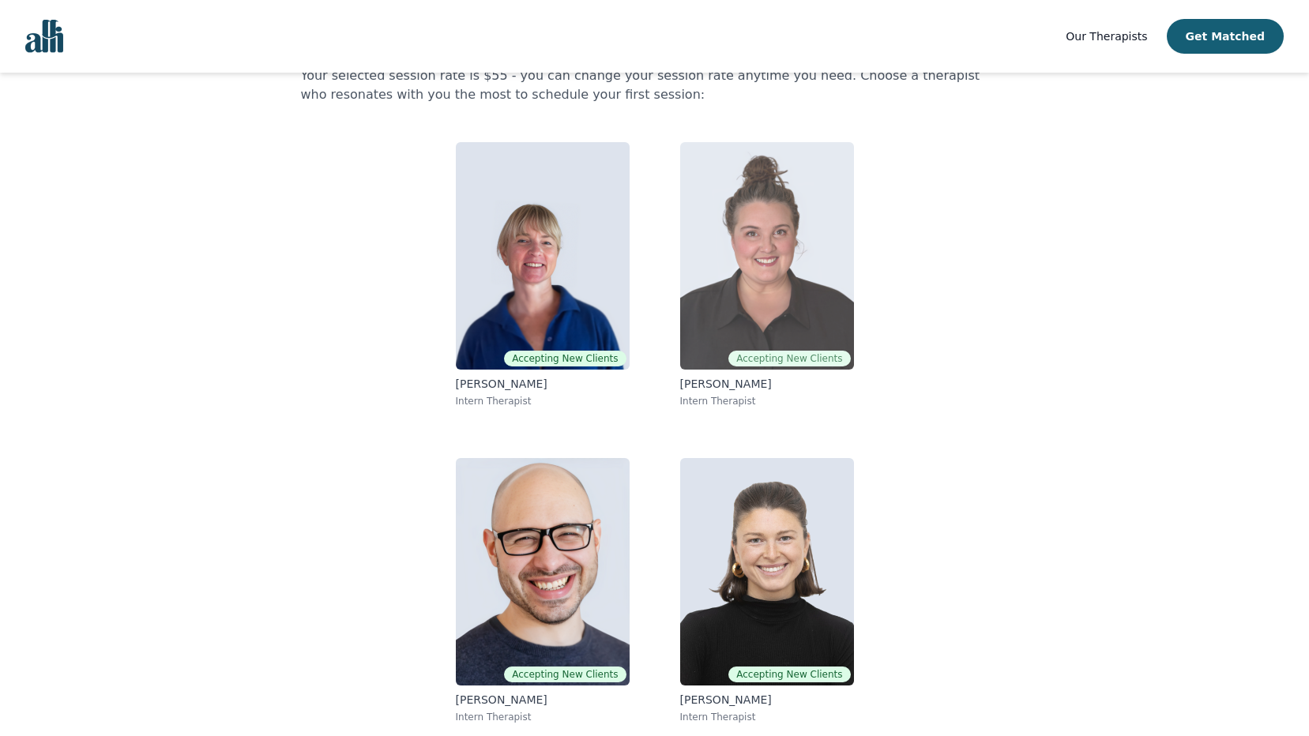
click at [778, 245] on img at bounding box center [767, 256] width 174 height 228
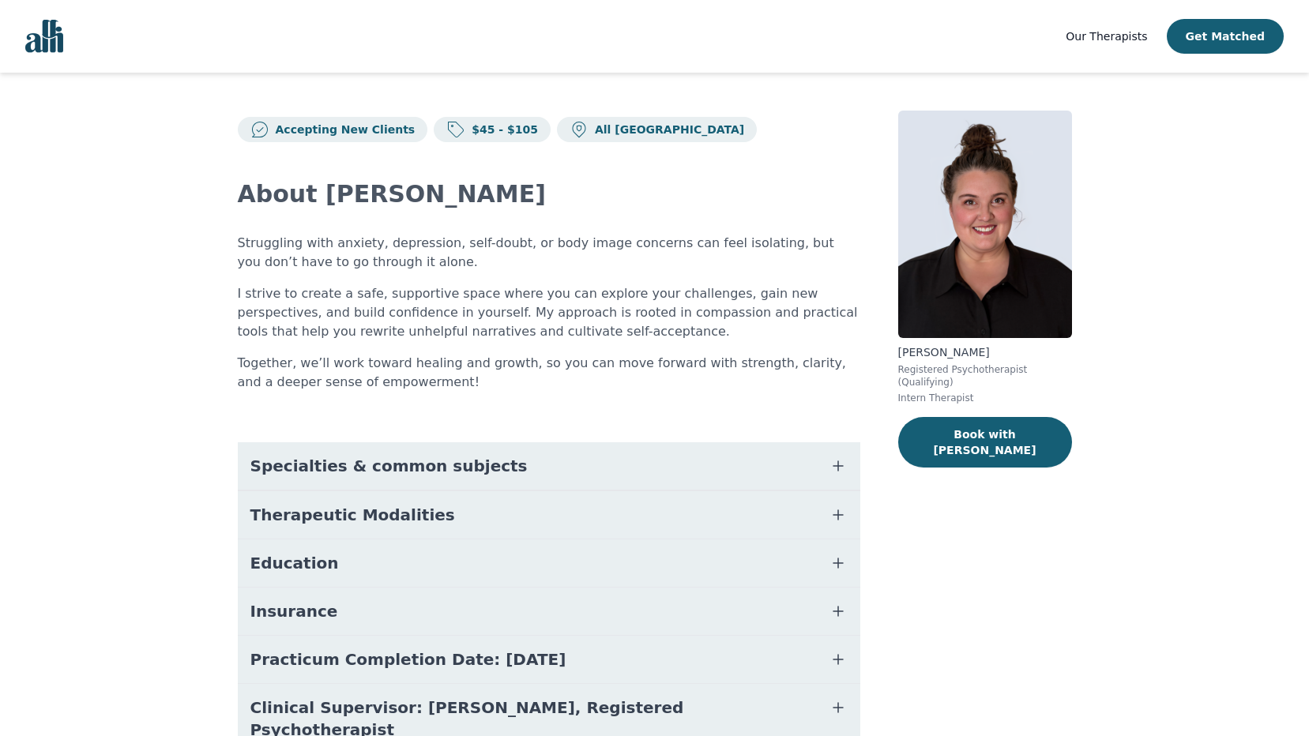
click at [375, 460] on span "Specialties & common subjects" at bounding box center [388, 466] width 277 height 22
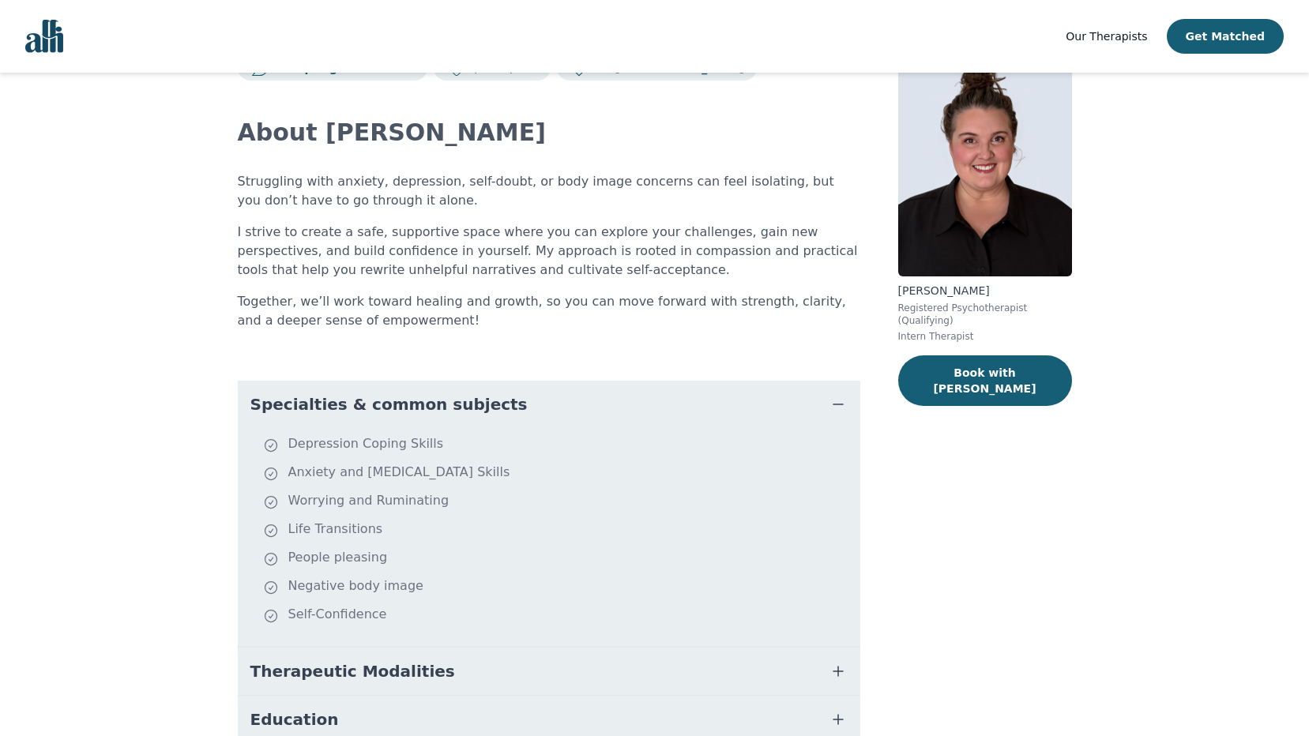
scroll to position [52, 0]
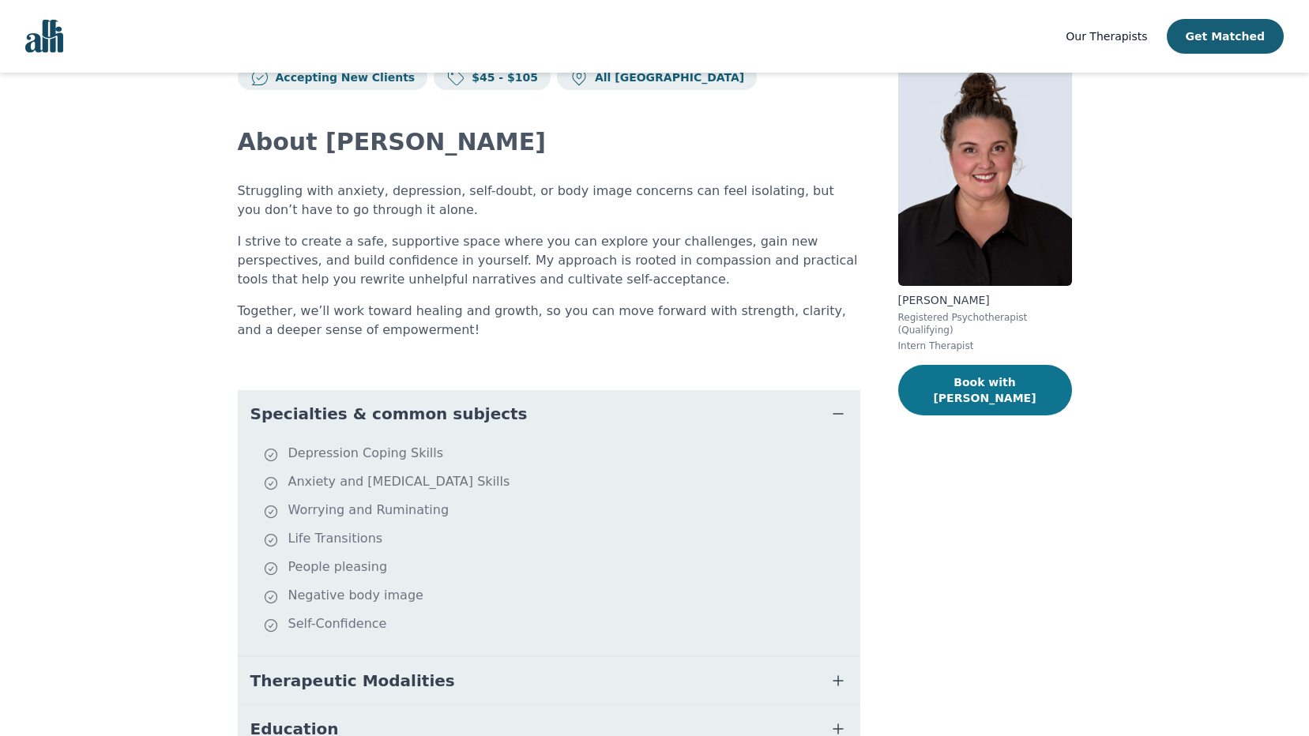
click at [1007, 376] on button "Book with Janelle" at bounding box center [985, 390] width 174 height 51
